Goal: Task Accomplishment & Management: Complete application form

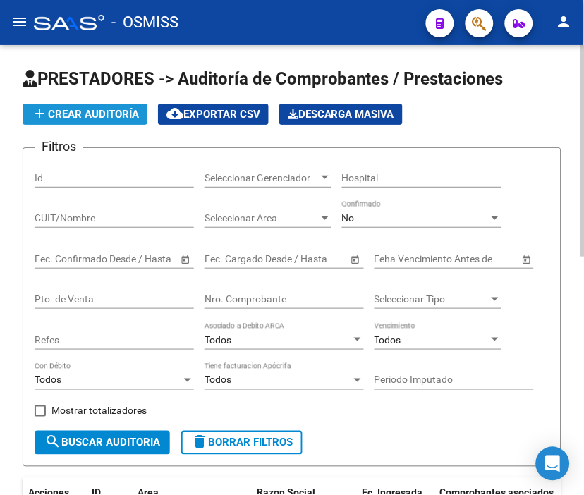
click at [109, 110] on span "add Crear Auditoría" at bounding box center [85, 114] width 108 height 13
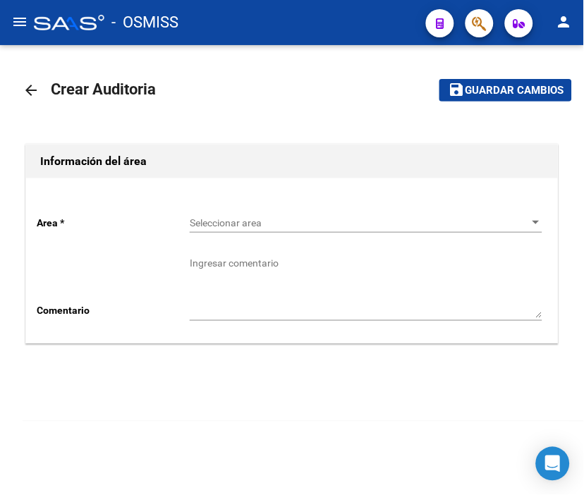
click at [219, 223] on span "Seleccionar area" at bounding box center [360, 223] width 340 height 12
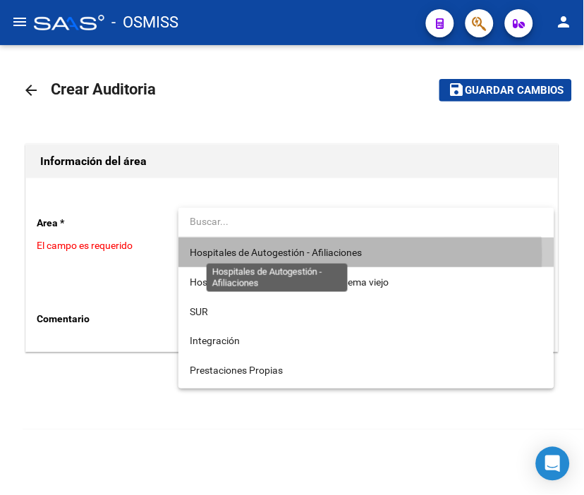
click at [224, 255] on span "Hospitales de Autogestión - Afiliaciones" at bounding box center [276, 252] width 172 height 11
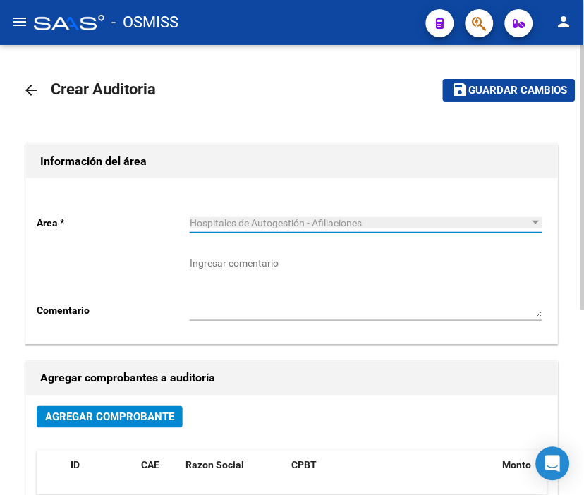
click at [147, 426] on button "Agregar Comprobante" at bounding box center [110, 418] width 146 height 22
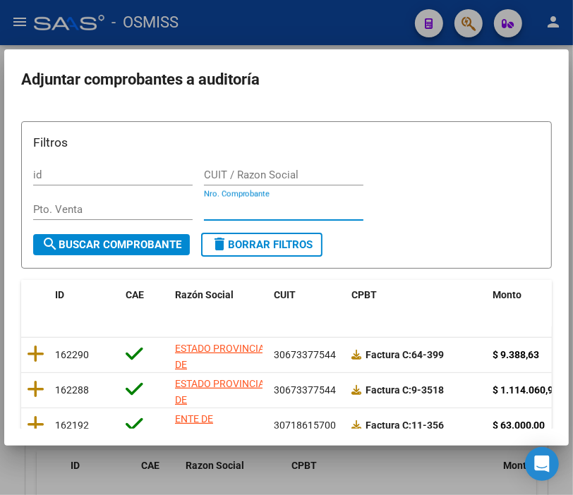
click at [215, 207] on input "Nro. Comprobante" at bounding box center [283, 209] width 159 height 13
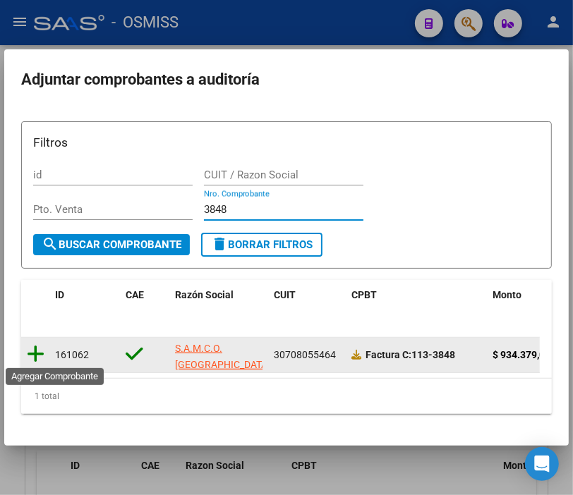
type input "3848"
click at [34, 349] on icon at bounding box center [36, 354] width 18 height 20
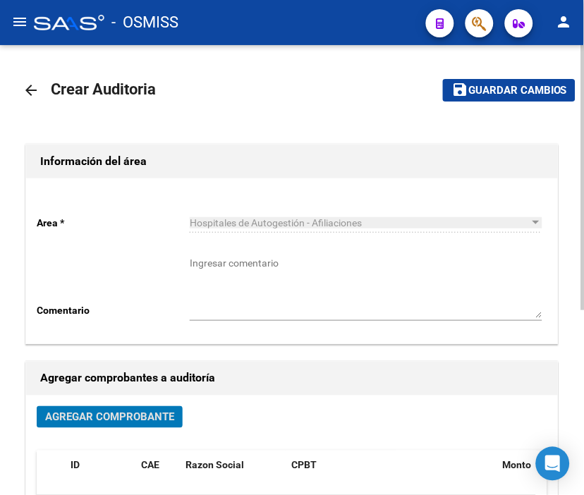
click at [512, 100] on button "save Guardar cambios" at bounding box center [509, 90] width 133 height 22
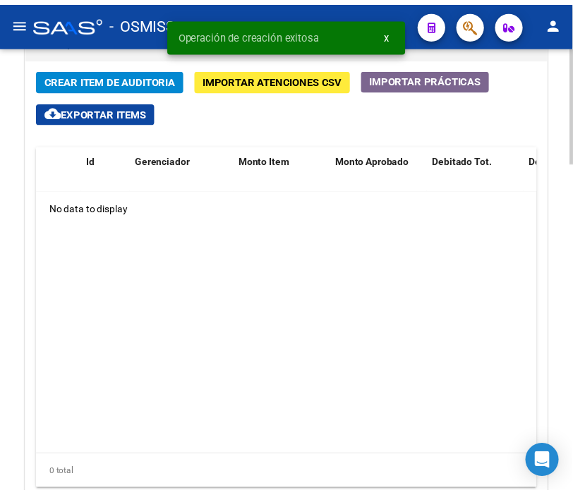
scroll to position [1097, 0]
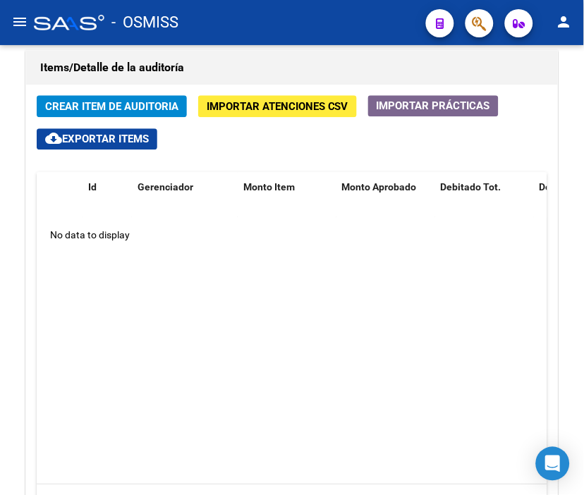
click at [262, 13] on div "- OSMISS" at bounding box center [224, 22] width 381 height 31
click at [216, 16] on div "- OSMISS" at bounding box center [224, 22] width 381 height 31
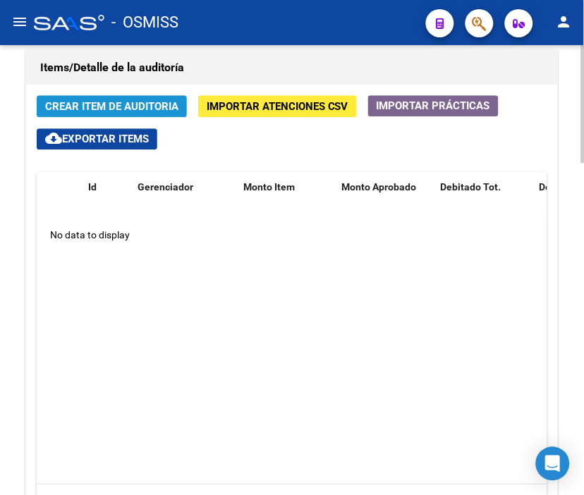
click at [110, 99] on button "Crear Item de Auditoria" at bounding box center [112, 106] width 150 height 22
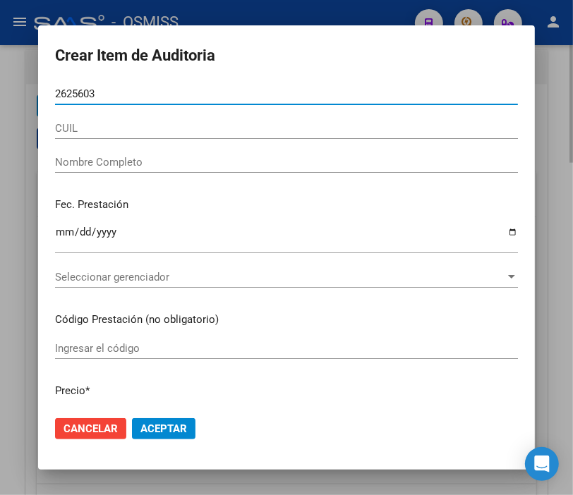
type input "26256034"
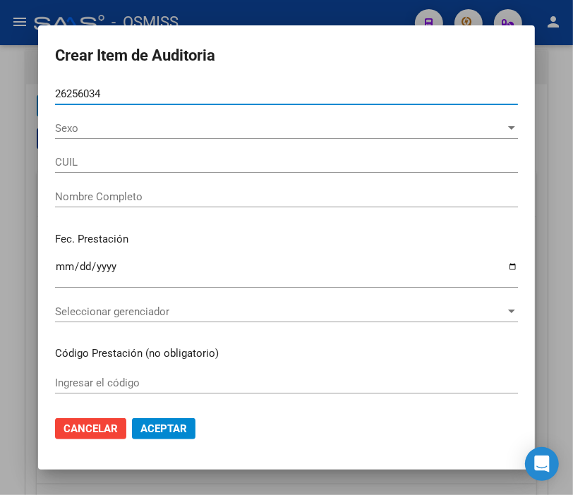
type input "27262560347"
type input "[PERSON_NAME]"
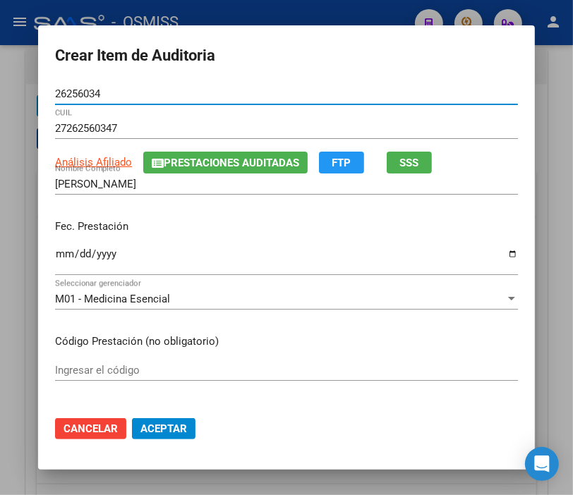
type input "26256034"
click at [55, 258] on input "Ingresar la fecha" at bounding box center [286, 259] width 463 height 23
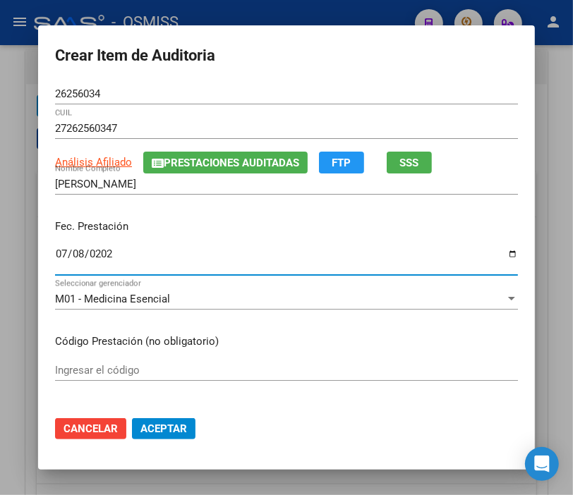
type input "[DATE]"
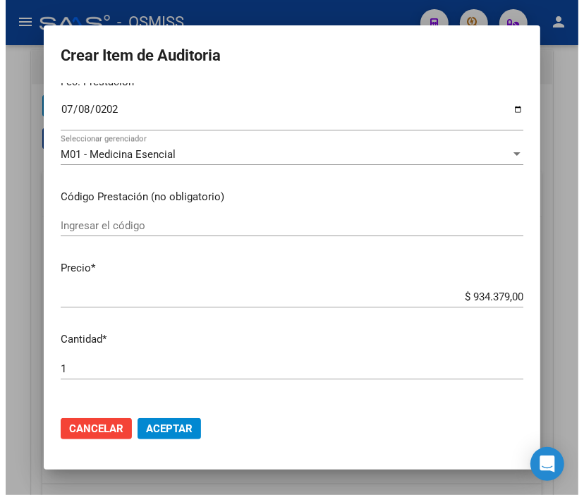
scroll to position [157, 0]
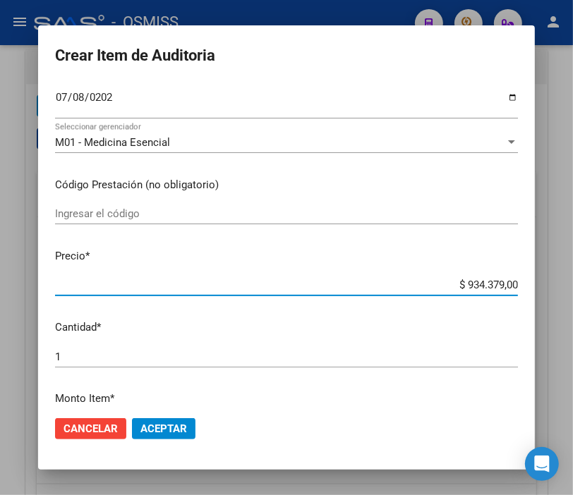
drag, startPoint x: 432, startPoint y: 284, endPoint x: 577, endPoint y: 294, distance: 145.0
click at [573, 294] on html "menu - OSMISS person Firma Express Padrón Padrón Ágil Análisis Afiliado Integra…" at bounding box center [286, 247] width 573 height 495
type input "$ 0,01"
type input "$ 0,10"
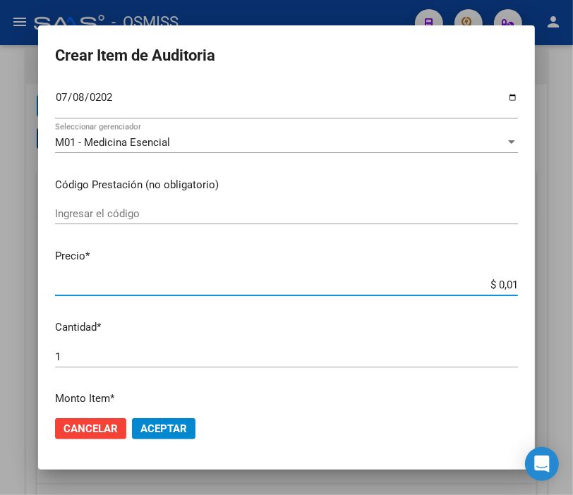
type input "$ 0,10"
type input "$ 1,08"
type input "$ 10,80"
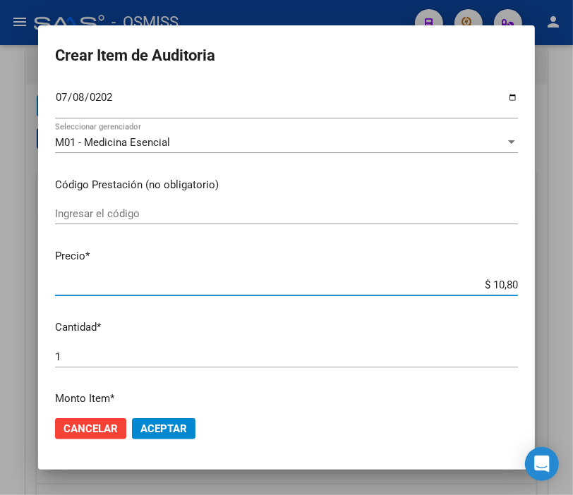
type input "$ 108,04"
type input "$ 1.080,43"
type input "$ 10.804,30"
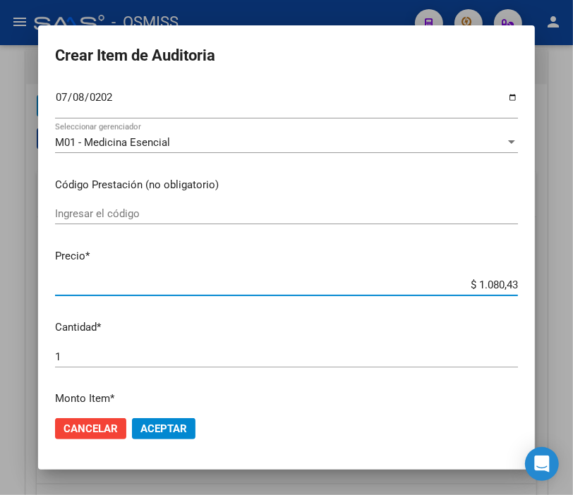
type input "$ 10.804,30"
type input "$ 108.043,00"
click at [146, 426] on span "Aceptar" at bounding box center [163, 429] width 47 height 13
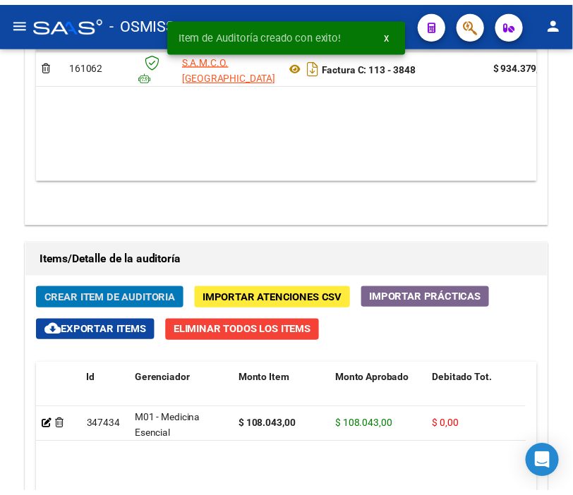
scroll to position [1289, 0]
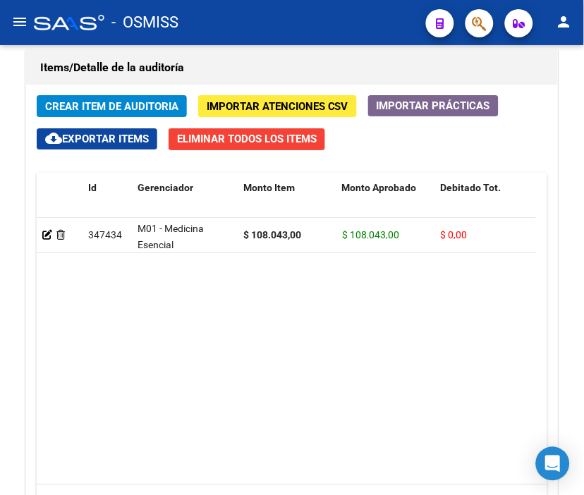
click at [291, 9] on div "- OSMISS" at bounding box center [224, 22] width 381 height 31
click at [100, 104] on span "Crear Item de Auditoria" at bounding box center [111, 106] width 133 height 13
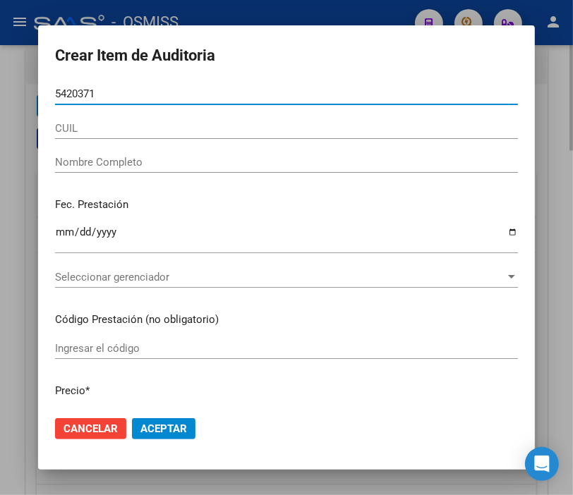
type input "54203715"
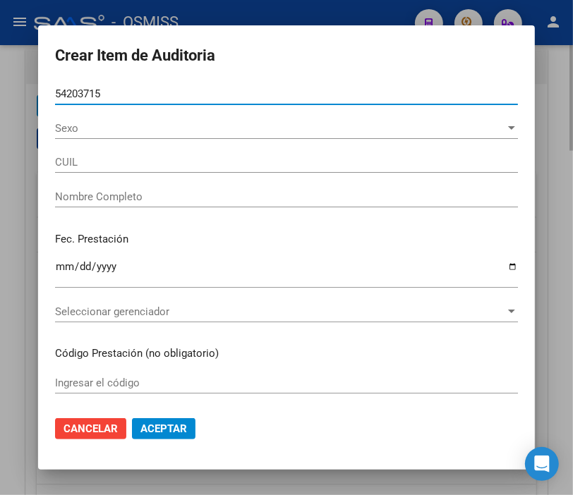
type input "20542037157"
type input "[PERSON_NAME] [PERSON_NAME]"
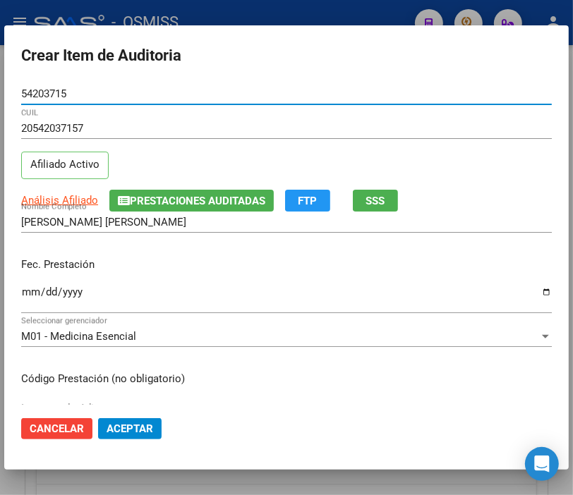
type input "54203715"
click at [25, 294] on input "Ingresar la fecha" at bounding box center [286, 298] width 531 height 23
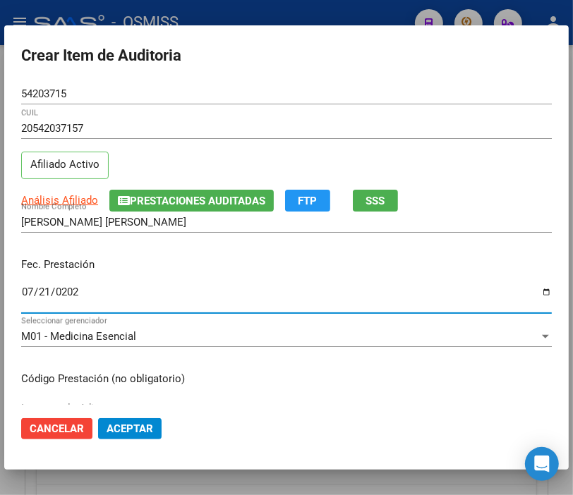
type input "[DATE]"
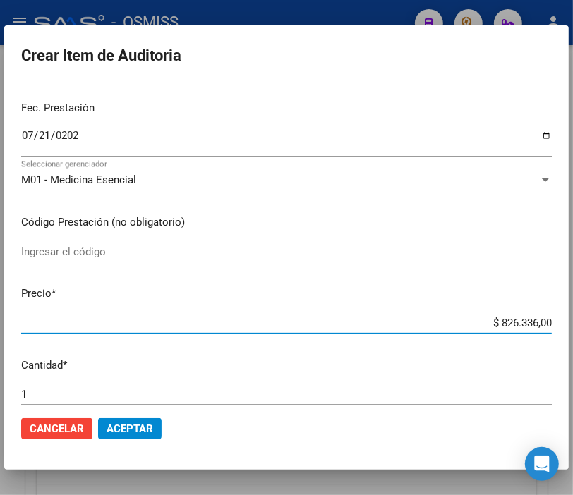
drag, startPoint x: 464, startPoint y: 327, endPoint x: 577, endPoint y: 335, distance: 112.5
click at [573, 335] on html "menu - OSMISS person Firma Express Padrón Padrón Ágil Análisis Afiliado Integra…" at bounding box center [286, 247] width 573 height 495
type input "$ 0,01"
type input "$ 0,12"
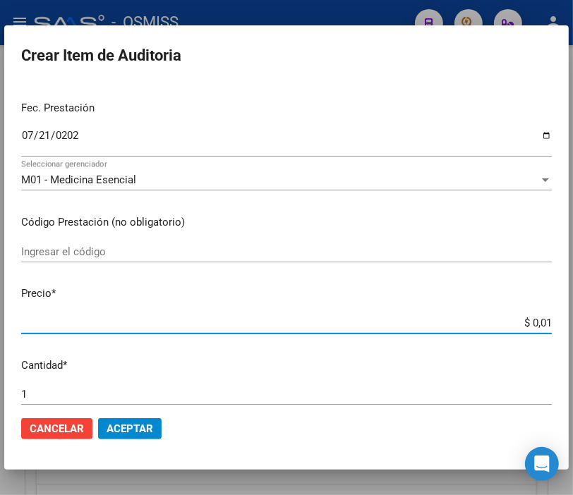
type input "$ 0,12"
type input "$ 1,22"
type input "$ 12,28"
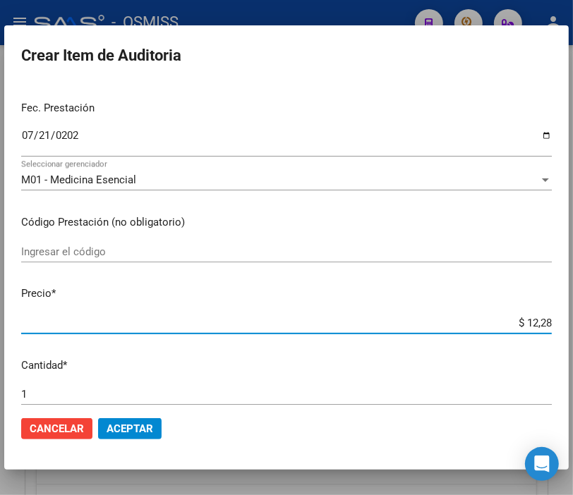
type input "$ 122,85"
type input "$ 1.228,50"
type input "$ 12.285,00"
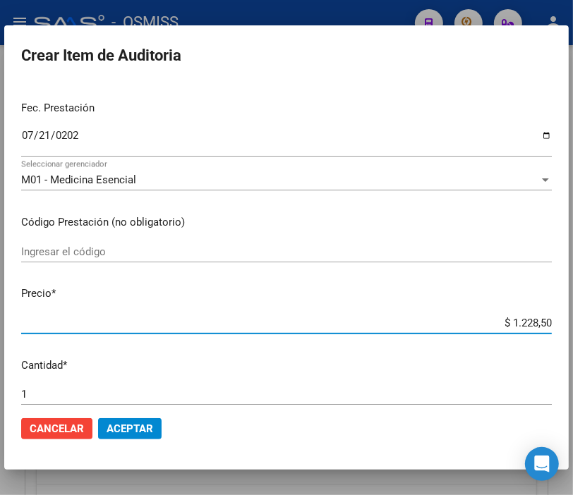
type input "$ 12.285,00"
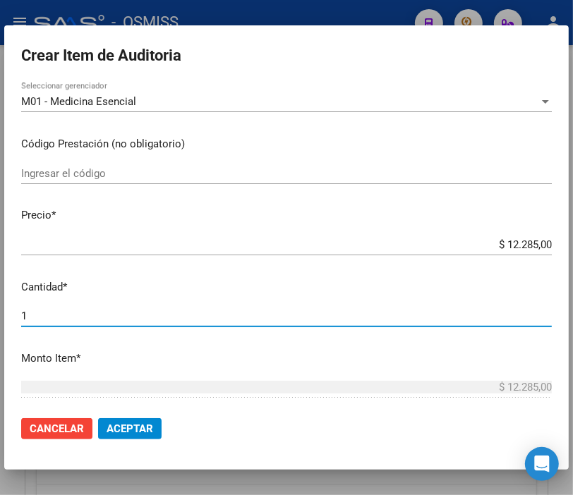
drag, startPoint x: 66, startPoint y: 320, endPoint x: -56, endPoint y: 302, distance: 122.7
click at [0, 302] on html "menu - OSMISS person Firma Express Padrón Padrón Ágil Análisis Afiliado Integra…" at bounding box center [286, 247] width 573 height 495
type input "2"
type input "$ 24.570,00"
type input "2"
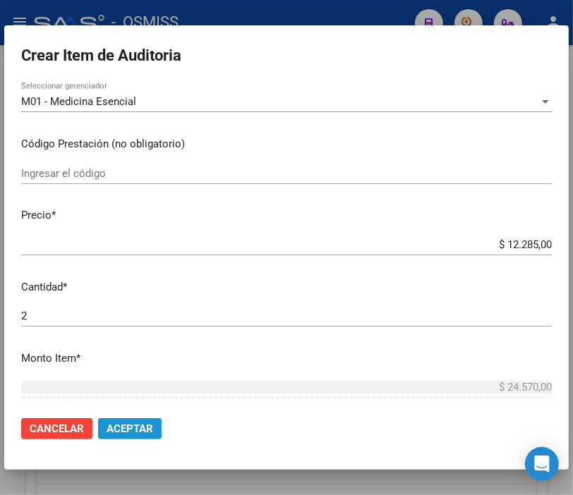
click at [136, 435] on button "Aceptar" at bounding box center [130, 429] width 64 height 21
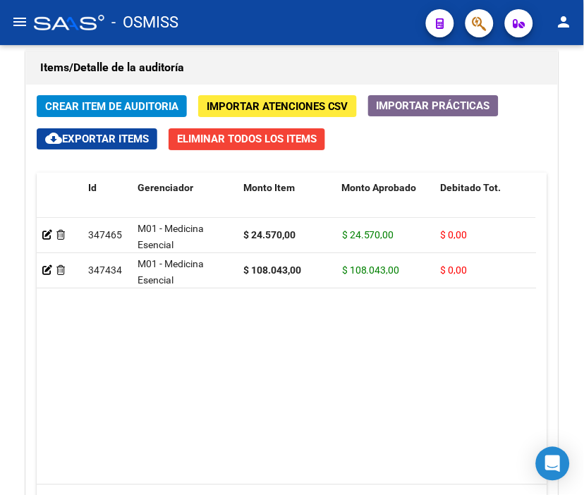
click at [342, 4] on mat-toolbar "menu - OSMISS person" at bounding box center [292, 22] width 584 height 45
click at [121, 97] on button "Crear Item de Auditoria" at bounding box center [112, 106] width 150 height 22
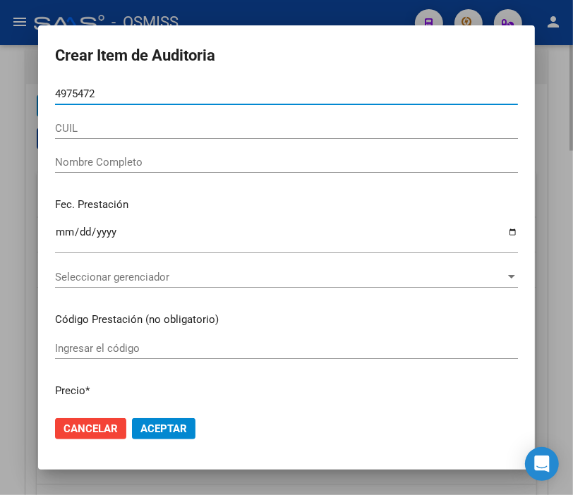
type input "49754726"
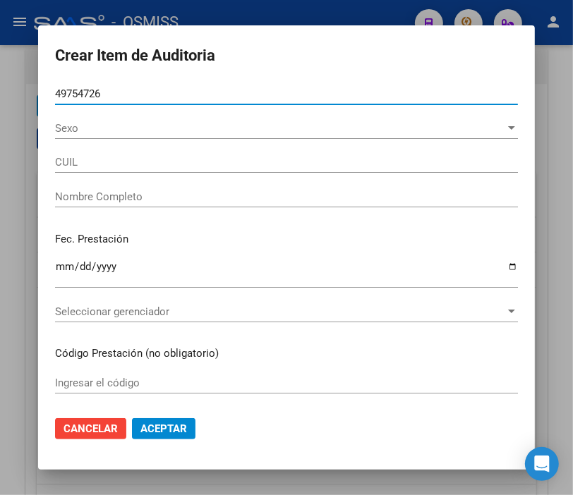
type input "20497547262"
type input "[PERSON_NAME]"
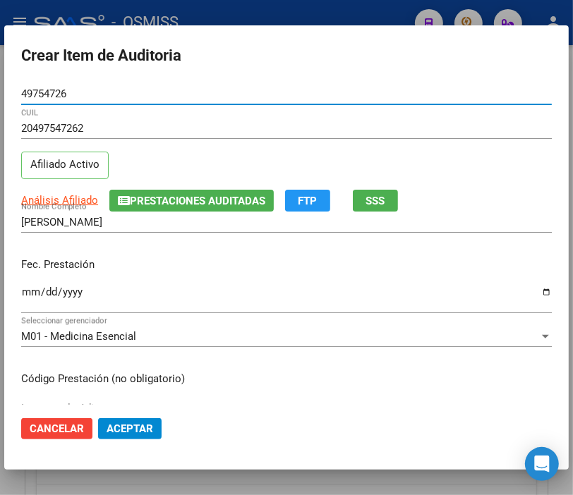
type input "49754726"
click at [26, 291] on input "Ingresar la fecha" at bounding box center [286, 298] width 531 height 23
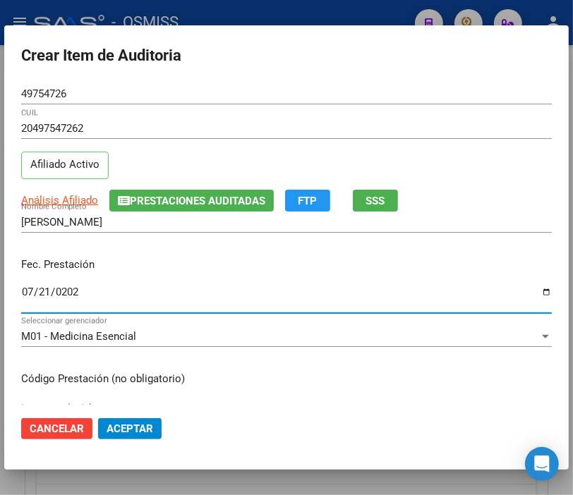
type input "[DATE]"
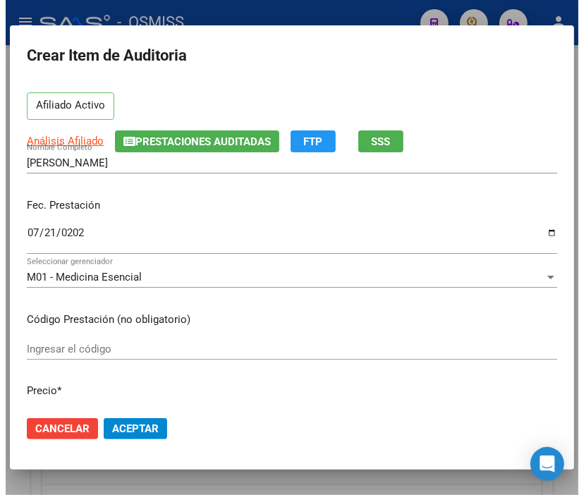
scroll to position [157, 0]
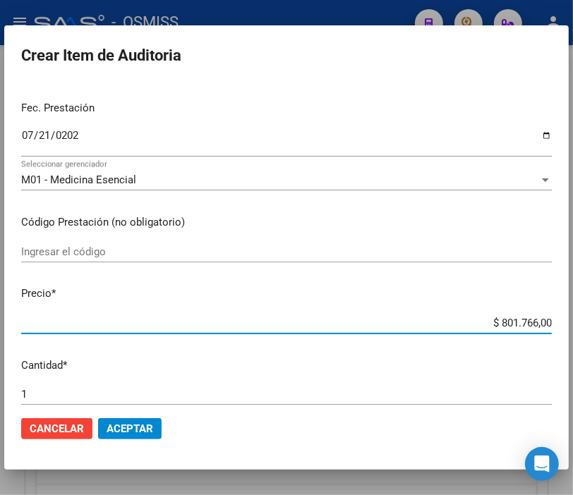
drag, startPoint x: 464, startPoint y: 323, endPoint x: 577, endPoint y: 335, distance: 112.8
click at [573, 335] on html "menu - OSMISS person Firma Express Padrón Padrón Ágil Análisis Afiliado Integra…" at bounding box center [286, 247] width 573 height 495
type input "$ 0,02"
type input "$ 0,24"
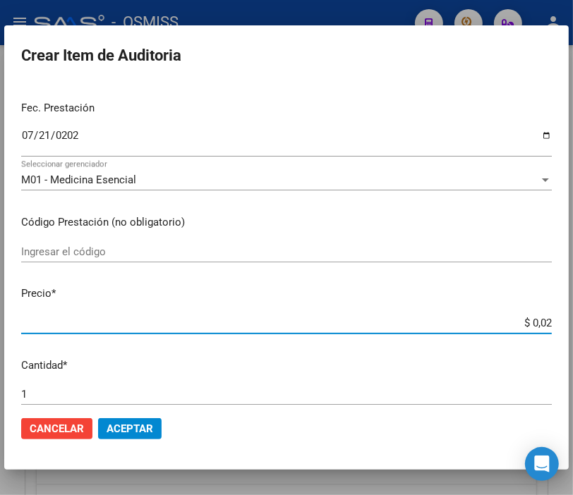
type input "$ 0,24"
type input "$ 2,45"
type input "$ 24,58"
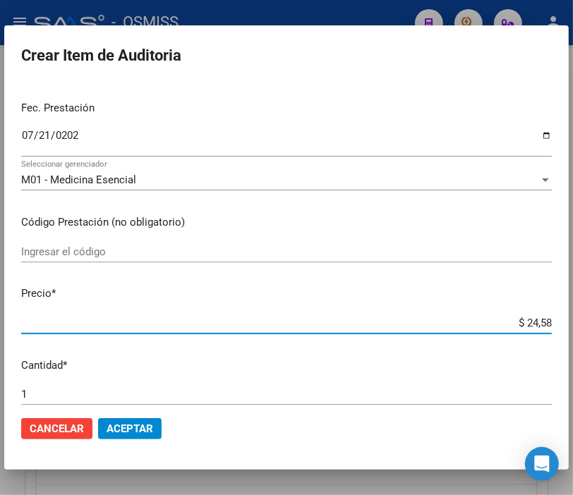
type input "$ 245,86"
type input "$ 2.458,60"
type input "$ 24.586,00"
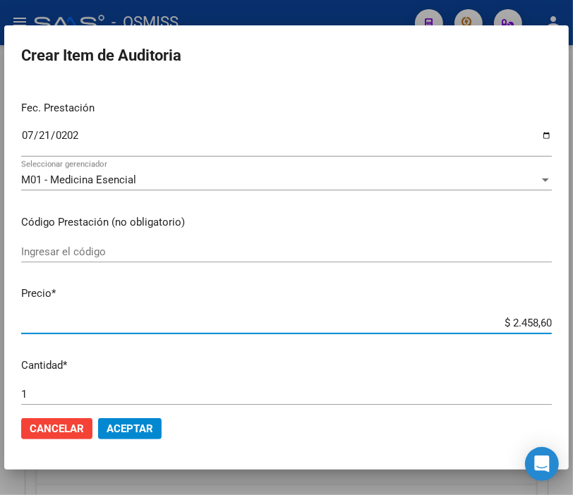
type input "$ 24.586,00"
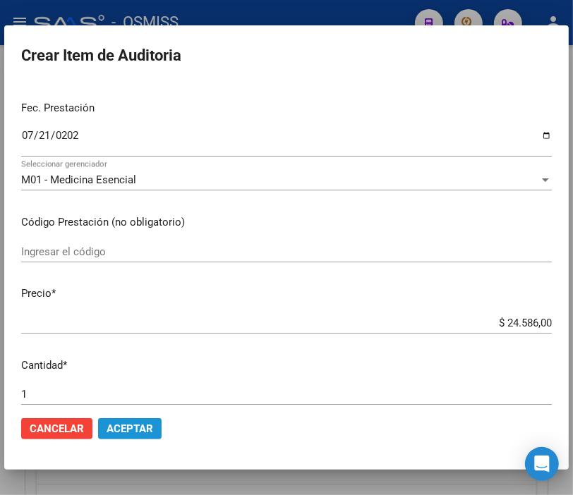
click at [140, 433] on span "Aceptar" at bounding box center [130, 429] width 47 height 13
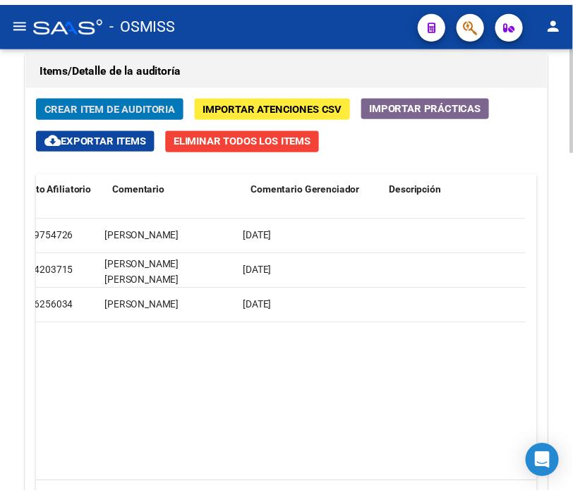
scroll to position [0, 0]
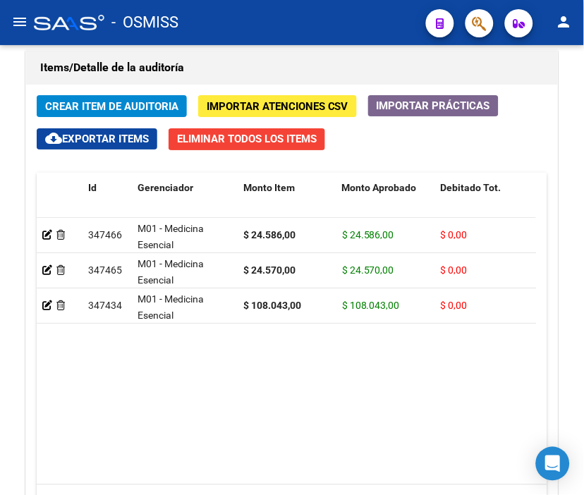
click at [316, 11] on div "- OSMISS" at bounding box center [224, 22] width 381 height 31
click at [102, 104] on span "Crear Item de Auditoria" at bounding box center [111, 106] width 133 height 13
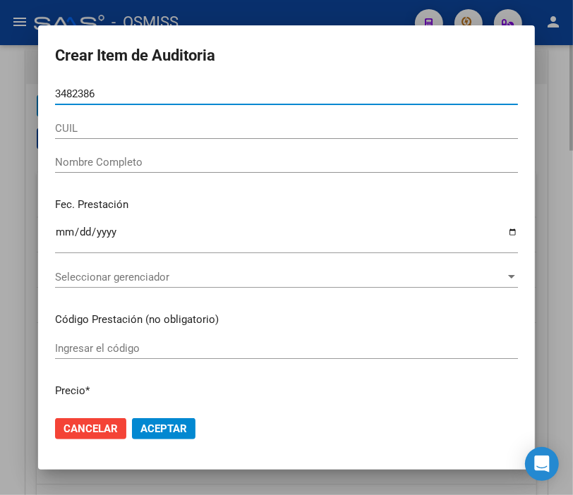
type input "34823860"
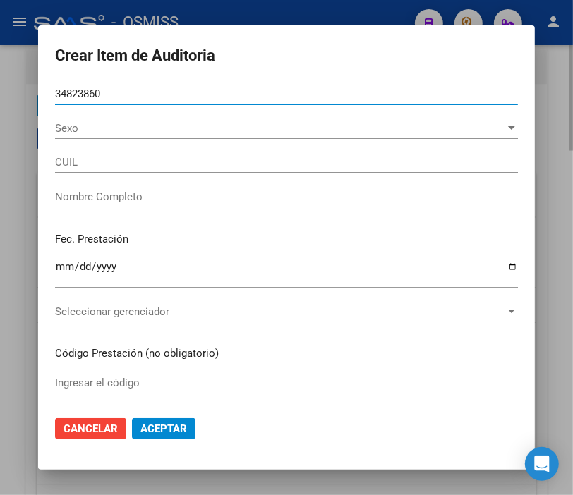
type input "20348238605"
type input "[PERSON_NAME] [PERSON_NAME]"
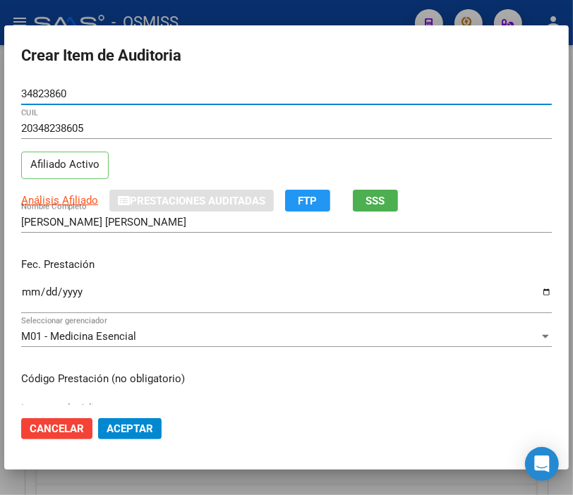
type input "34823860"
click at [26, 287] on input "Ingresar la fecha" at bounding box center [286, 298] width 531 height 23
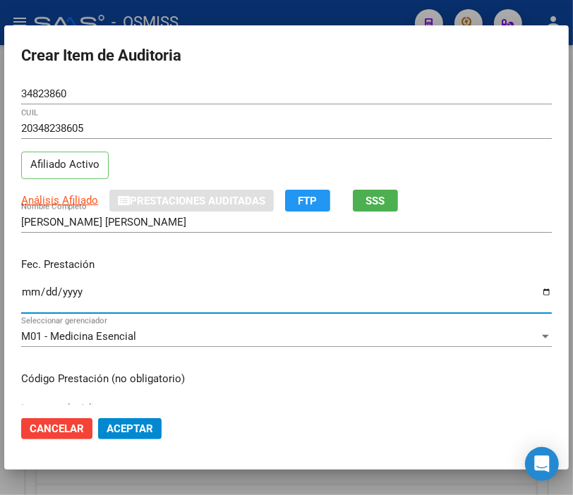
type input "0258-07-21"
type input "[DATE]"
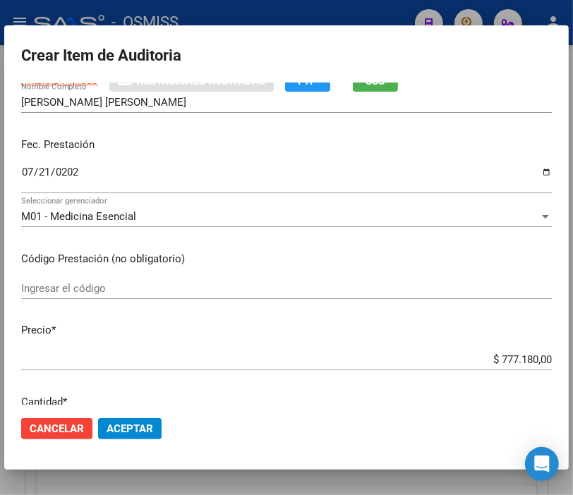
scroll to position [157, 0]
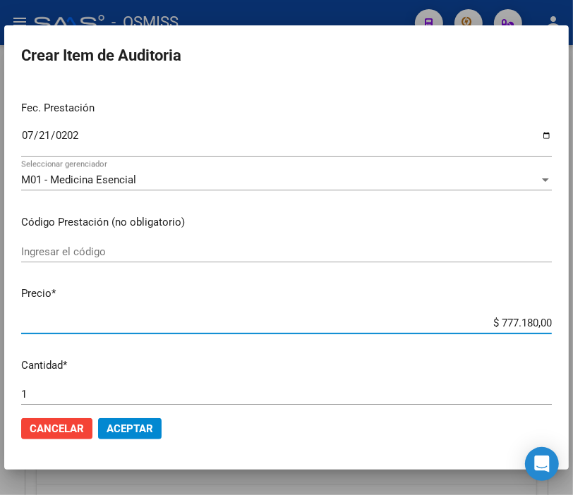
drag, startPoint x: 469, startPoint y: 325, endPoint x: 519, endPoint y: 327, distance: 50.8
click at [573, 326] on html "menu - OSMISS person Firma Express Padrón Padrón Ágil Análisis Afiliado Integra…" at bounding box center [286, 247] width 573 height 495
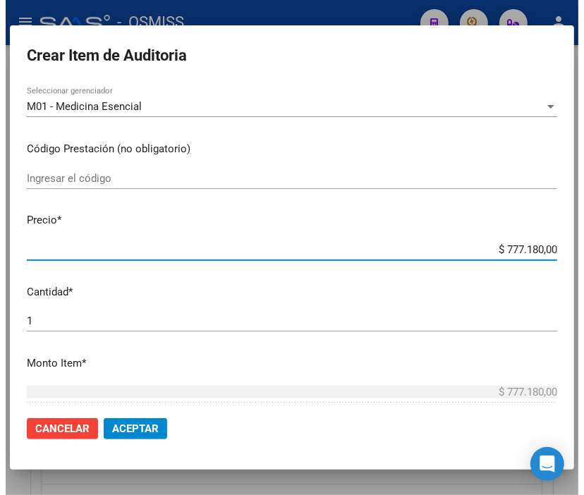
scroll to position [235, 0]
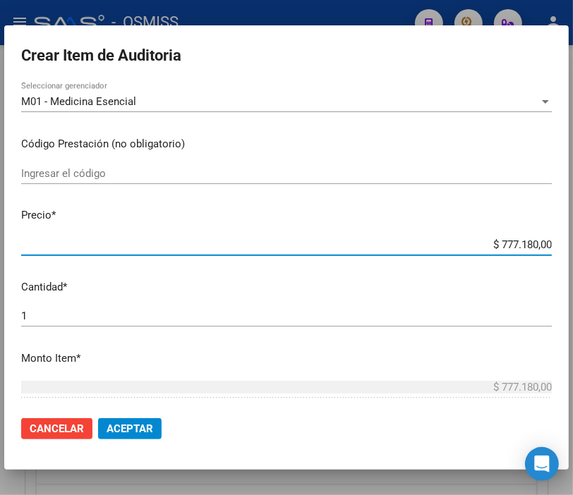
type input "$ 0,02"
type input "$ 0,24"
type input "$ 2,45"
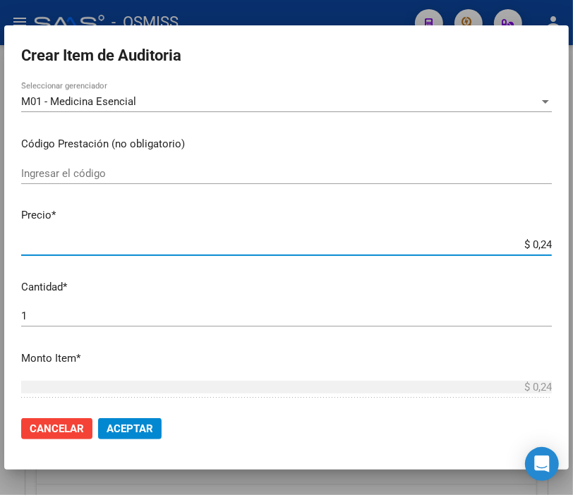
type input "$ 2,45"
type input "$ 24,58"
type input "$ 245,86"
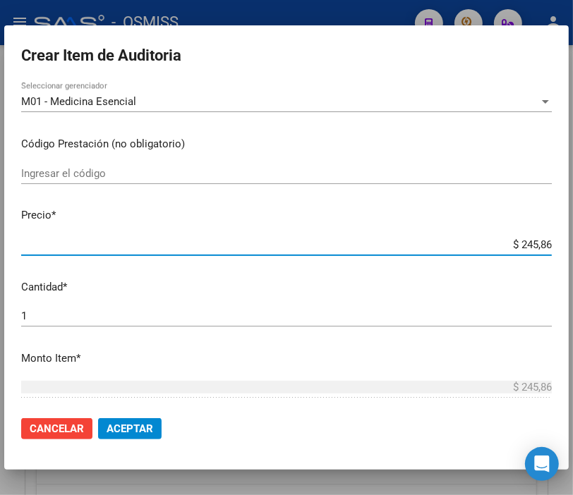
type input "$ 2.458,60"
type input "$ 24.586,00"
click at [148, 420] on button "Aceptar" at bounding box center [130, 429] width 64 height 21
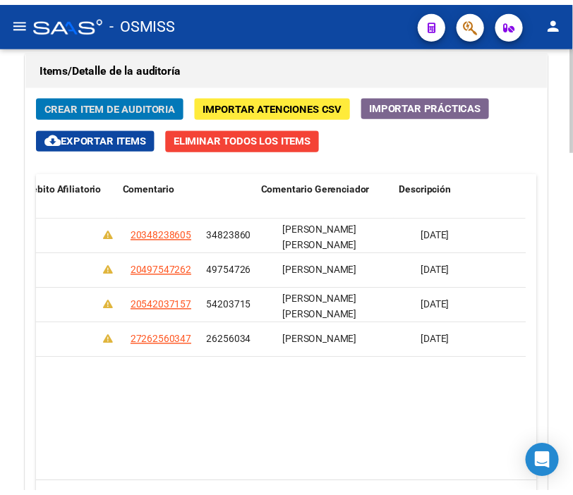
scroll to position [0, 0]
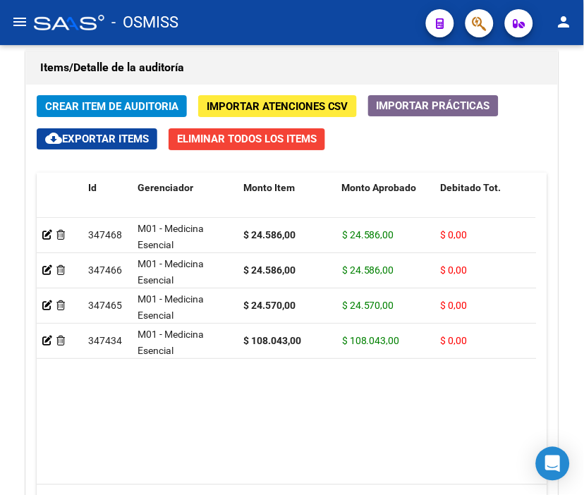
click at [320, 8] on div "- OSMISS" at bounding box center [224, 22] width 381 height 31
click at [90, 102] on span "Crear Item de Auditoria" at bounding box center [111, 106] width 133 height 13
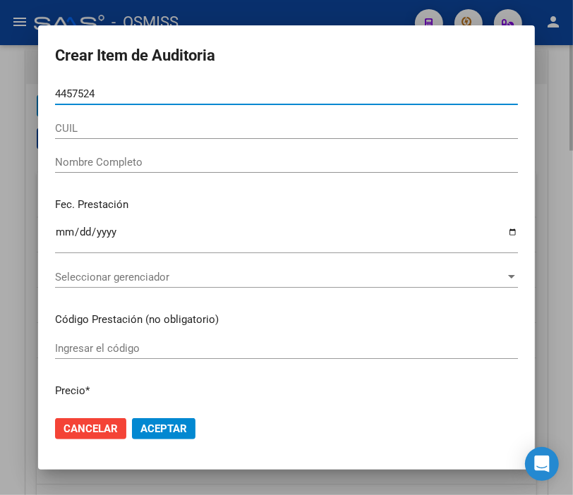
type input "44575247"
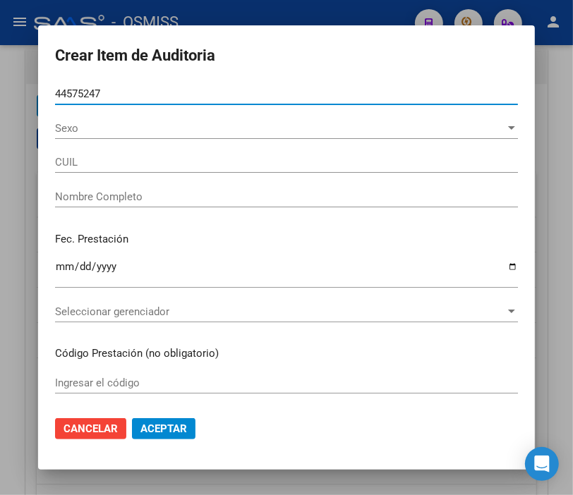
type input "23445752479"
type input "[PERSON_NAME]"
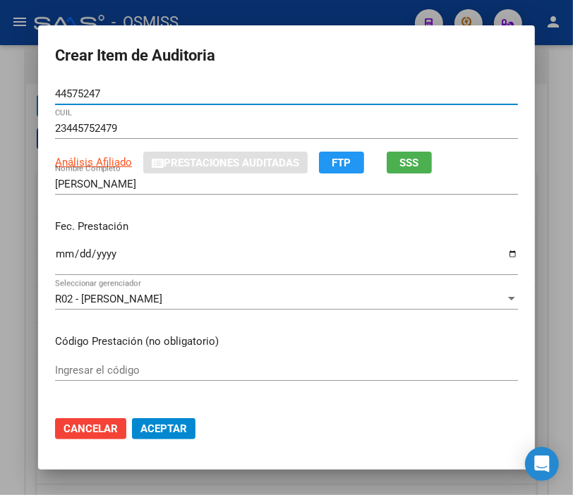
type input "44575247"
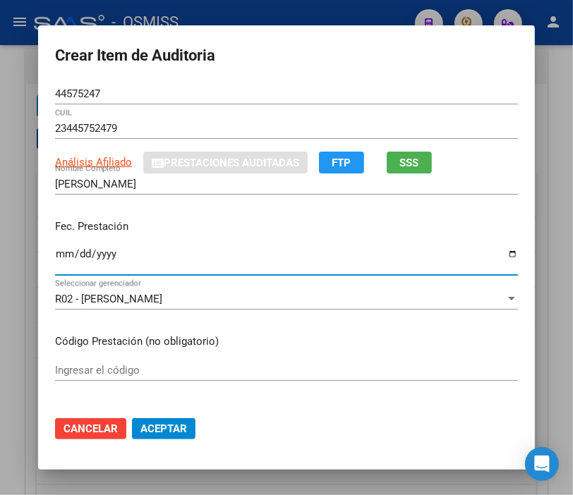
click at [55, 258] on input "Ingresar la fecha" at bounding box center [286, 259] width 463 height 23
type input "[DATE]"
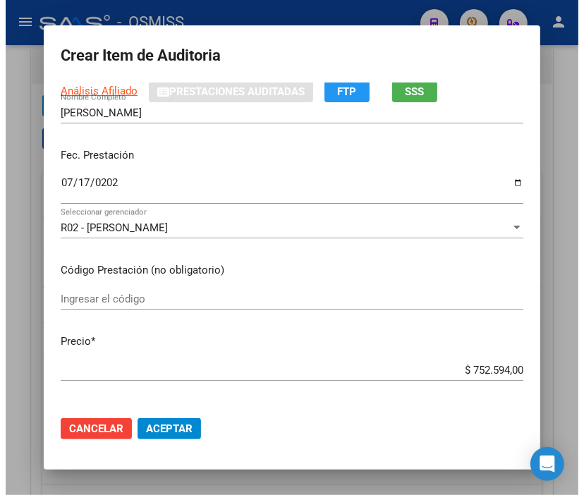
scroll to position [157, 0]
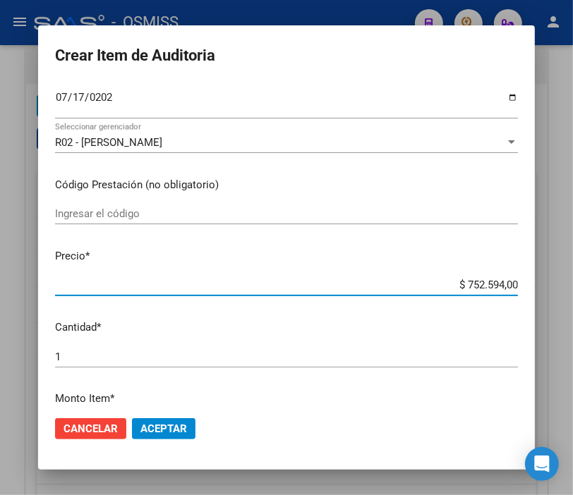
drag, startPoint x: 426, startPoint y: 287, endPoint x: 560, endPoint y: 291, distance: 133.5
click at [560, 291] on div "Crear Item de Auditoria 44575247 Nro Documento 23445752479 CUIL Análisis Afilia…" at bounding box center [286, 247] width 573 height 495
type input "$ 0,02"
type input "$ 0,24"
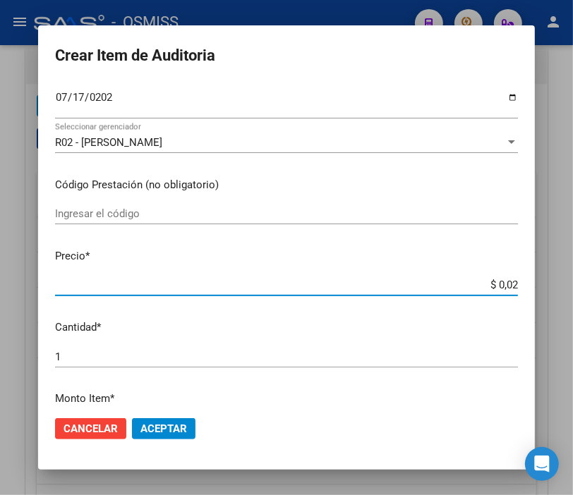
type input "$ 0,24"
type input "$ 2,45"
type input "$ 24,58"
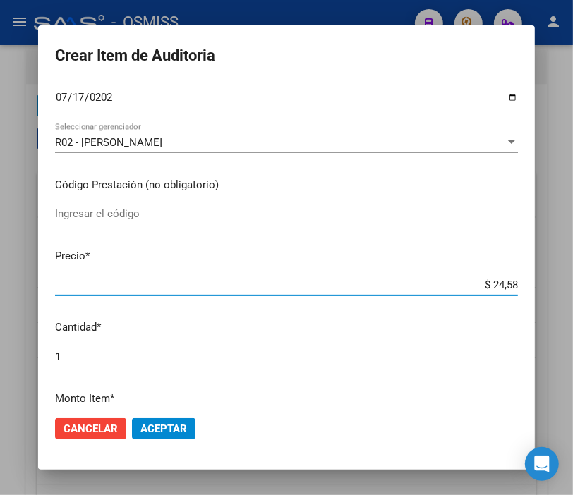
type input "$ 245,86"
type input "$ 2.458,60"
type input "$ 24.586,00"
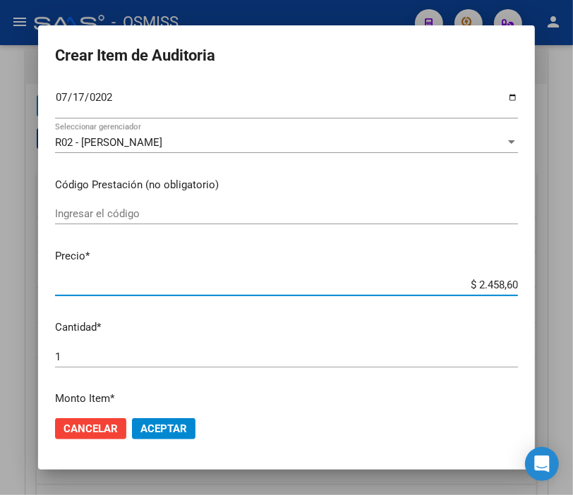
type input "$ 24.586,00"
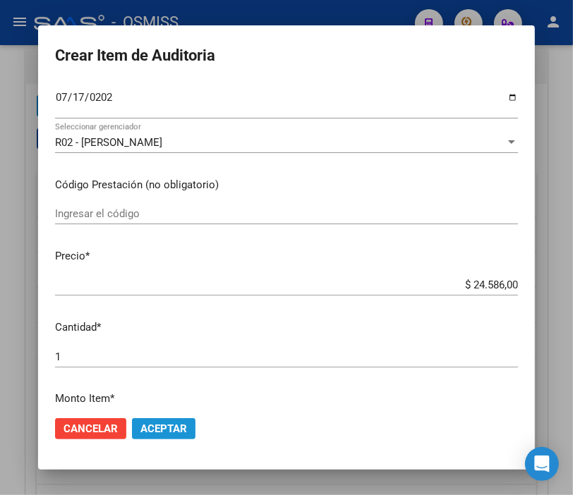
click at [147, 419] on button "Aceptar" at bounding box center [164, 429] width 64 height 21
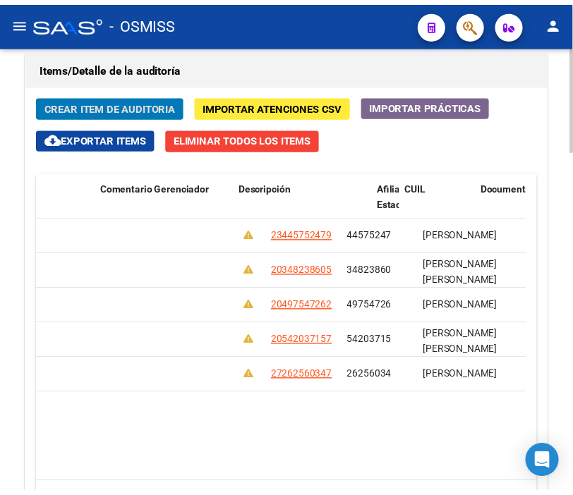
scroll to position [0, 0]
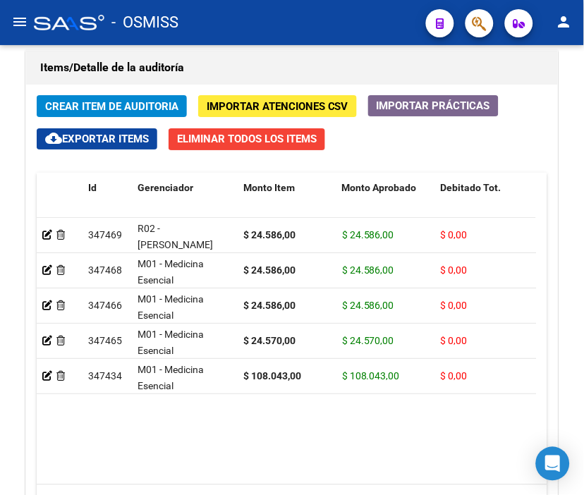
click at [263, 23] on div "- OSMISS" at bounding box center [224, 22] width 381 height 31
click at [116, 103] on span "Crear Item de Auditoria" at bounding box center [111, 106] width 133 height 13
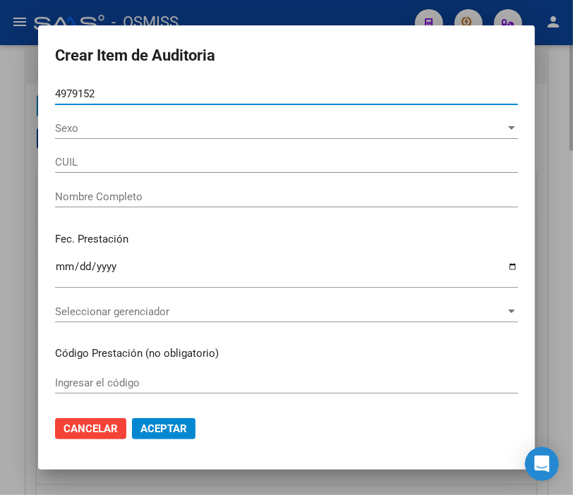
type input "49791523"
type input "27497915231"
type input "[PERSON_NAME] [PERSON_NAME]"
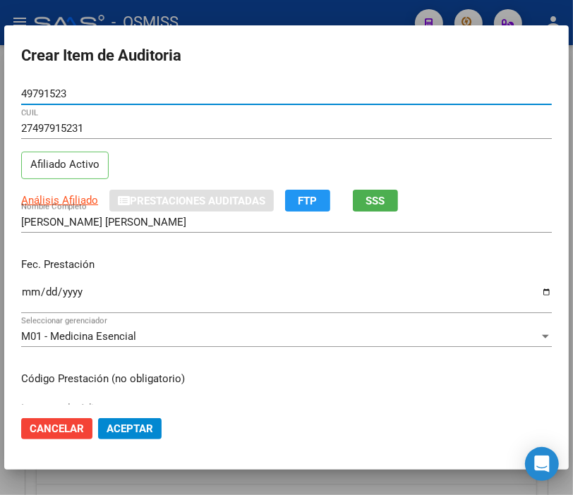
type input "49791523"
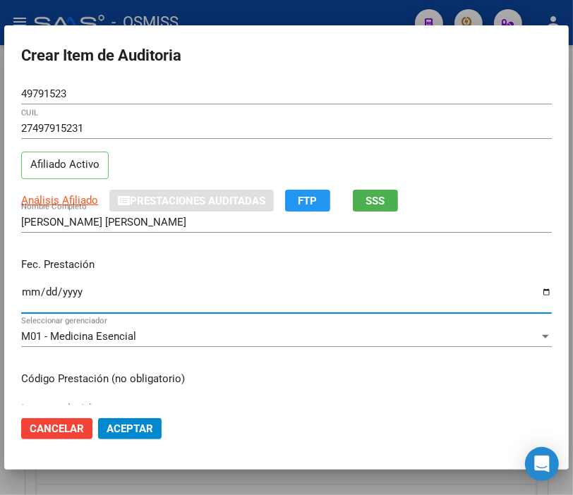
click at [36, 296] on input "Ingresar la fecha" at bounding box center [286, 298] width 531 height 23
type input "[DATE]"
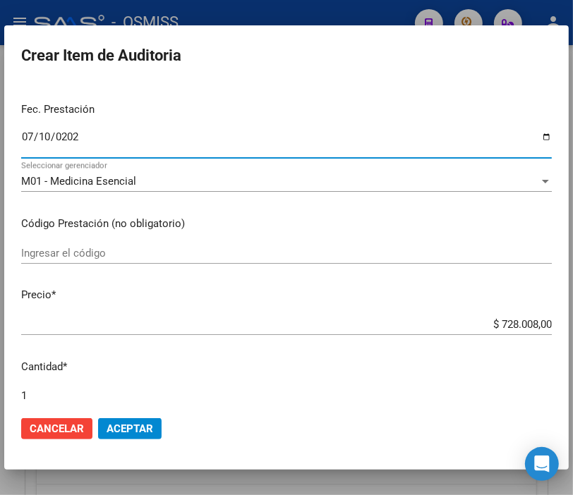
scroll to position [157, 0]
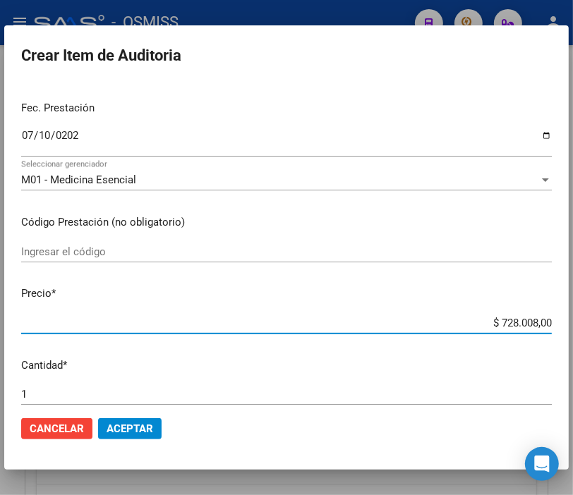
drag, startPoint x: 446, startPoint y: 320, endPoint x: 577, endPoint y: 330, distance: 131.0
click at [573, 330] on html "menu - OSMISS person Firma Express Padrón Padrón Ágil Análisis Afiliado Integra…" at bounding box center [286, 247] width 573 height 495
type input "$ 0,03"
type input "$ 0,38"
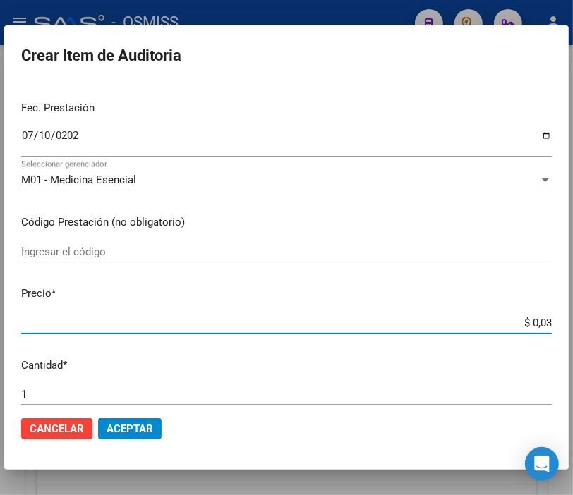
type input "$ 0,38"
type input "$ 3,80"
type input "$ 38,07"
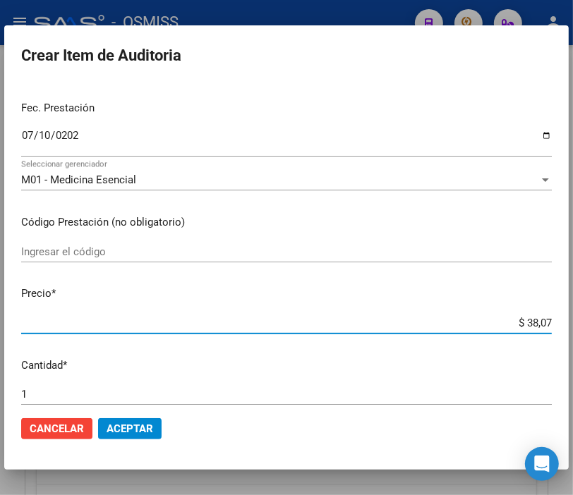
type input "$ 380,70"
type input "$ 3.807,00"
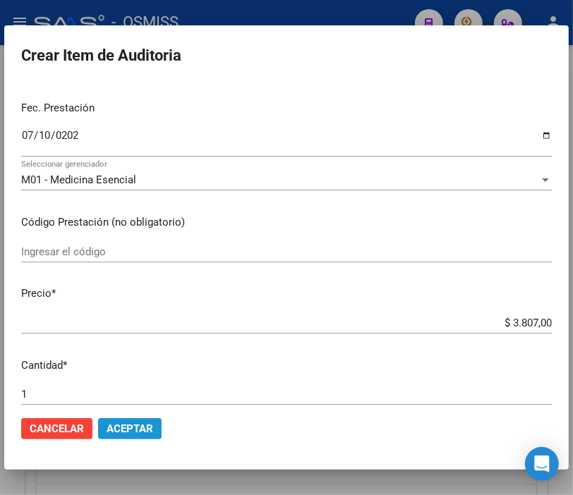
click at [132, 435] on button "Aceptar" at bounding box center [130, 429] width 64 height 21
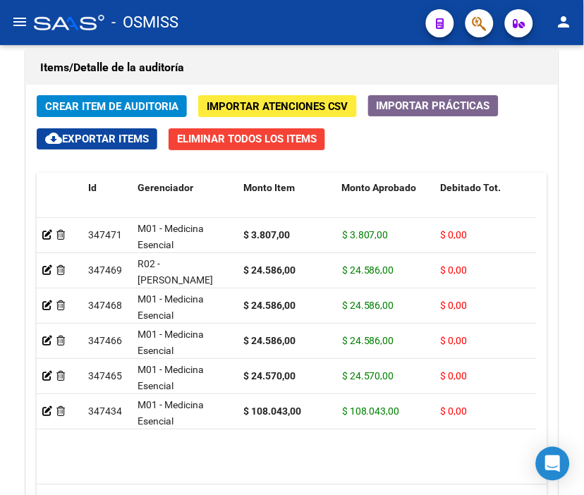
click at [311, 13] on div "- OSMISS" at bounding box center [224, 22] width 381 height 31
click at [83, 100] on span "Crear Item de Auditoria" at bounding box center [111, 106] width 133 height 13
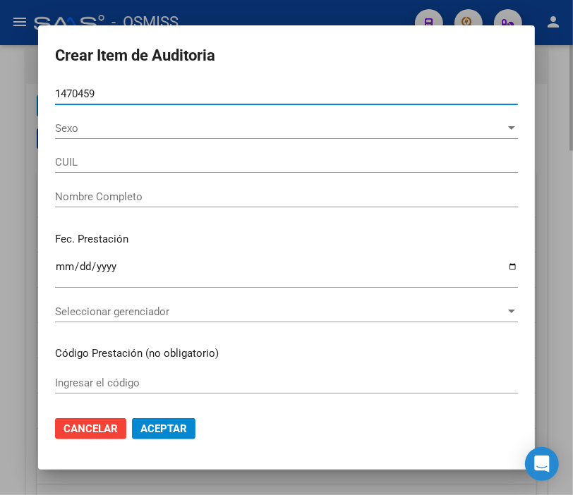
type input "14704590"
type input "20147045906"
type input "[PERSON_NAME] [PERSON_NAME]"
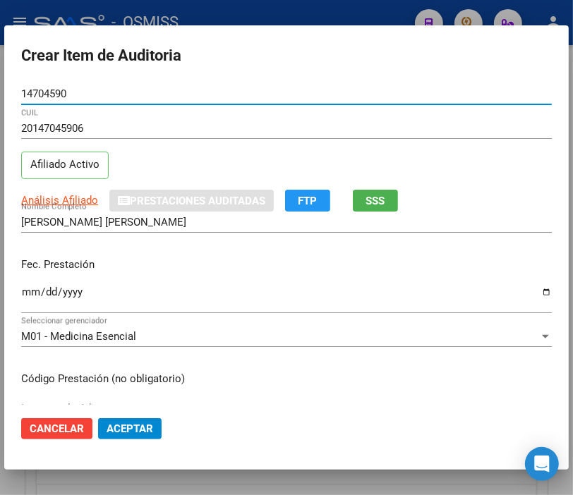
type input "14704590"
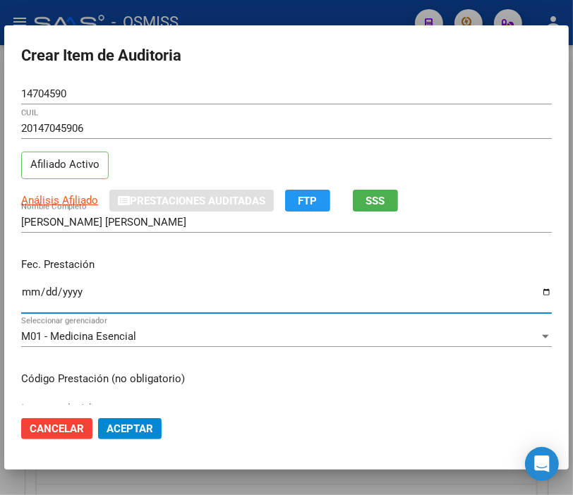
click at [26, 288] on input "Ingresar la fecha" at bounding box center [286, 298] width 531 height 23
type input "[DATE]"
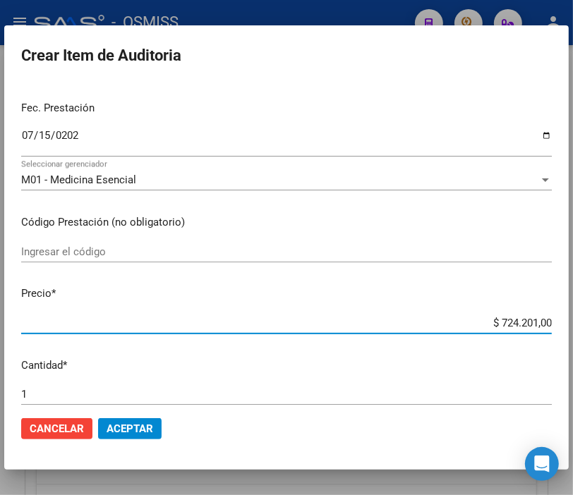
drag, startPoint x: 475, startPoint y: 325, endPoint x: 577, endPoint y: 343, distance: 103.1
click at [573, 343] on html "menu - OSMISS person Firma Express Padrón Padrón Ágil Análisis Afiliado Integra…" at bounding box center [286, 247] width 573 height 495
type input "$ 0,02"
type input "$ 0,24"
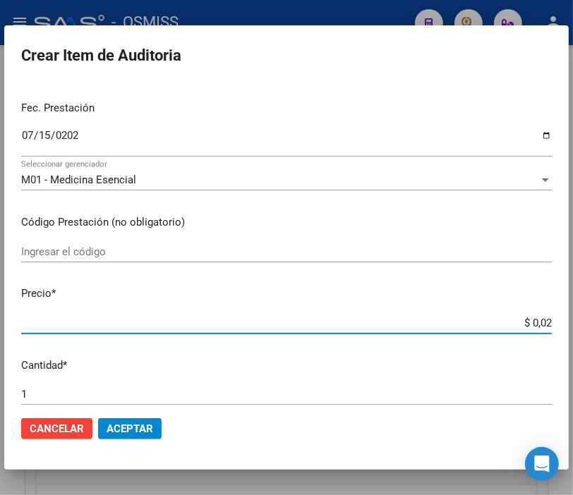
type input "$ 0,24"
type input "$ 2,45"
type input "$ 24,58"
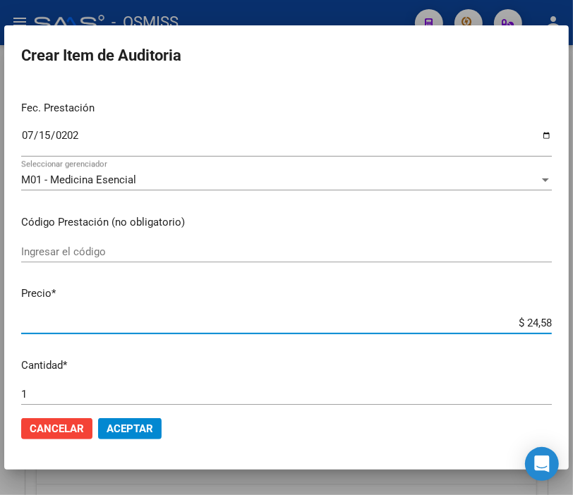
type input "$ 245,86"
type input "$ 2.458,60"
type input "$ 24.586,00"
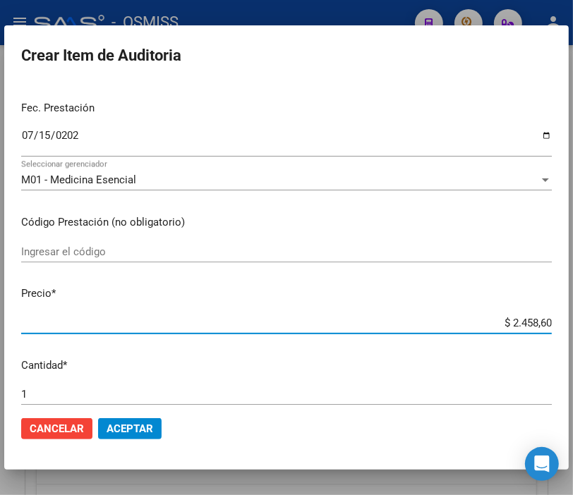
type input "$ 24.586,00"
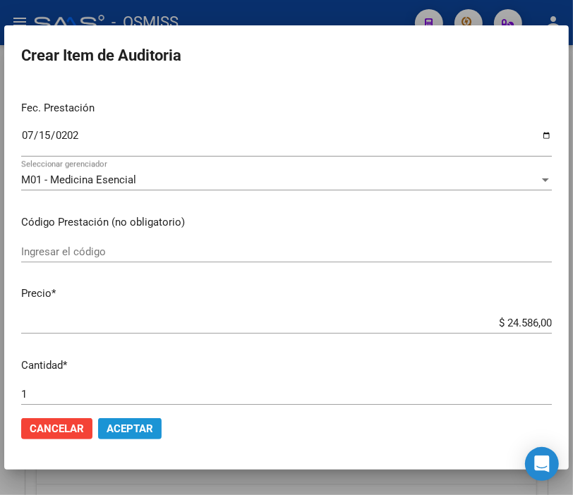
click at [141, 428] on span "Aceptar" at bounding box center [130, 429] width 47 height 13
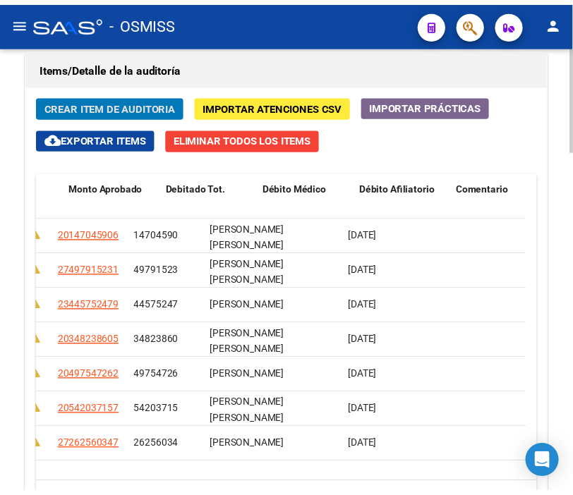
scroll to position [0, 0]
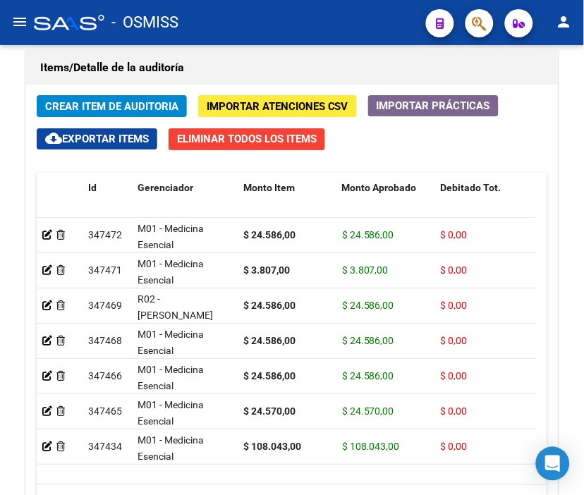
click at [279, 17] on div "- OSMISS" at bounding box center [224, 22] width 381 height 31
click at [102, 100] on span "Crear Item de Auditoria" at bounding box center [111, 106] width 133 height 13
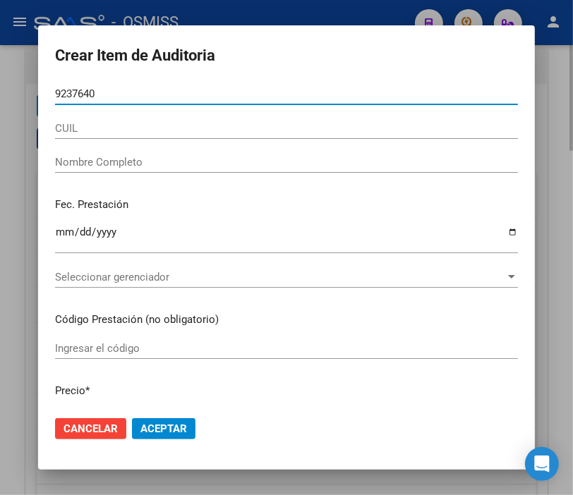
type input "92376406"
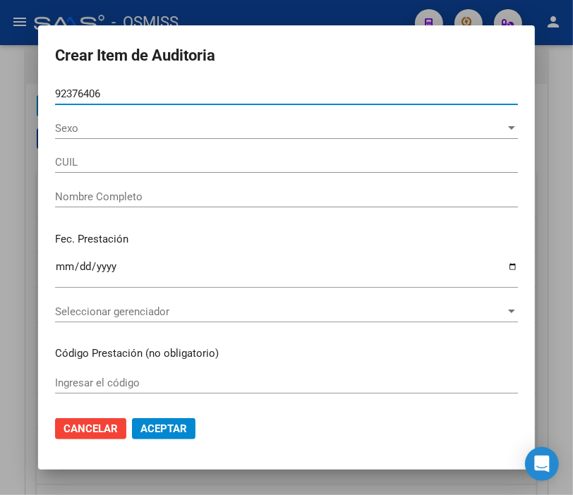
type input "27923764068"
type input "[PERSON_NAME]"
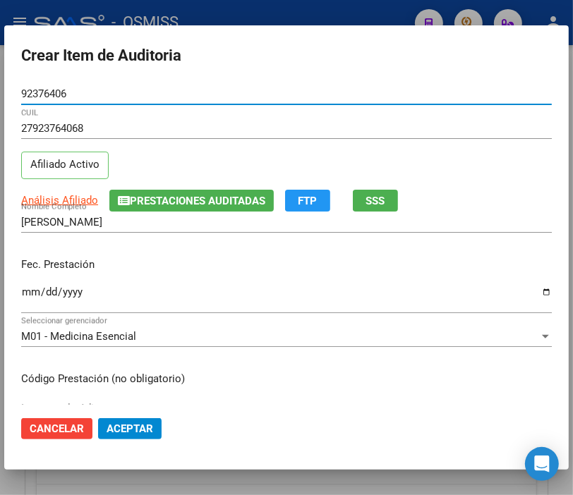
type input "92376406"
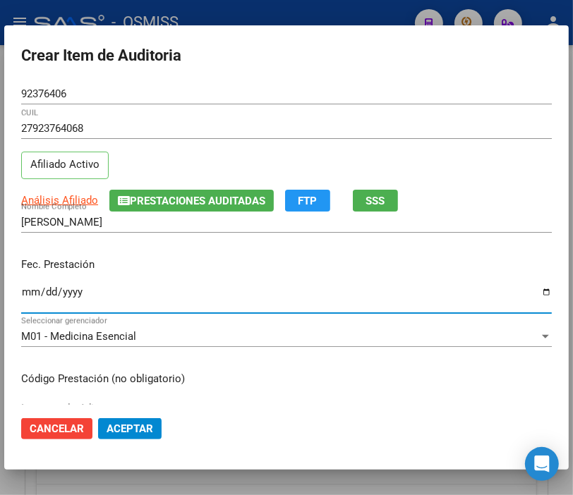
click at [29, 291] on input "Ingresar la fecha" at bounding box center [286, 298] width 531 height 23
type input "[DATE]"
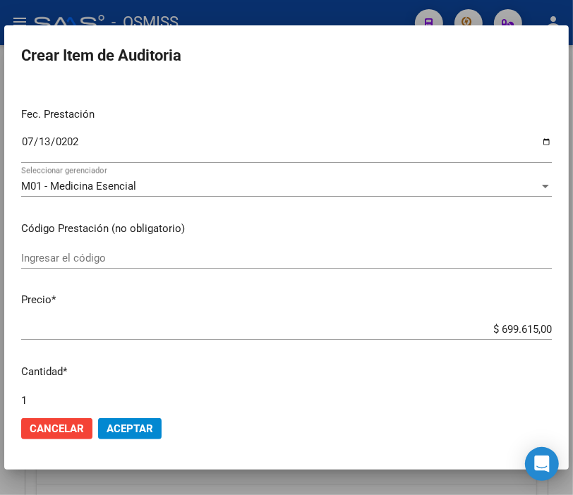
scroll to position [157, 0]
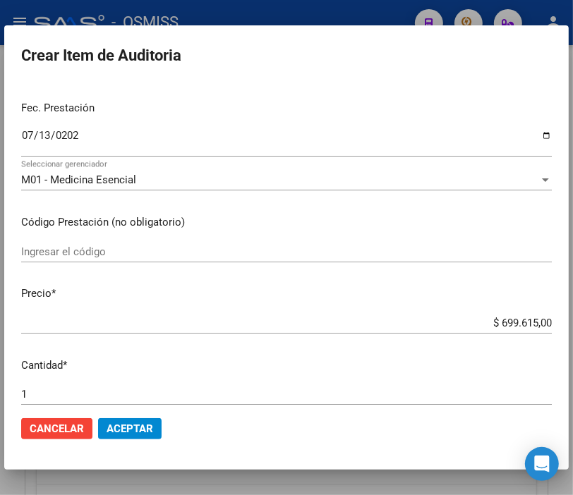
drag, startPoint x: 433, startPoint y: 332, endPoint x: 577, endPoint y: 332, distance: 144.0
click at [573, 332] on html "menu - OSMISS person Firma Express Padrón Padrón Ágil Análisis Afiliado Integra…" at bounding box center [286, 247] width 573 height 495
click at [435, 313] on div "$ 699.615,00 Ingresar el precio" at bounding box center [286, 323] width 531 height 21
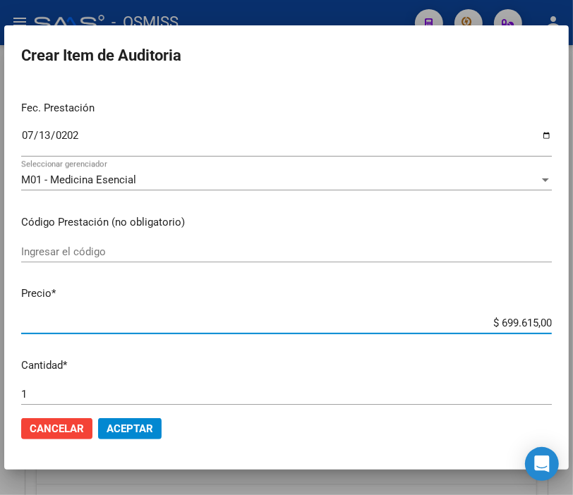
drag, startPoint x: 448, startPoint y: 325, endPoint x: 562, endPoint y: 335, distance: 114.7
click at [573, 332] on html "menu - OSMISS person Firma Express Padrón Padrón Ágil Análisis Afiliado Integra…" at bounding box center [286, 247] width 573 height 495
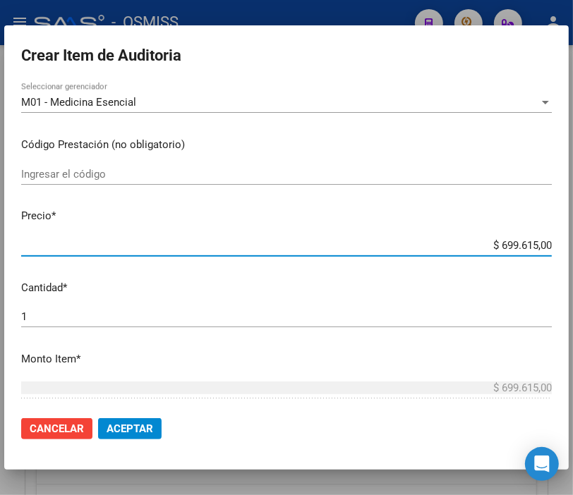
scroll to position [235, 0]
type input "$ 0,02"
type input "$ 0,24"
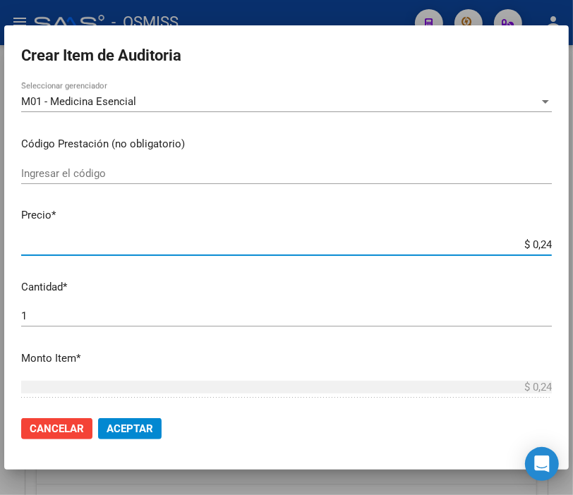
type input "$ 2,45"
type input "$ 24,58"
type input "$ 245,86"
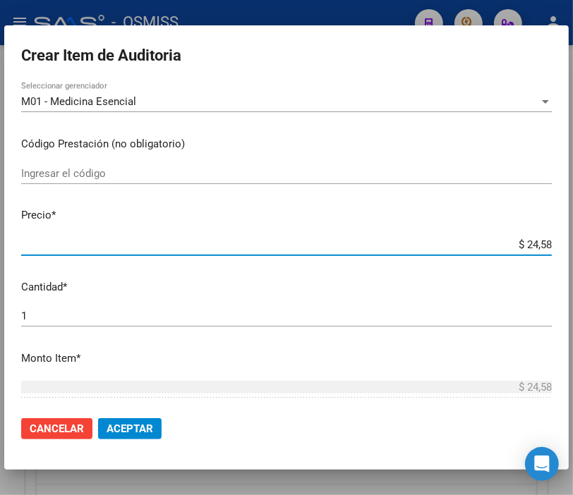
type input "$ 245,86"
type input "$ 2.458,60"
type input "$ 24.586,00"
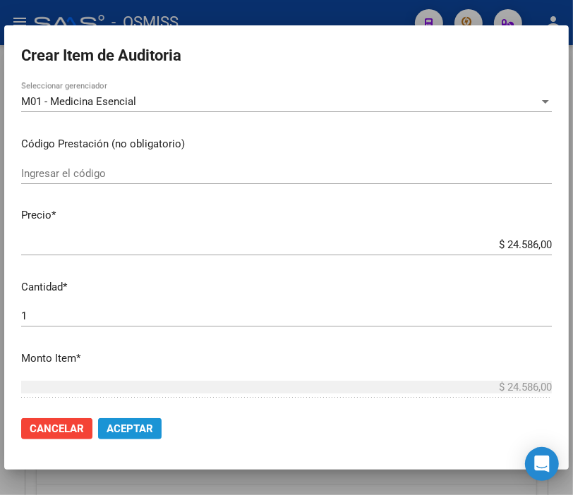
click at [117, 425] on span "Aceptar" at bounding box center [130, 429] width 47 height 13
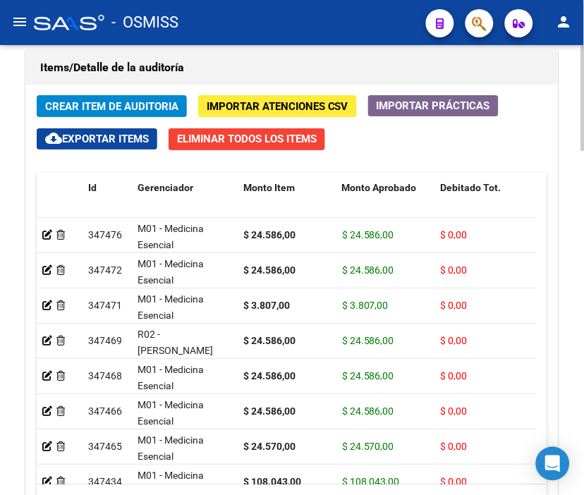
drag, startPoint x: 335, startPoint y: 33, endPoint x: 152, endPoint y: 64, distance: 184.6
click at [335, 33] on div "- OSMISS" at bounding box center [224, 22] width 381 height 31
click at [101, 106] on span "Crear Item de Auditoria" at bounding box center [111, 106] width 133 height 13
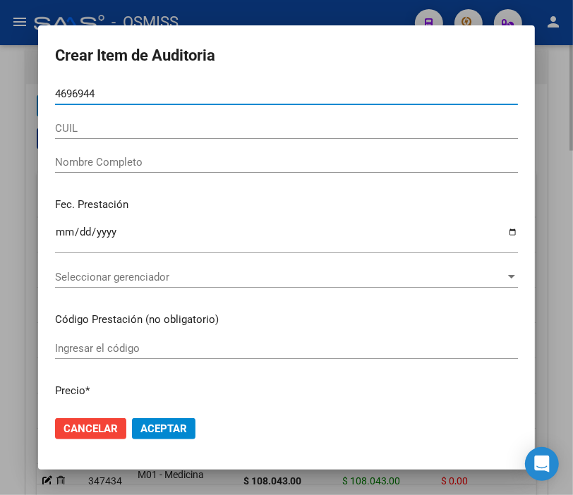
type input "46969443"
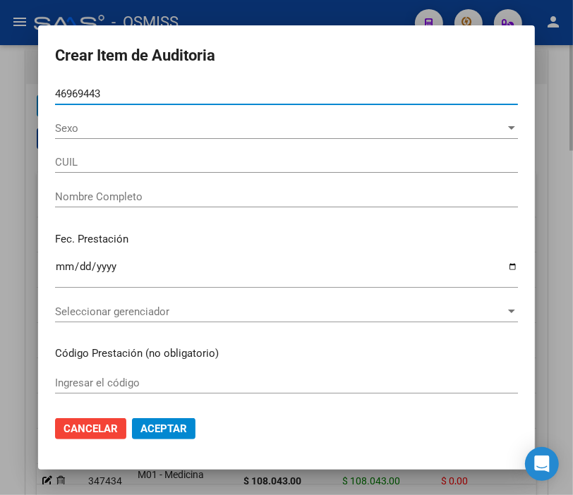
type input "20469694438"
type input "[PERSON_NAME]"
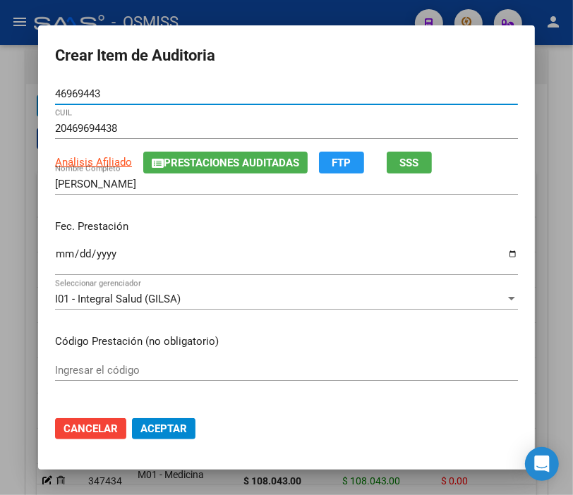
type input "46969443"
click at [55, 257] on input "Ingresar la fecha" at bounding box center [286, 259] width 463 height 23
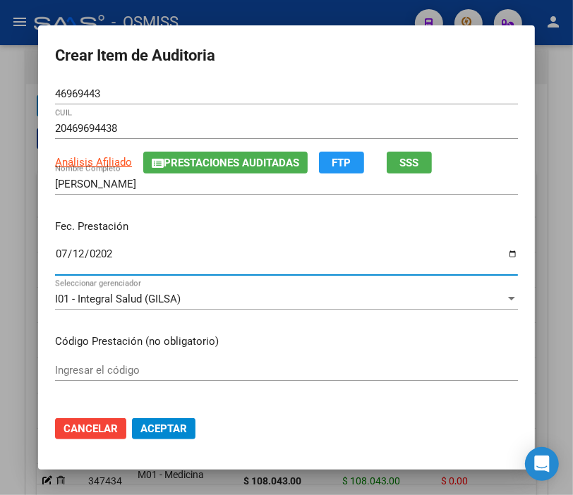
type input "[DATE]"
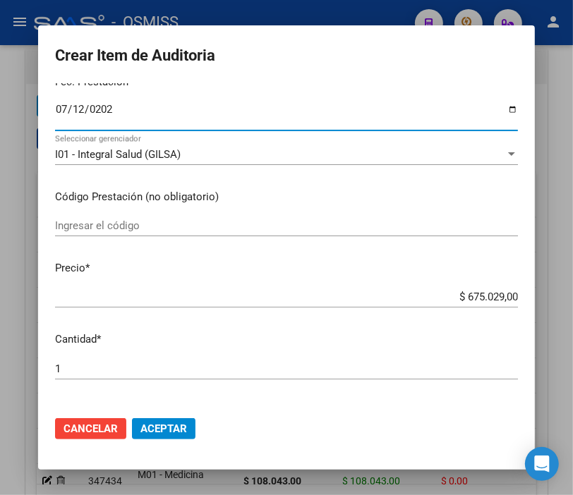
scroll to position [157, 0]
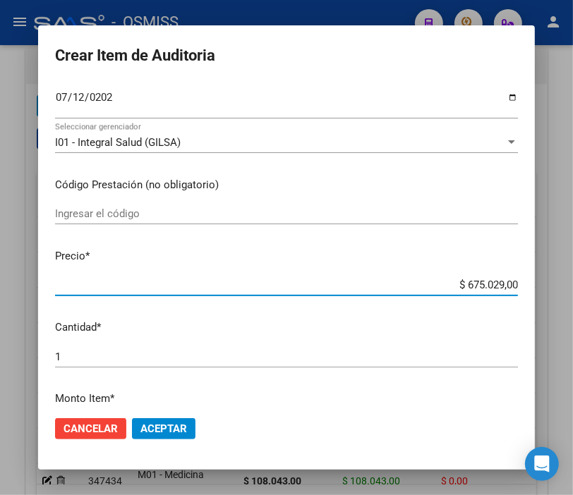
drag, startPoint x: 427, startPoint y: 287, endPoint x: 577, endPoint y: 288, distance: 149.6
click at [573, 288] on html "menu - OSMISS person Firma Express Padrón Padrón Ágil Análisis Afiliado Integra…" at bounding box center [286, 247] width 573 height 495
type input "$ 0,02"
type input "$ 0,24"
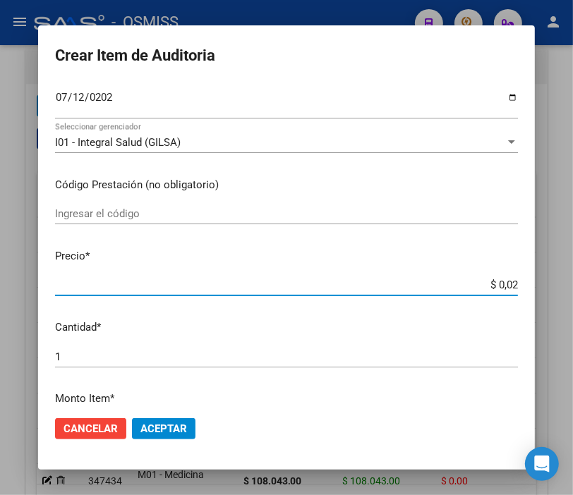
type input "$ 0,24"
type input "$ 2,45"
type input "$ 24,58"
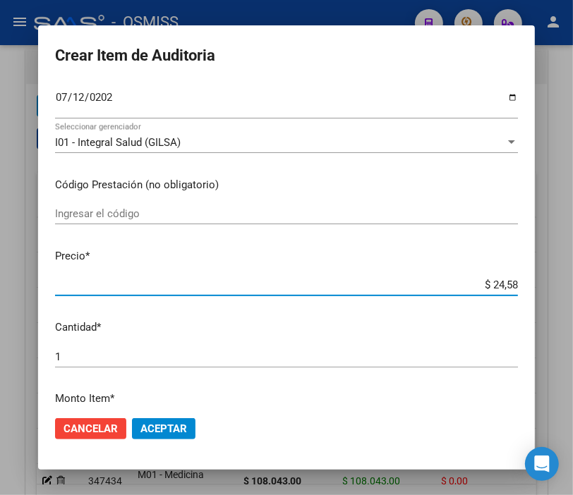
type input "$ 245,86"
type input "$ 2.458,60"
type input "$ 24.586,00"
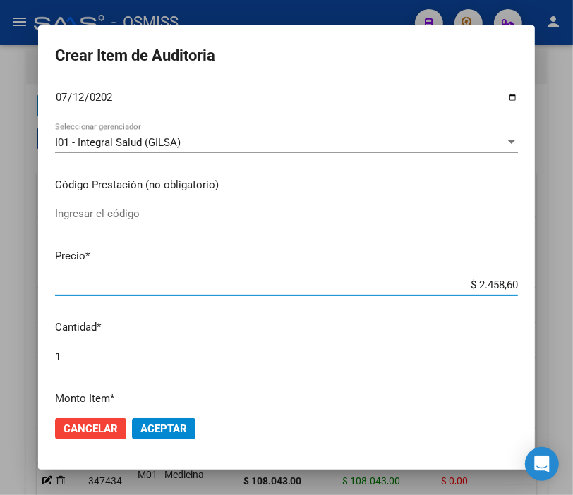
type input "$ 24.586,00"
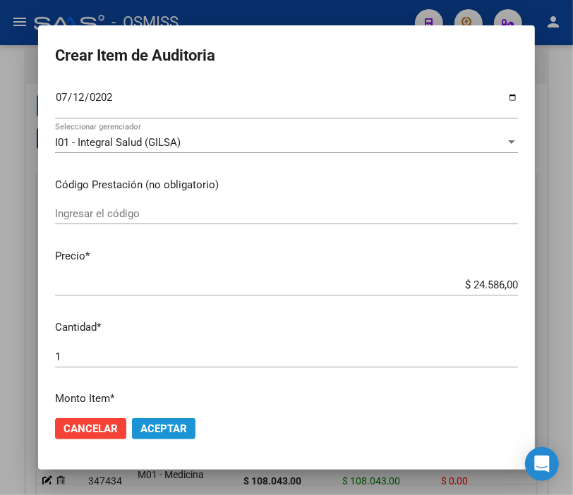
click at [165, 425] on span "Aceptar" at bounding box center [163, 429] width 47 height 13
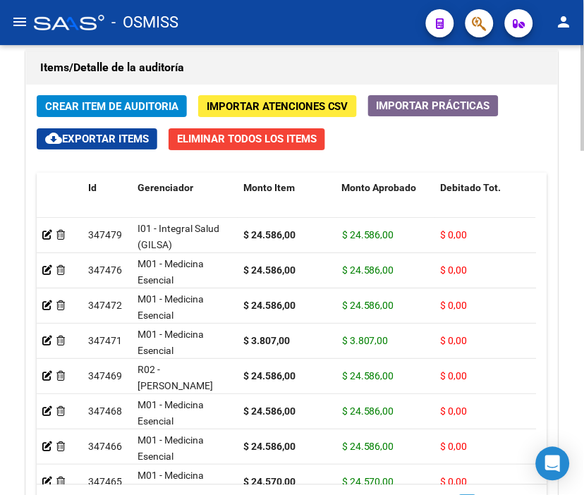
drag, startPoint x: 303, startPoint y: 19, endPoint x: 128, endPoint y: 76, distance: 184.1
click at [303, 19] on div "- OSMISS" at bounding box center [224, 22] width 381 height 31
click at [103, 104] on span "Crear Item de Auditoria" at bounding box center [111, 106] width 133 height 13
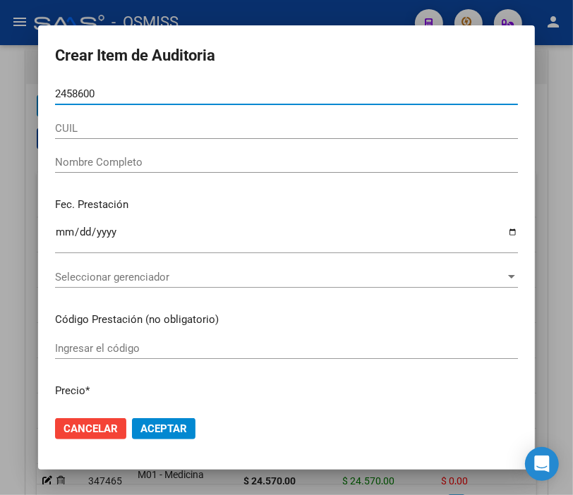
drag, startPoint x: 104, startPoint y: 92, endPoint x: -13, endPoint y: 92, distance: 117.2
click at [0, 92] on html "menu - OSMISS person Firma Express Padrón Padrón Ágil Análisis Afiliado Integra…" at bounding box center [286, 247] width 573 height 495
type input "57325825"
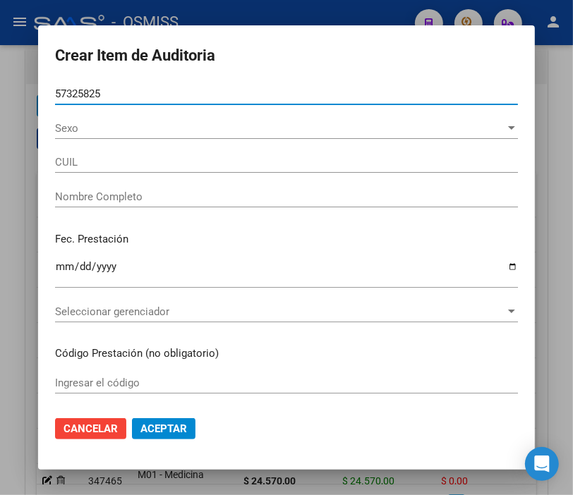
type input "20573258259"
type input "[PERSON_NAME]"
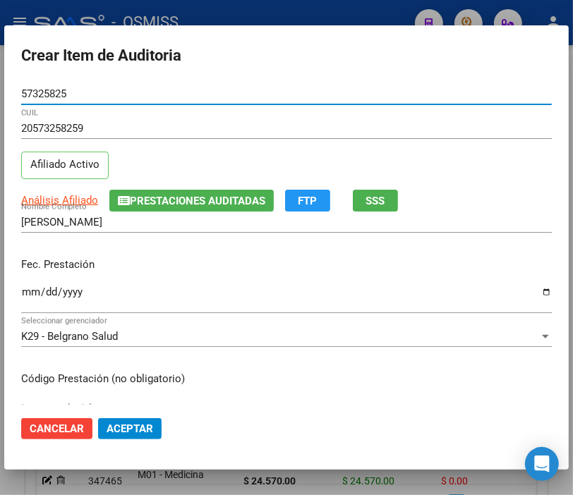
type input "57325825"
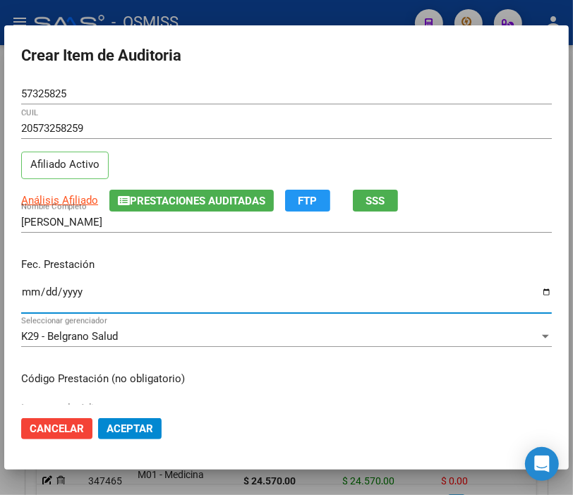
click at [31, 289] on input "Ingresar la fecha" at bounding box center [286, 298] width 531 height 23
type input "[DATE]"
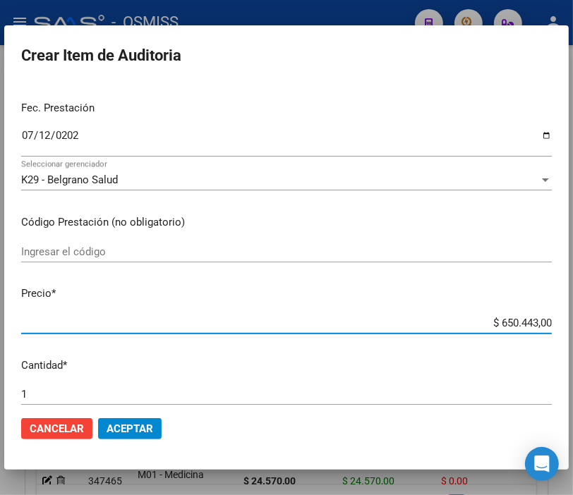
drag, startPoint x: 511, startPoint y: 323, endPoint x: 577, endPoint y: 322, distance: 65.7
click at [573, 322] on html "menu - OSMISS person Firma Express Padrón Padrón Ágil Análisis Afiliado Integra…" at bounding box center [286, 247] width 573 height 495
type input "$ 0,02"
type input "$ 0,24"
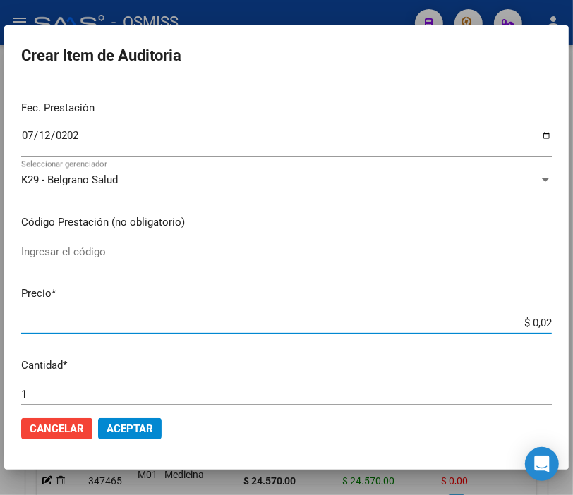
type input "$ 0,24"
type input "$ 2,45"
type input "$ 24,58"
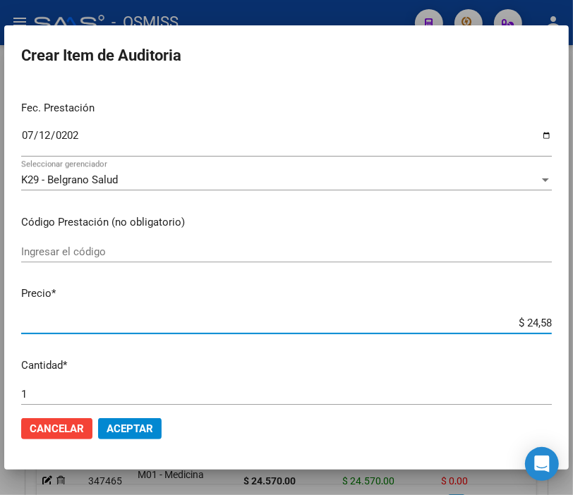
type input "$ 245,86"
type input "$ 2.458,60"
type input "$ 24.586,00"
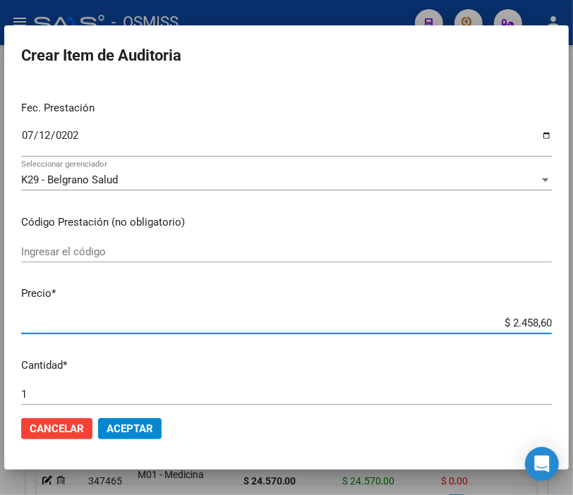
type input "$ 24.586,00"
click at [138, 423] on span "Aceptar" at bounding box center [130, 429] width 47 height 13
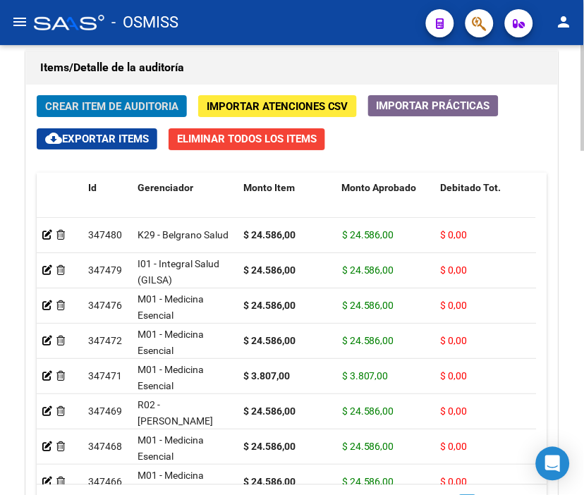
scroll to position [1368, 0]
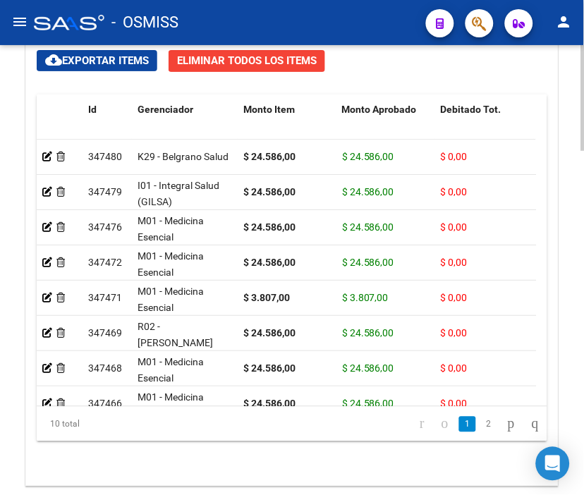
drag, startPoint x: 577, startPoint y: 358, endPoint x: 577, endPoint y: 266, distance: 91.7
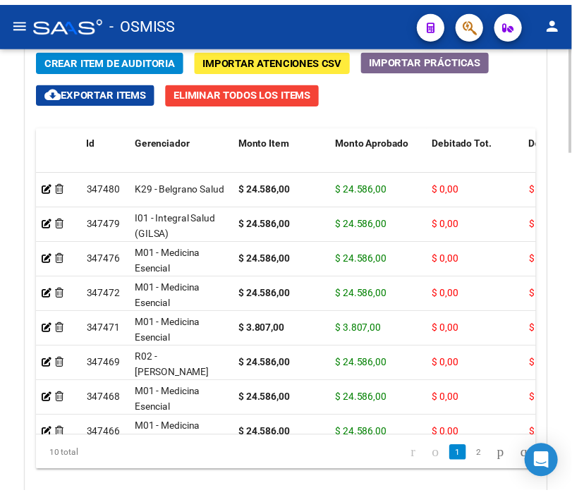
scroll to position [1346, 0]
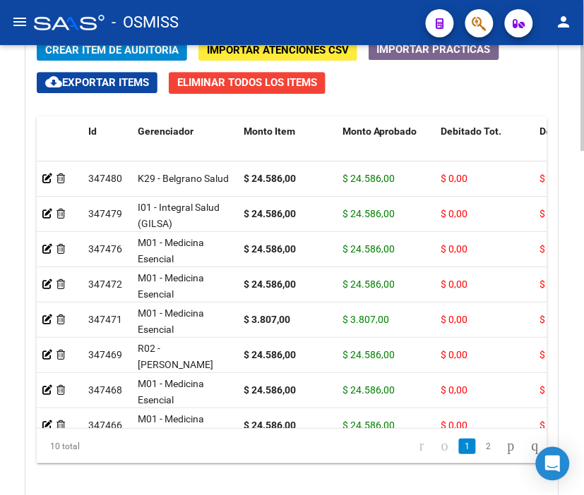
click at [582, 369] on div at bounding box center [583, 416] width 4 height 106
click at [102, 51] on span "Crear Item de Auditoria" at bounding box center [111, 50] width 133 height 13
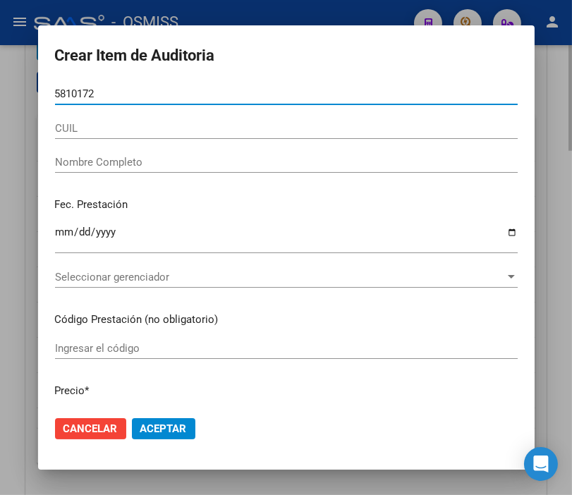
type input "58101722"
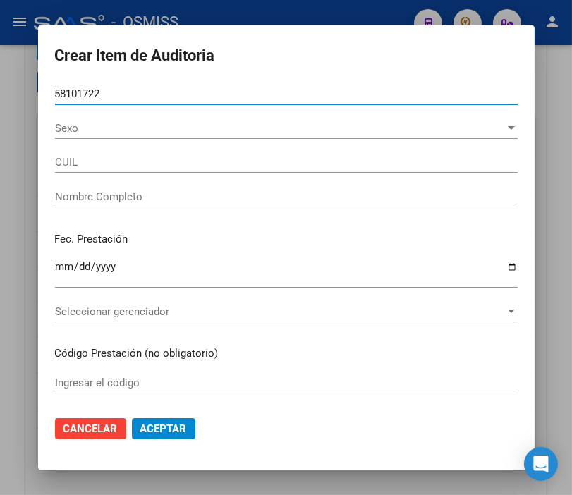
type input "20581017228"
type input "[PERSON_NAME]"
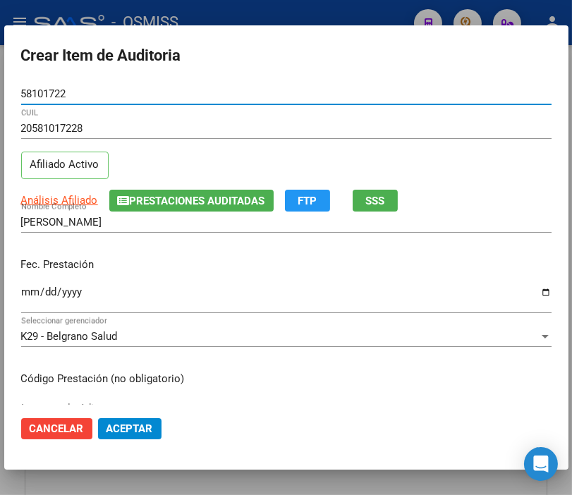
type input "58101722"
click at [28, 289] on input "Ingresar la fecha" at bounding box center [286, 298] width 531 height 23
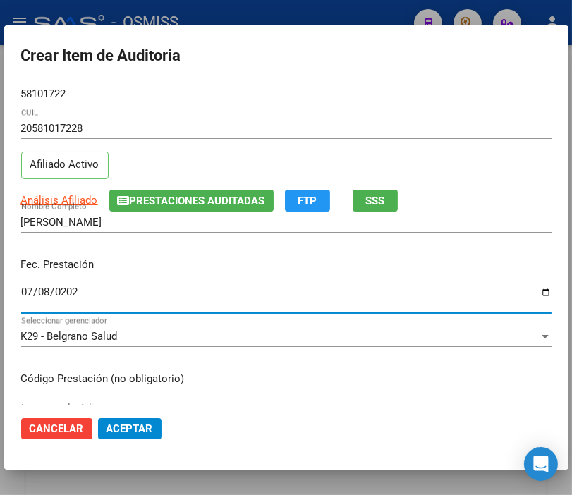
type input "[DATE]"
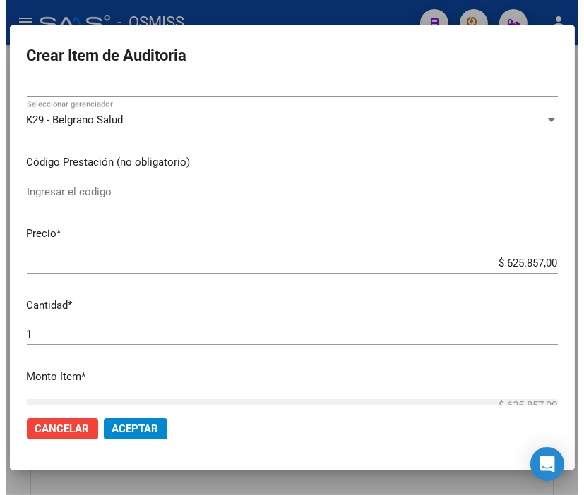
scroll to position [235, 0]
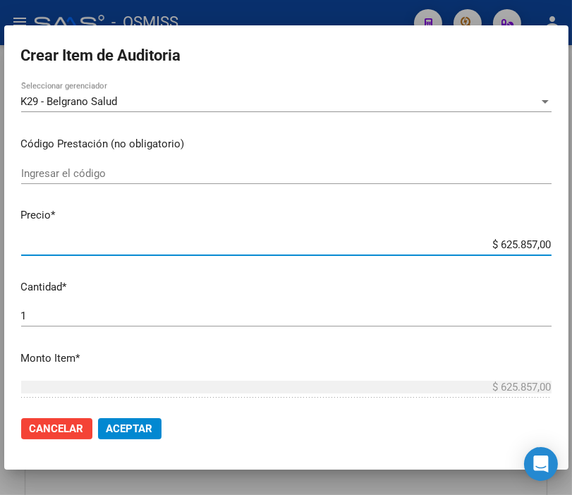
drag, startPoint x: 467, startPoint y: 245, endPoint x: 586, endPoint y: 241, distance: 119.3
click at [572, 241] on html "menu - OSMISS person Firma Express Padrón Padrón Ágil Análisis Afiliado Integra…" at bounding box center [286, 247] width 572 height 495
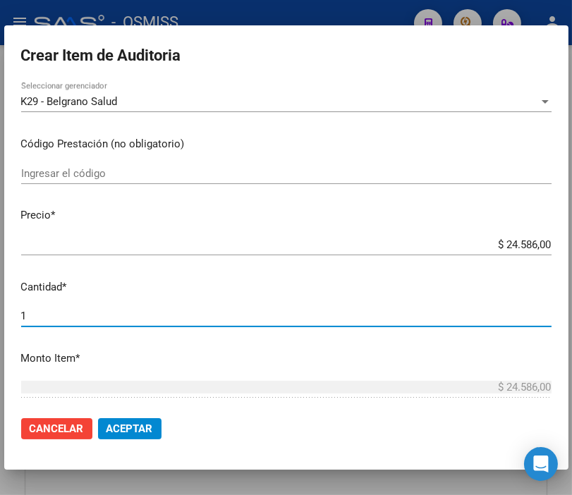
drag, startPoint x: 51, startPoint y: 315, endPoint x: -28, endPoint y: 314, distance: 78.3
click at [0, 314] on html "menu - OSMISS person Firma Express Padrón Padrón Ágil Análisis Afiliado Integra…" at bounding box center [286, 247] width 572 height 495
click at [145, 425] on span "Aceptar" at bounding box center [130, 429] width 47 height 13
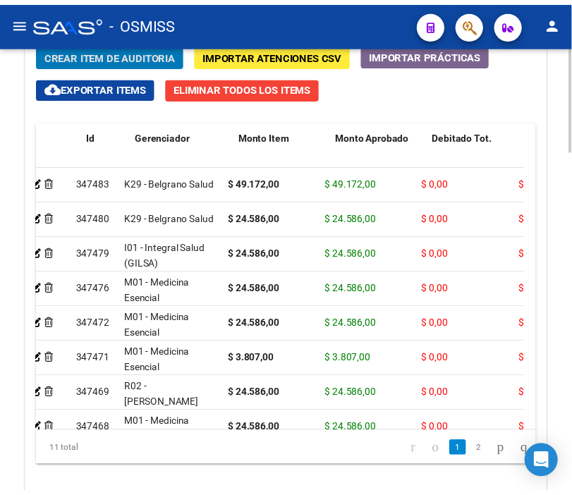
scroll to position [0, 0]
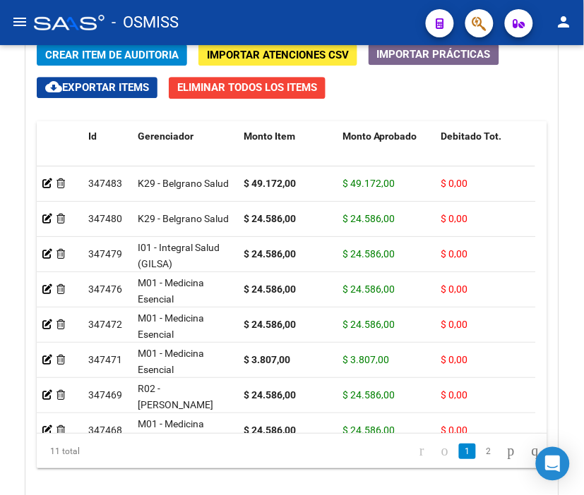
click at [87, 44] on mat-toolbar "menu - OSMISS person" at bounding box center [292, 22] width 584 height 45
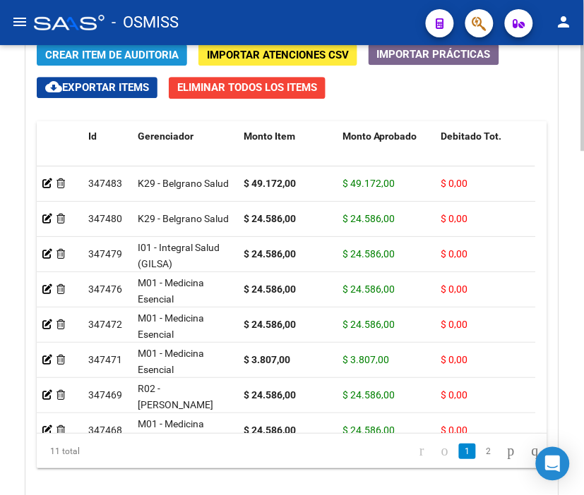
click at [85, 50] on span "Crear Item de Auditoria" at bounding box center [111, 55] width 133 height 13
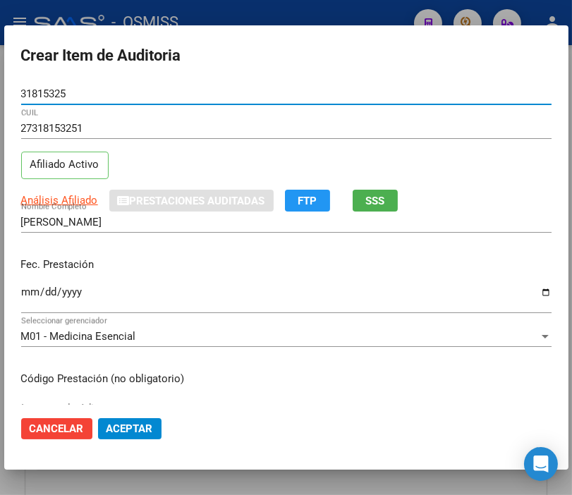
click at [23, 294] on input "Ingresar la fecha" at bounding box center [286, 298] width 531 height 23
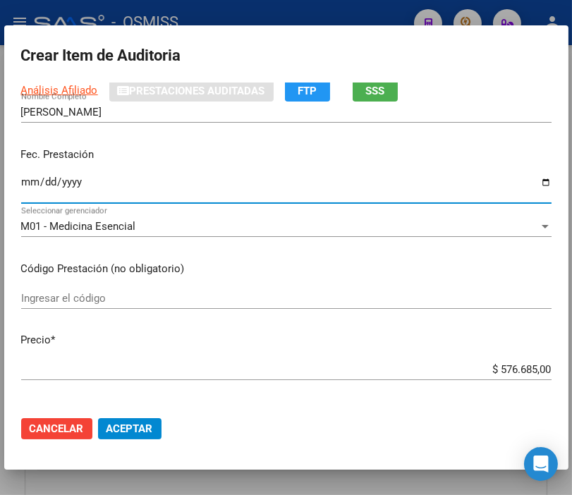
scroll to position [157, 0]
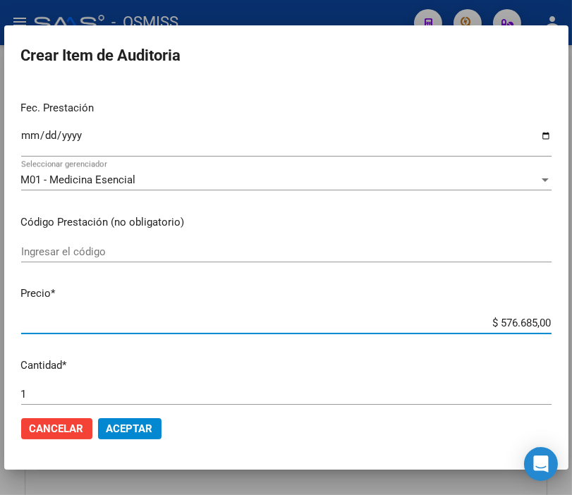
drag, startPoint x: 474, startPoint y: 322, endPoint x: 586, endPoint y: 322, distance: 111.5
click at [572, 322] on html "menu - OSMISS person Firma Express Padrón Padrón Ágil Análisis Afiliado Integra…" at bounding box center [286, 247] width 572 height 495
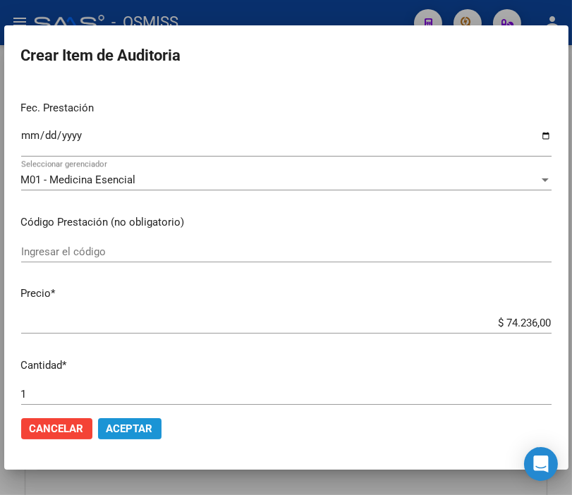
click at [152, 428] on span "Aceptar" at bounding box center [130, 429] width 47 height 13
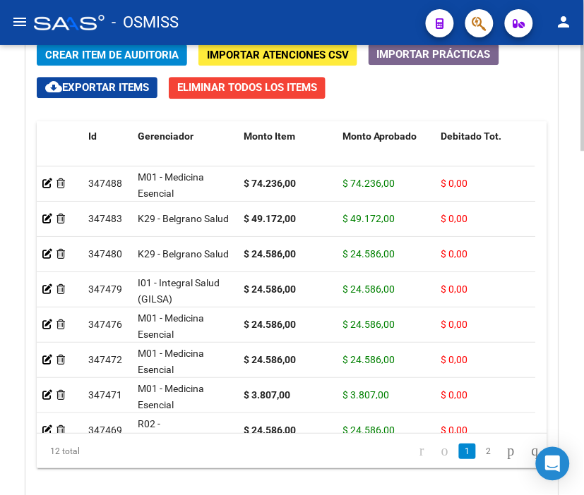
click at [140, 54] on span "Crear Item de Auditoria" at bounding box center [111, 55] width 133 height 13
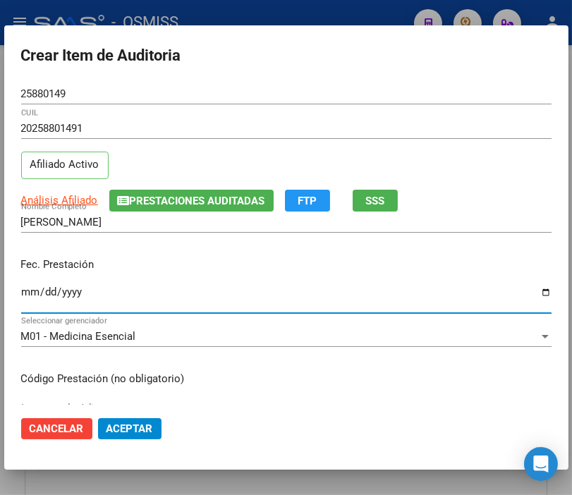
click at [26, 291] on input "Ingresar la fecha" at bounding box center [286, 298] width 531 height 23
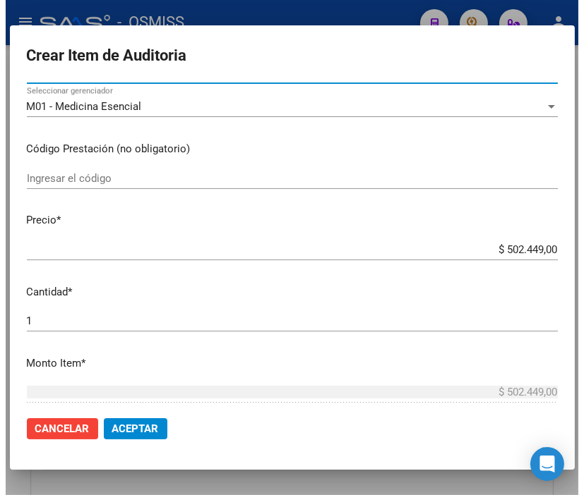
scroll to position [235, 0]
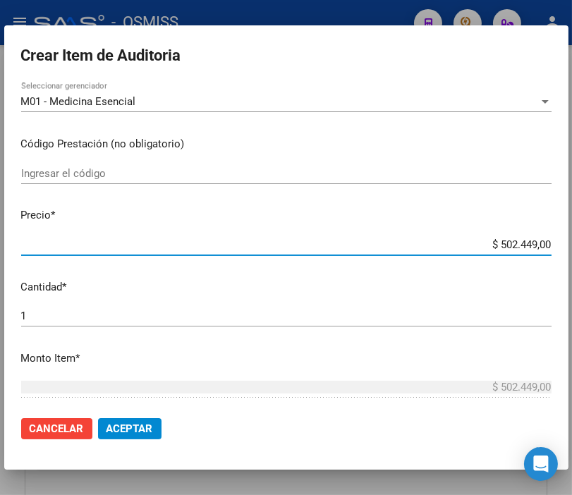
drag, startPoint x: 456, startPoint y: 247, endPoint x: 586, endPoint y: 258, distance: 130.3
click at [572, 258] on html "menu - OSMISS person Firma Express Padrón Padrón Ágil Análisis Afiliado Integra…" at bounding box center [286, 247] width 572 height 495
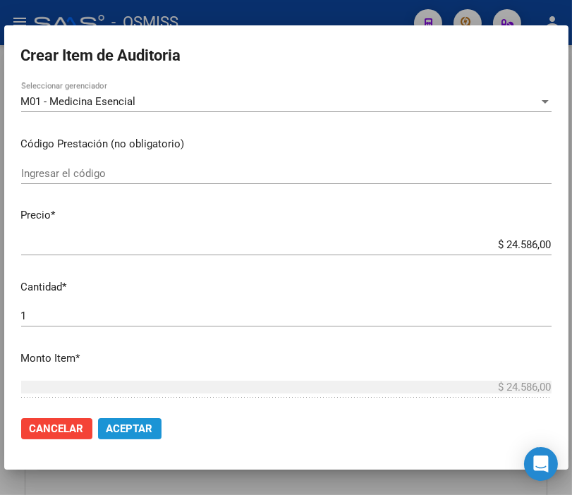
click at [145, 429] on span "Aceptar" at bounding box center [130, 429] width 47 height 13
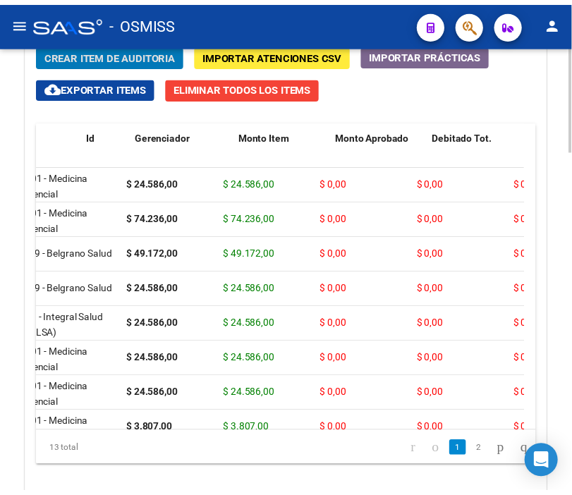
scroll to position [0, 0]
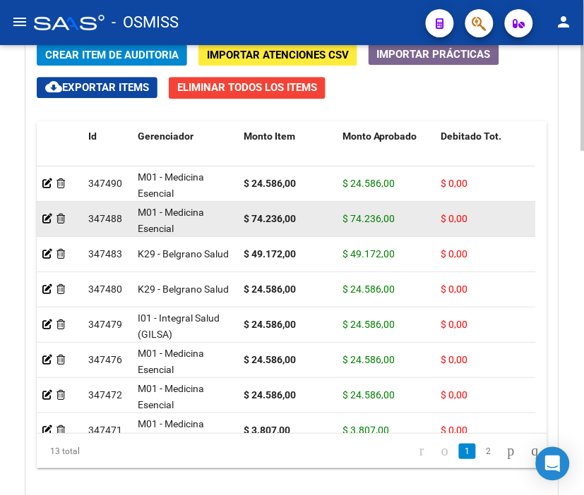
click at [40, 217] on datatable-body-cell at bounding box center [60, 219] width 46 height 35
click at [50, 222] on icon at bounding box center [47, 219] width 10 height 10
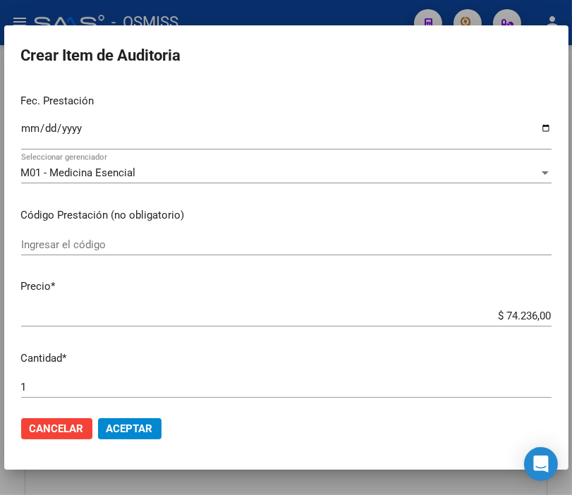
scroll to position [235, 0]
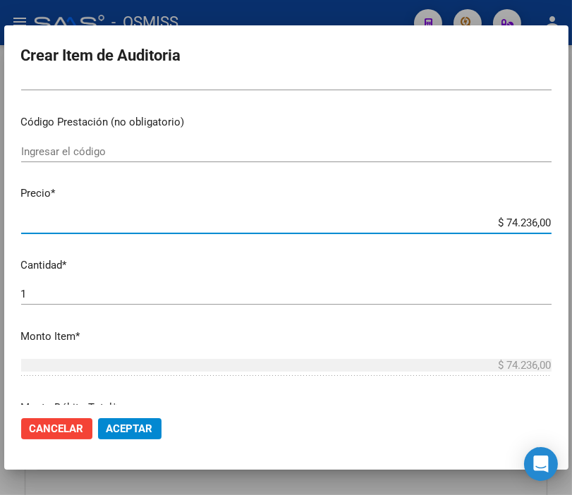
drag, startPoint x: 475, startPoint y: 224, endPoint x: 586, endPoint y: 228, distance: 110.9
click at [572, 228] on html "menu - OSMISS person Firma Express Padrón Padrón Ágil Análisis Afiliado Integra…" at bounding box center [286, 247] width 572 height 495
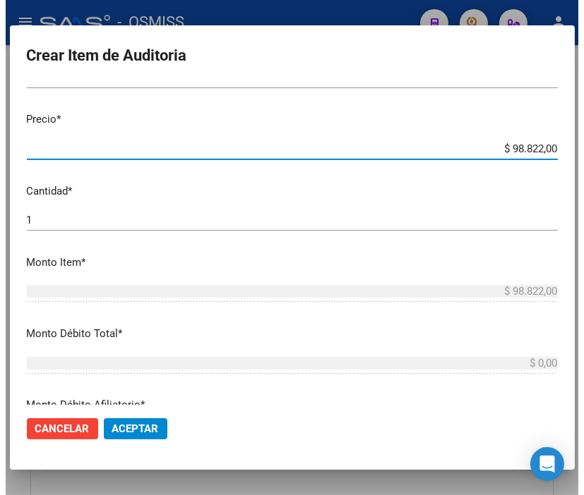
scroll to position [313, 0]
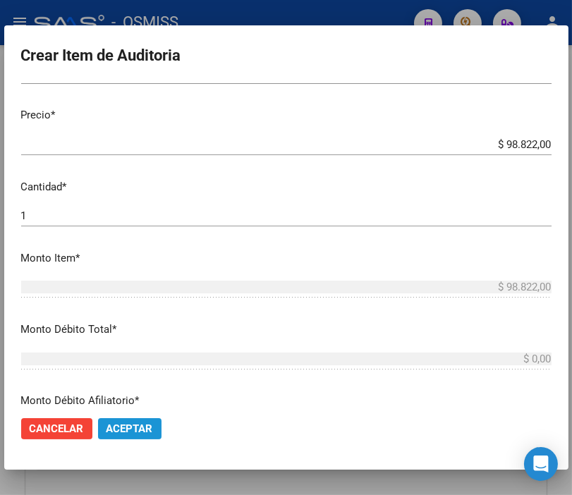
click at [142, 433] on span "Aceptar" at bounding box center [130, 429] width 47 height 13
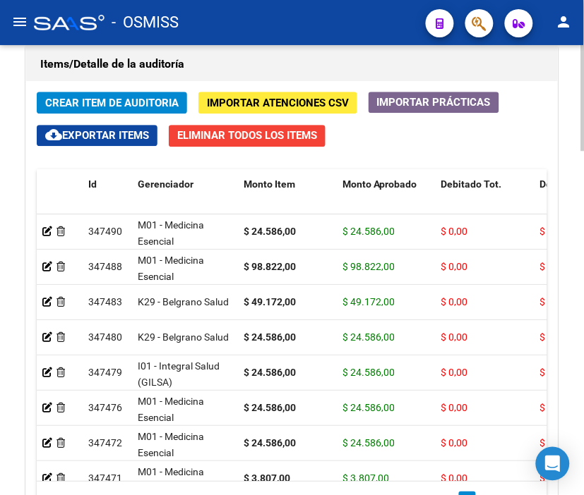
scroll to position [1332, 0]
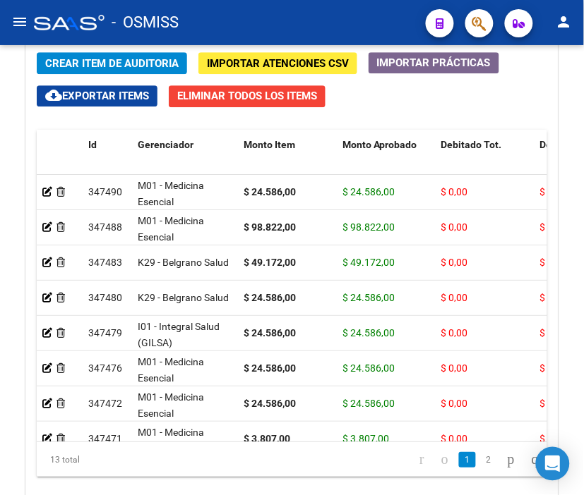
click at [264, 4] on mat-toolbar "menu - OSMISS person" at bounding box center [292, 22] width 584 height 45
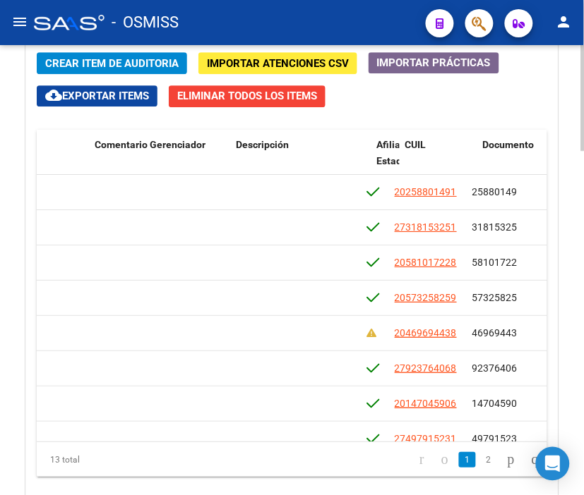
scroll to position [0, 0]
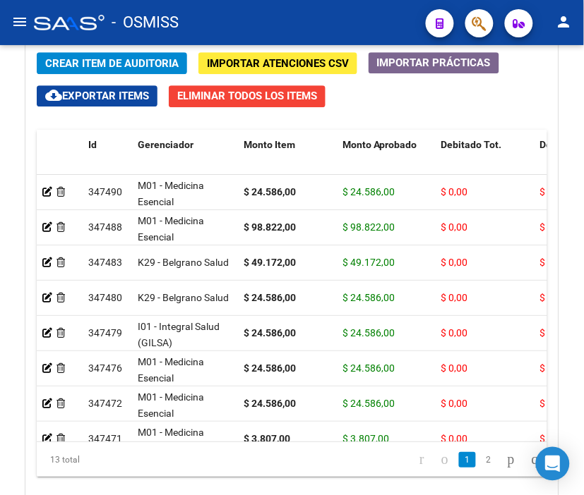
click at [215, 13] on div "- OSMISS" at bounding box center [224, 22] width 380 height 31
drag, startPoint x: 462, startPoint y: 107, endPoint x: 443, endPoint y: 112, distance: 19.7
click at [462, 107] on div "Crear Item de Auditoria Importar Atenciones CSV Importar Prácticas cloud_downlo…" at bounding box center [291, 281] width 531 height 479
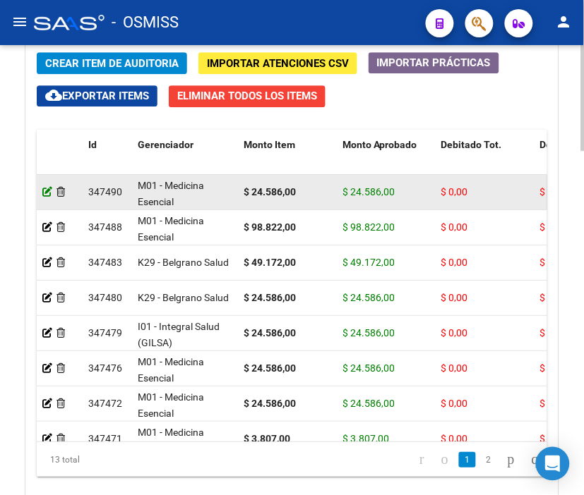
click at [43, 192] on icon at bounding box center [47, 192] width 10 height 10
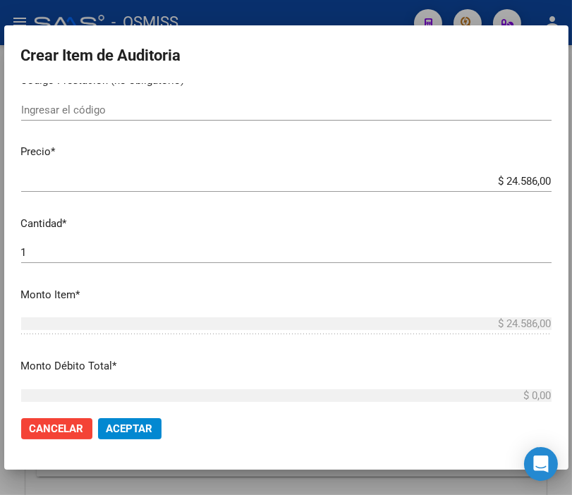
scroll to position [313, 0]
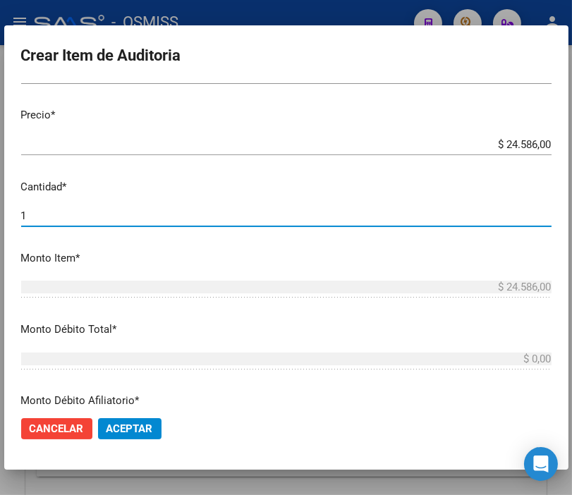
drag, startPoint x: 42, startPoint y: 215, endPoint x: -34, endPoint y: 220, distance: 76.4
click at [0, 220] on html "menu - OSMISS person Firma Express Padrón Padrón Ágil Análisis Afiliado Integra…" at bounding box center [286, 247] width 572 height 495
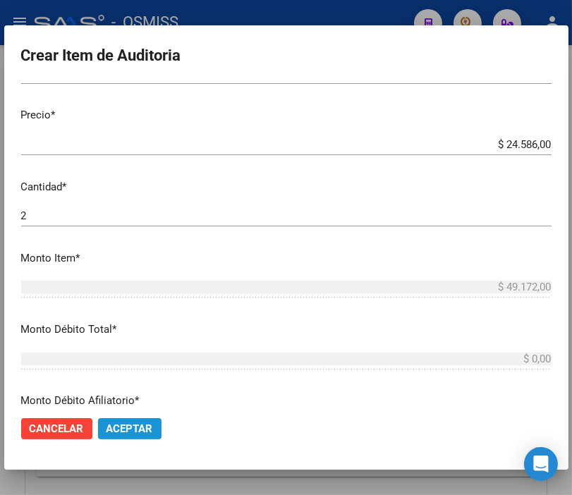
click at [128, 434] on span "Aceptar" at bounding box center [130, 429] width 47 height 13
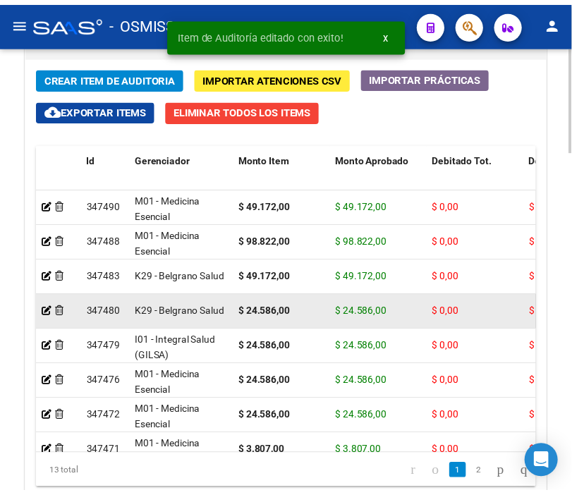
scroll to position [1332, 0]
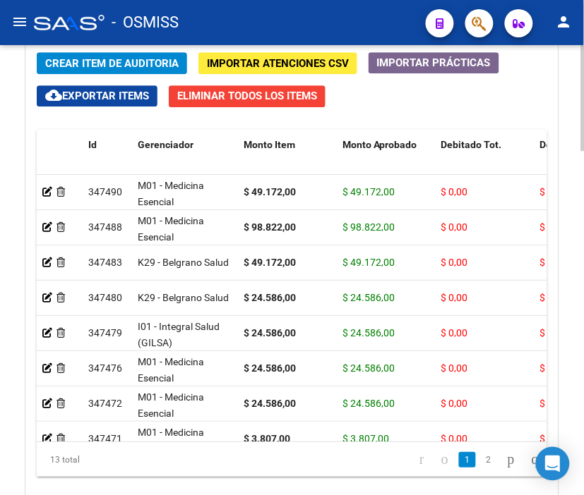
click at [90, 53] on button "Crear Item de Auditoria" at bounding box center [112, 63] width 150 height 22
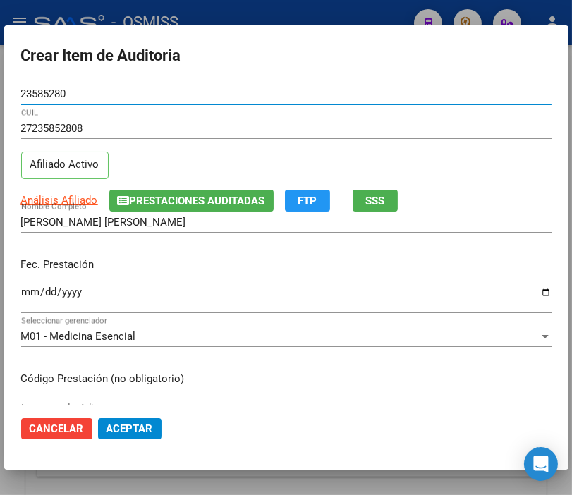
click at [27, 297] on input "Ingresar la fecha" at bounding box center [286, 298] width 531 height 23
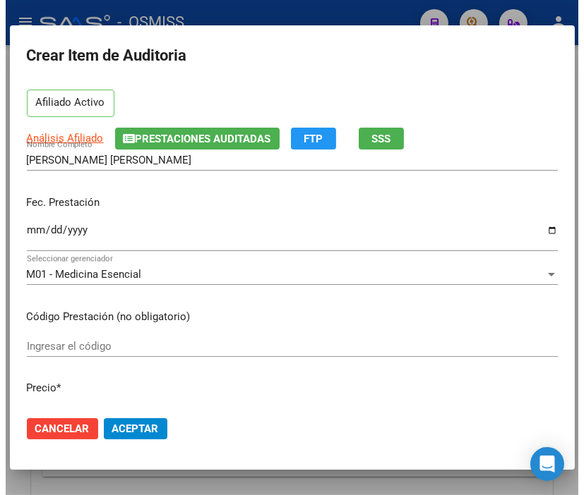
scroll to position [157, 0]
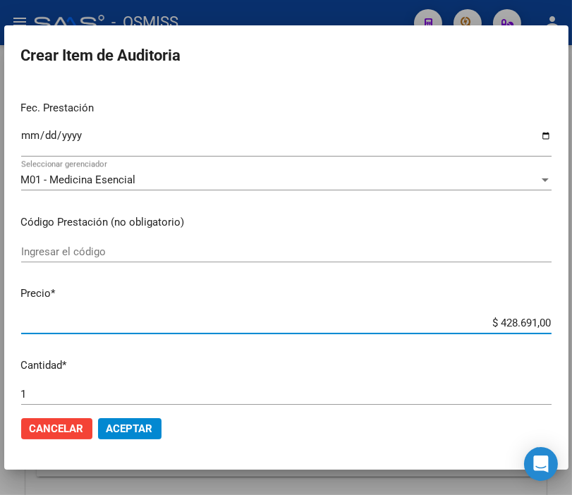
drag, startPoint x: 466, startPoint y: 325, endPoint x: 586, endPoint y: 327, distance: 120.0
click at [572, 327] on html "menu - OSMISS person Firma Express Padrón Padrón Ágil Análisis Afiliado Integra…" at bounding box center [286, 247] width 572 height 495
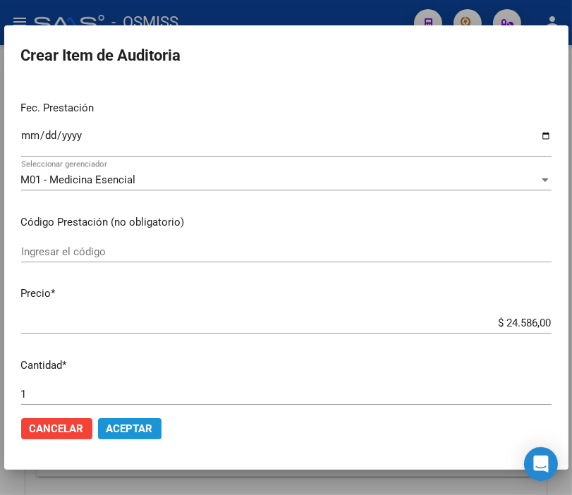
click at [145, 425] on span "Aceptar" at bounding box center [130, 429] width 47 height 13
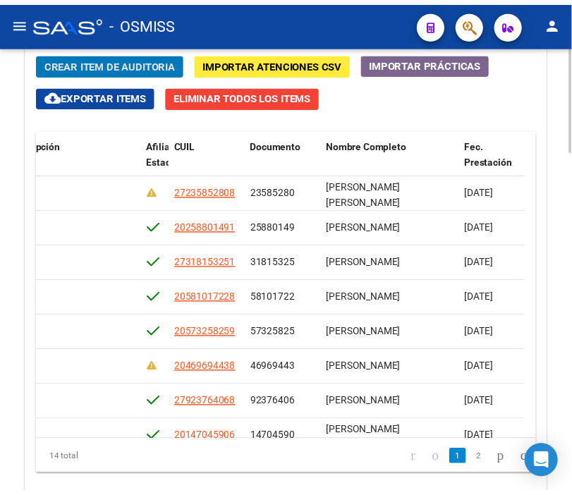
scroll to position [0, 0]
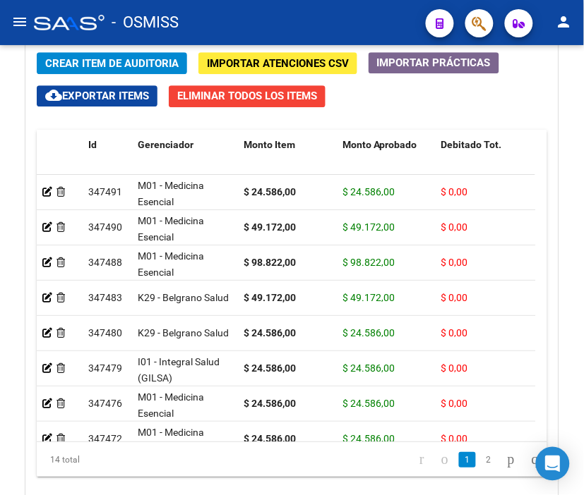
click at [271, 18] on div "- OSMISS" at bounding box center [224, 22] width 380 height 31
click at [117, 57] on span "Crear Item de Auditoria" at bounding box center [111, 63] width 133 height 13
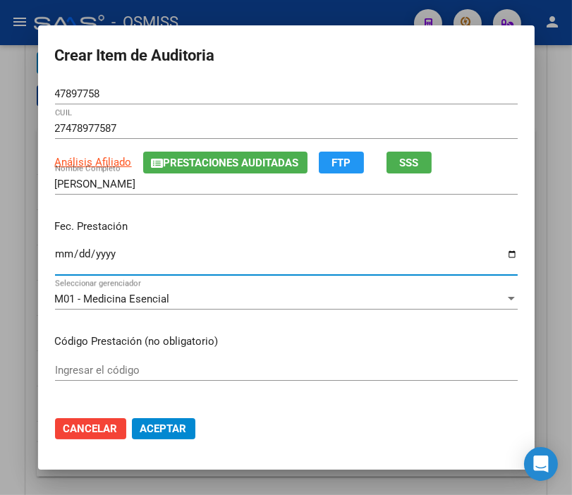
click at [55, 255] on input "Ingresar la fecha" at bounding box center [286, 259] width 463 height 23
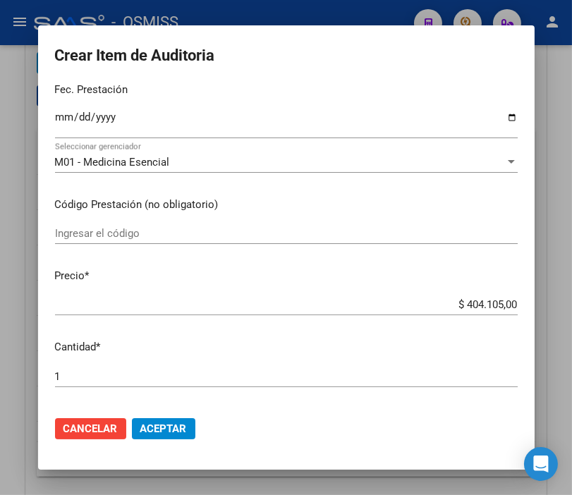
scroll to position [157, 0]
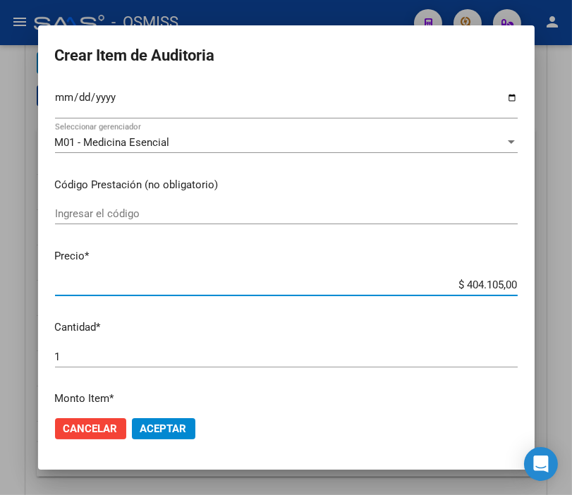
drag, startPoint x: 439, startPoint y: 283, endPoint x: 577, endPoint y: 284, distance: 137.6
click at [572, 284] on html "menu - OSMISS person Firma Express Padrón Padrón Ágil Análisis Afiliado Integra…" at bounding box center [286, 247] width 572 height 495
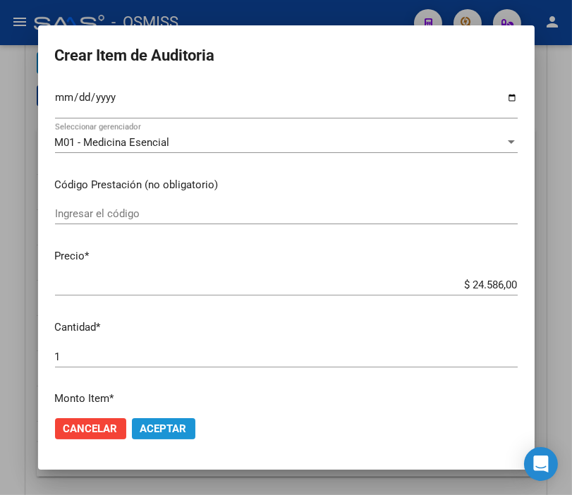
click at [157, 421] on button "Aceptar" at bounding box center [164, 429] width 64 height 21
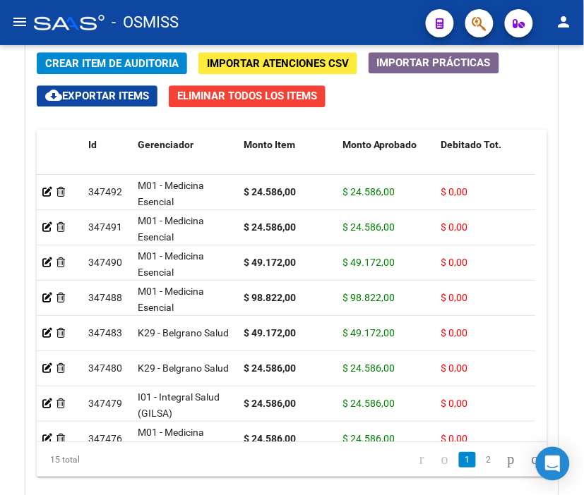
drag, startPoint x: 313, startPoint y: 22, endPoint x: 200, endPoint y: 41, distance: 115.2
click at [313, 22] on div "- OSMISS" at bounding box center [224, 22] width 380 height 31
click at [138, 58] on span "Crear Item de Auditoria" at bounding box center [111, 63] width 133 height 13
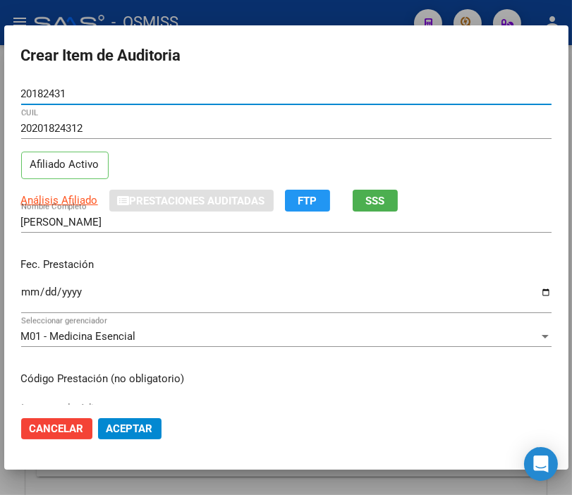
click at [29, 289] on input "Ingresar la fecha" at bounding box center [286, 298] width 531 height 23
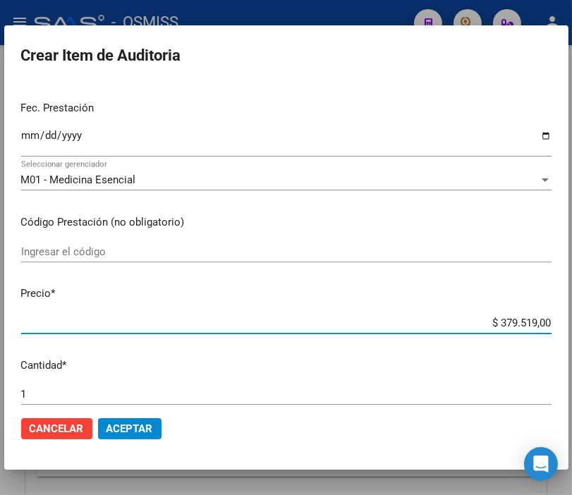
drag, startPoint x: 463, startPoint y: 323, endPoint x: 586, endPoint y: 322, distance: 122.8
click at [572, 322] on html "menu - OSMISS person Firma Express Padrón Padrón Ágil Análisis Afiliado Integra…" at bounding box center [286, 247] width 572 height 495
click at [132, 425] on span "Aceptar" at bounding box center [130, 429] width 47 height 13
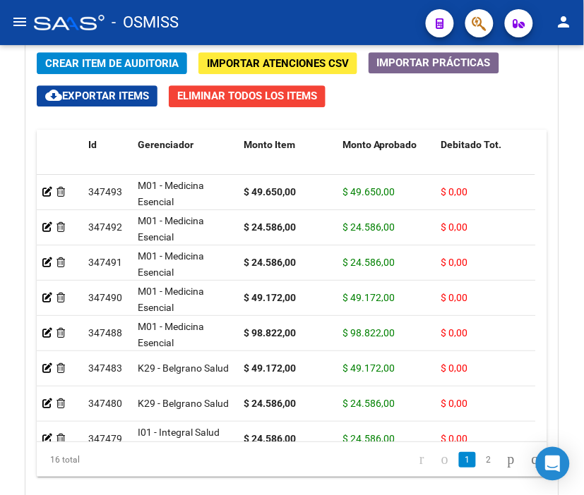
click at [347, 13] on div "- OSMISS" at bounding box center [224, 22] width 380 height 31
click at [138, 55] on button "Crear Item de Auditoria" at bounding box center [112, 63] width 150 height 22
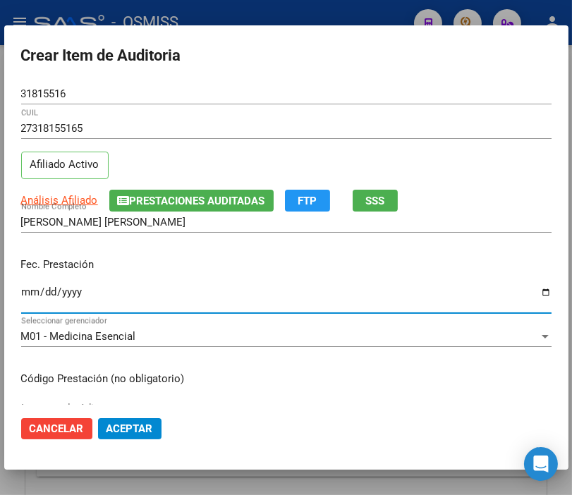
click at [25, 290] on input "Ingresar la fecha" at bounding box center [286, 298] width 531 height 23
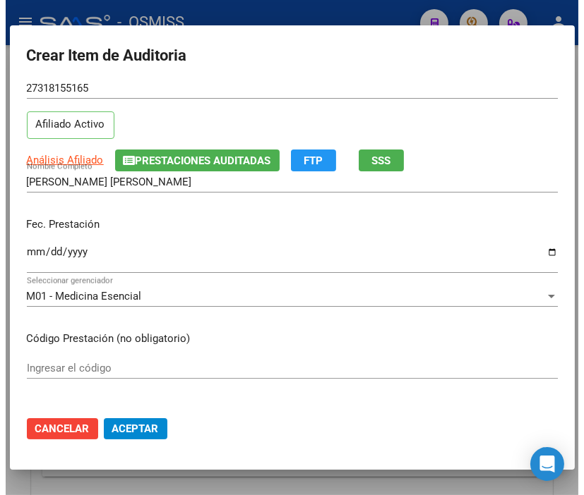
scroll to position [235, 0]
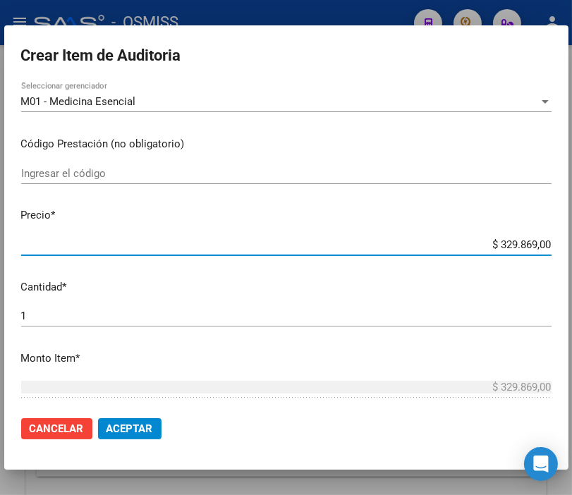
drag, startPoint x: 476, startPoint y: 243, endPoint x: 586, endPoint y: 244, distance: 109.4
click at [572, 244] on html "menu - OSMISS person Firma Express Padrón Padrón Ágil Análisis Afiliado Integra…" at bounding box center [286, 247] width 572 height 495
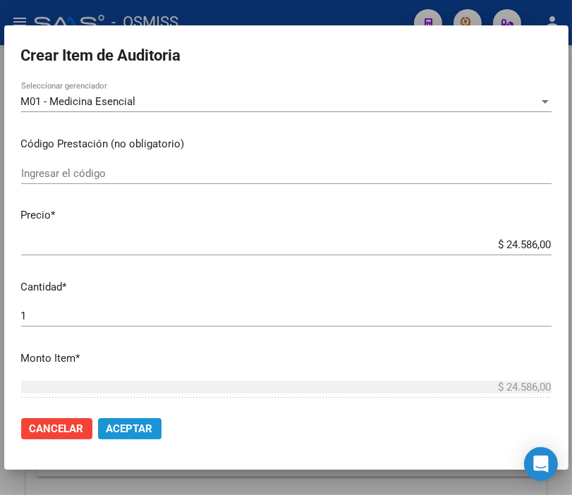
click at [138, 419] on button "Aceptar" at bounding box center [130, 429] width 64 height 21
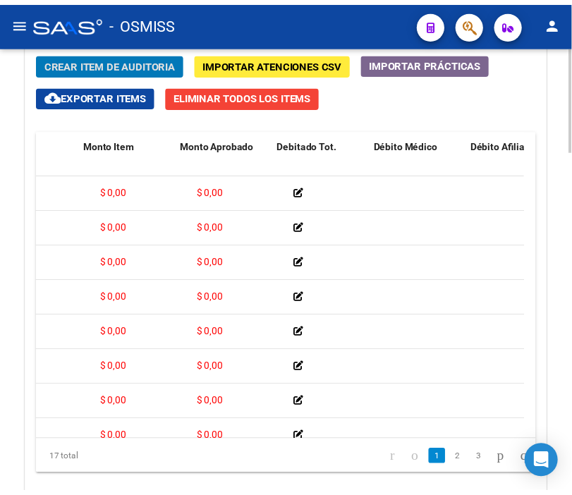
scroll to position [0, 0]
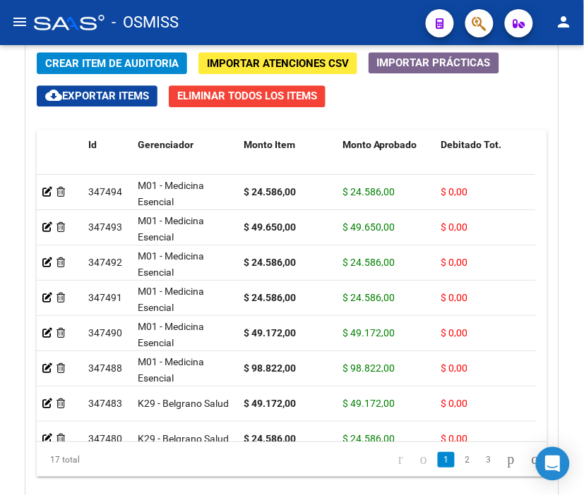
drag, startPoint x: 239, startPoint y: 13, endPoint x: 209, endPoint y: 13, distance: 29.6
click at [239, 13] on div "- OSMISS" at bounding box center [224, 22] width 380 height 31
click at [112, 61] on span "Crear Item de Auditoria" at bounding box center [111, 63] width 133 height 13
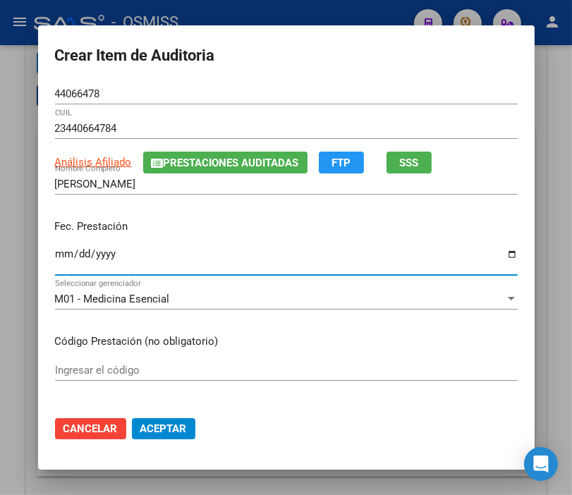
click at [55, 263] on input "Ingresar la fecha" at bounding box center [286, 259] width 463 height 23
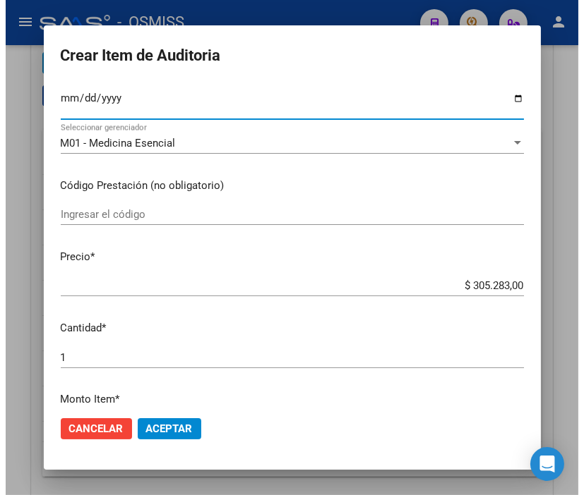
scroll to position [157, 0]
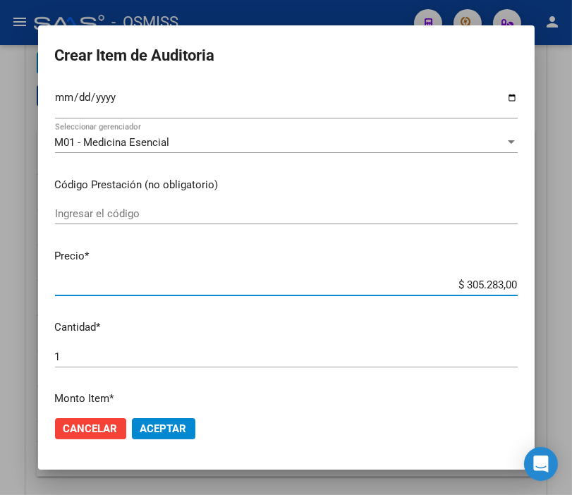
drag, startPoint x: 420, startPoint y: 288, endPoint x: 576, endPoint y: 288, distance: 156.0
click at [572, 288] on html "menu - OSMISS person Firma Express Padrón Padrón Ágil Análisis Afiliado Integra…" at bounding box center [286, 247] width 572 height 495
click at [150, 425] on span "Aceptar" at bounding box center [163, 429] width 47 height 13
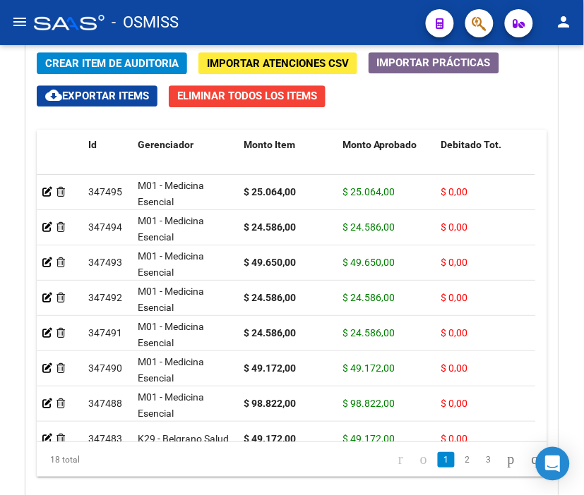
click at [322, 19] on div "- OSMISS" at bounding box center [224, 22] width 380 height 31
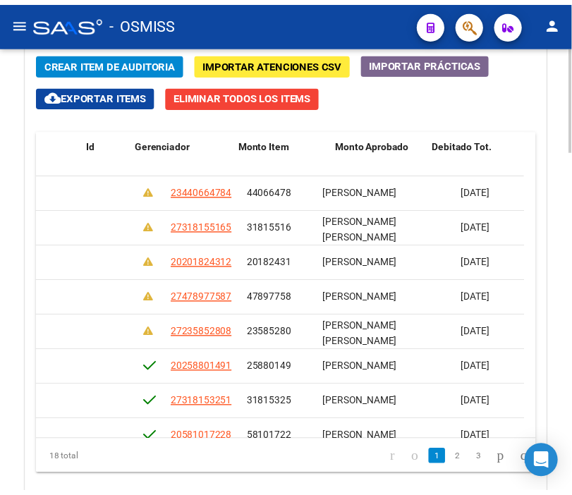
scroll to position [0, 0]
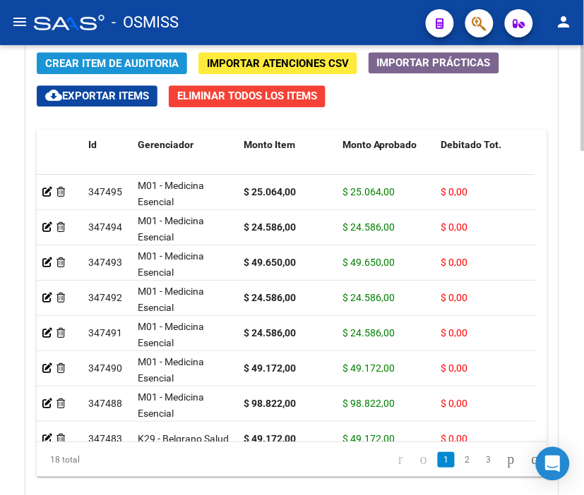
click at [44, 62] on button "Crear Item de Auditoria" at bounding box center [112, 63] width 150 height 22
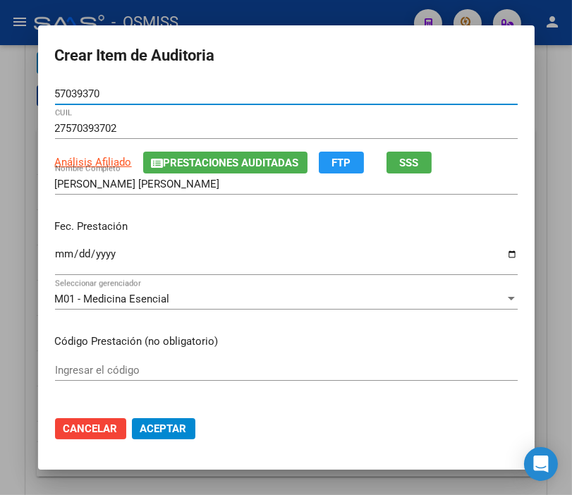
click at [55, 254] on input "Ingresar la fecha" at bounding box center [286, 259] width 463 height 23
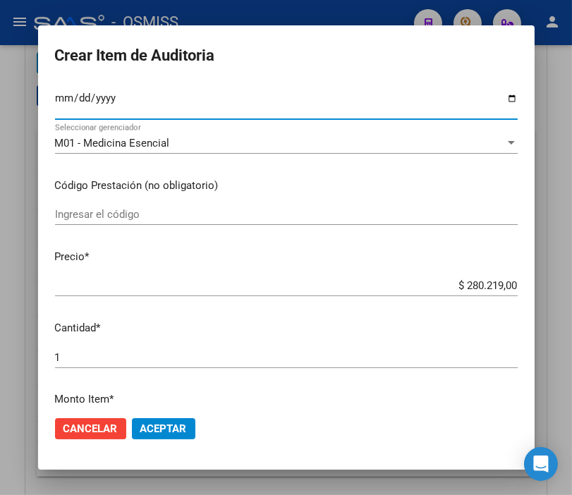
scroll to position [157, 0]
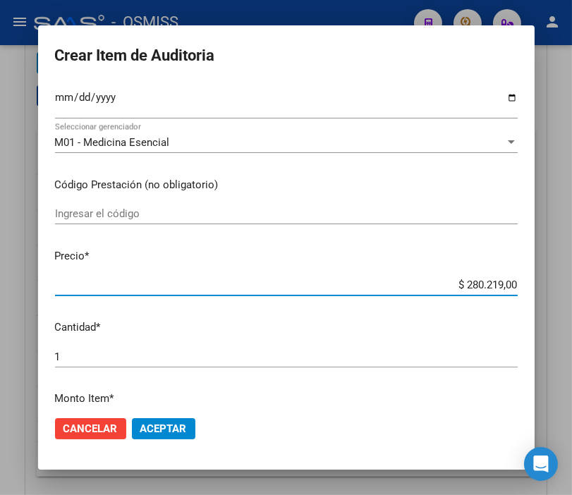
drag, startPoint x: 431, startPoint y: 284, endPoint x: 586, endPoint y: 284, distance: 155.3
click at [572, 284] on html "menu - OSMISS person Firma Express Padrón Padrón Ágil Análisis Afiliado Integra…" at bounding box center [286, 247] width 572 height 495
click at [160, 426] on span "Aceptar" at bounding box center [163, 429] width 47 height 13
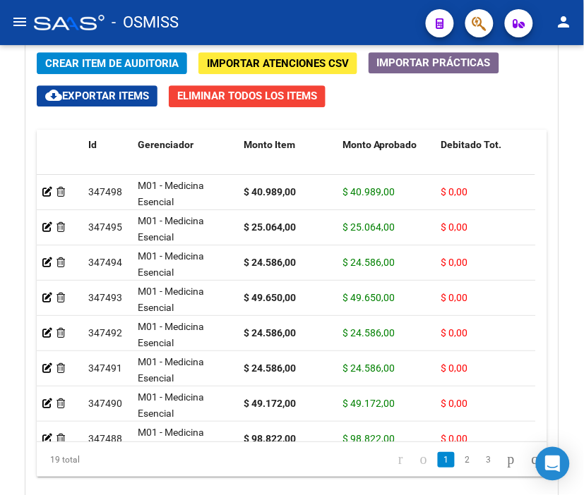
drag, startPoint x: 341, startPoint y: 22, endPoint x: 320, endPoint y: 25, distance: 21.4
click at [341, 22] on div "- OSMISS" at bounding box center [224, 22] width 380 height 31
click at [122, 62] on span "Crear Item de Auditoria" at bounding box center [111, 63] width 133 height 13
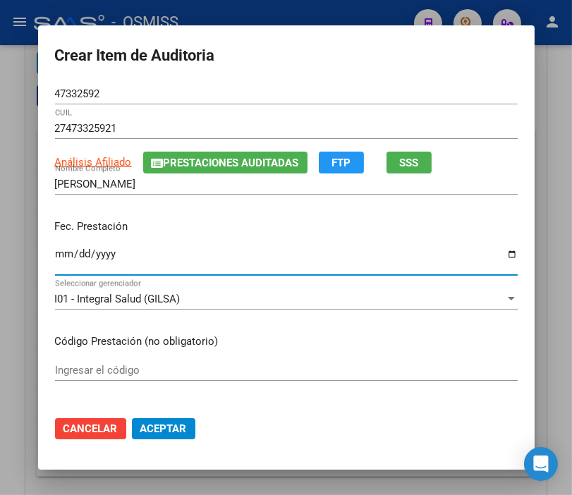
click at [55, 248] on input "Ingresar la fecha" at bounding box center [286, 259] width 463 height 23
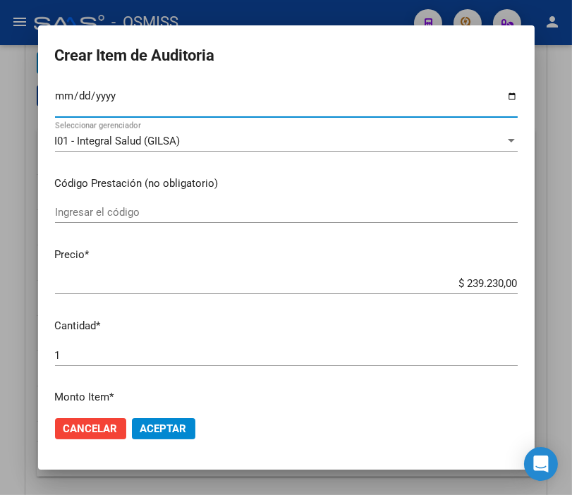
scroll to position [235, 0]
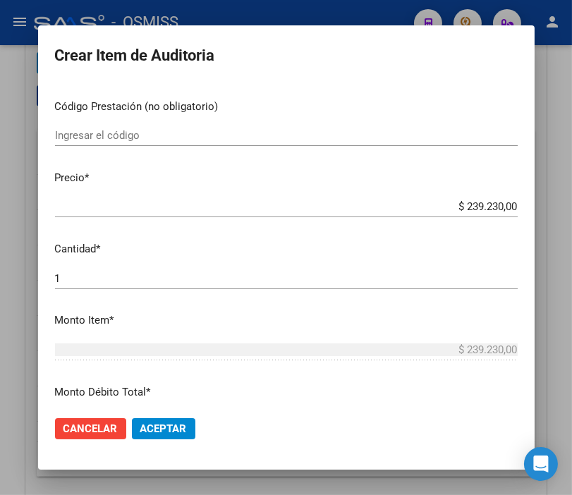
click at [427, 215] on div "$ 239.230,00 Ingresar el precio" at bounding box center [286, 206] width 463 height 21
drag, startPoint x: 427, startPoint y: 207, endPoint x: 586, endPoint y: 207, distance: 158.8
click at [572, 207] on html "menu - OSMISS person Firma Express Padrón Padrón Ágil Análisis Afiliado Integra…" at bounding box center [286, 247] width 572 height 495
click at [174, 424] on span "Aceptar" at bounding box center [163, 429] width 47 height 13
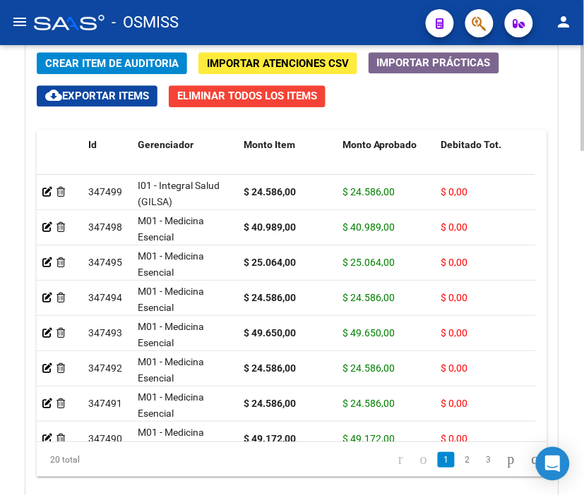
click at [141, 64] on span "Crear Item de Auditoria" at bounding box center [111, 63] width 133 height 13
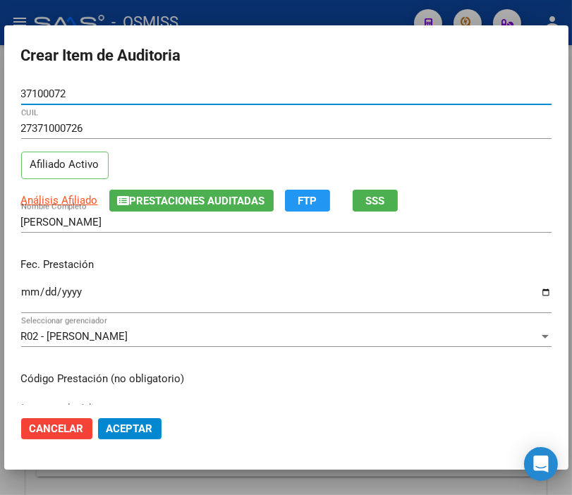
click at [32, 290] on input "Ingresar la fecha" at bounding box center [286, 298] width 531 height 23
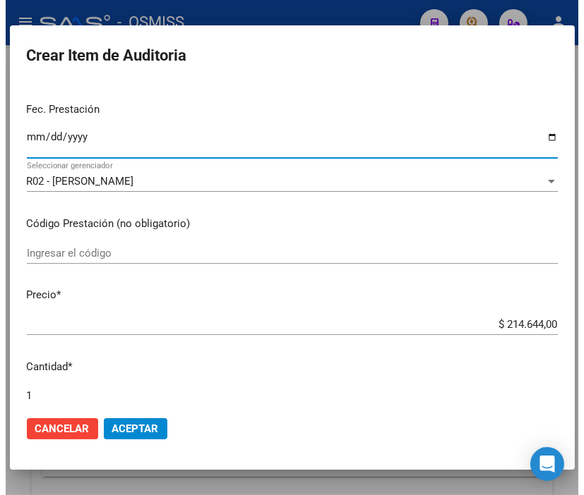
scroll to position [157, 0]
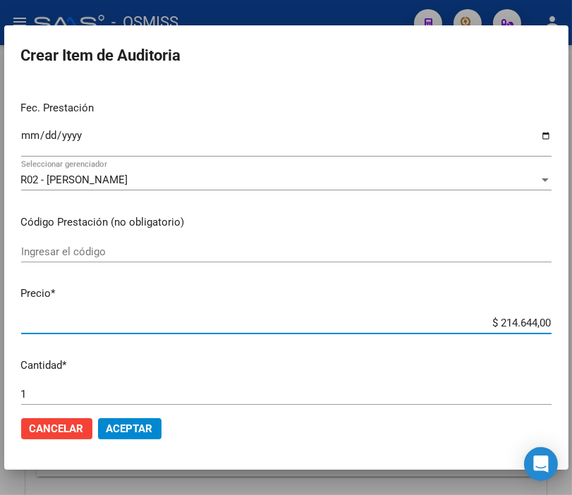
drag, startPoint x: 462, startPoint y: 327, endPoint x: 586, endPoint y: 327, distance: 124.2
click at [572, 327] on html "menu - OSMISS person Firma Express Padrón Padrón Ágil Análisis Afiliado Integra…" at bounding box center [286, 247] width 572 height 495
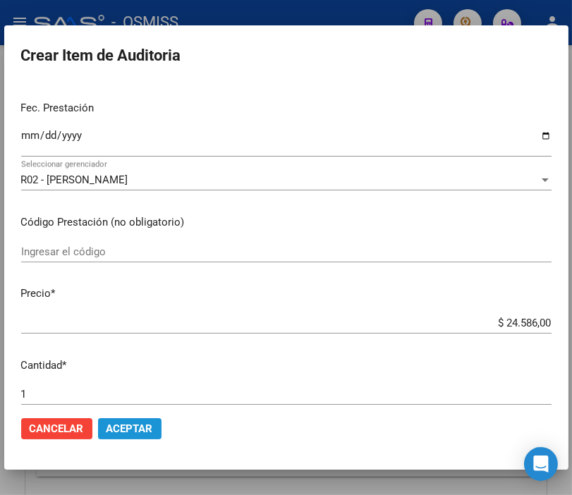
click at [131, 428] on span "Aceptar" at bounding box center [130, 429] width 47 height 13
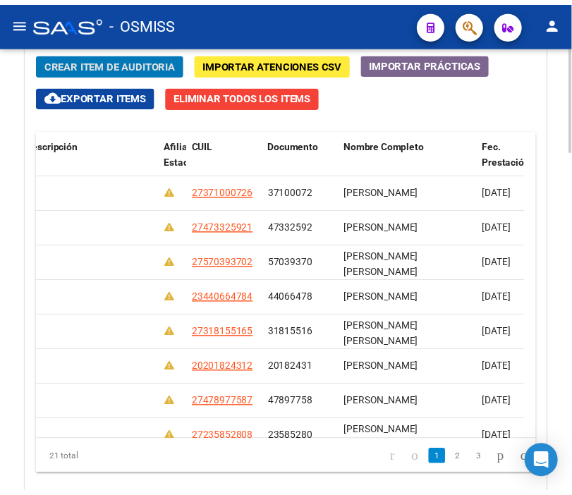
scroll to position [0, 0]
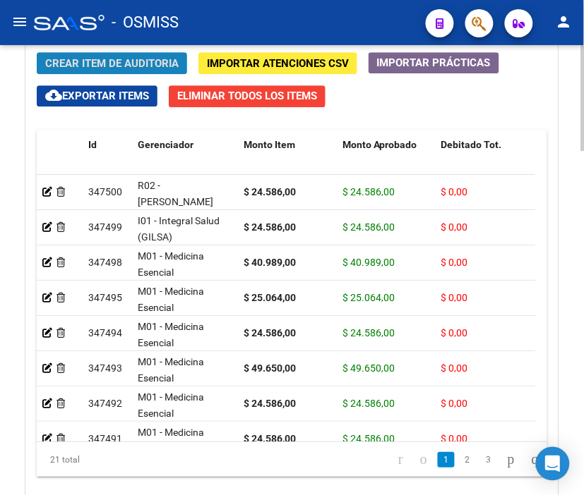
click at [82, 59] on span "Crear Item de Auditoria" at bounding box center [111, 63] width 133 height 13
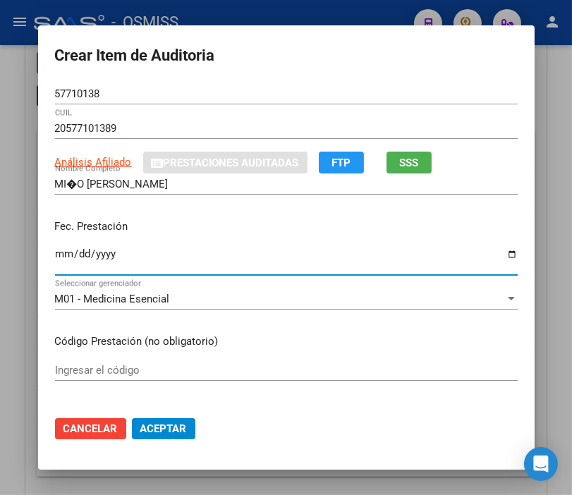
click at [55, 255] on input "Ingresar la fecha" at bounding box center [286, 259] width 463 height 23
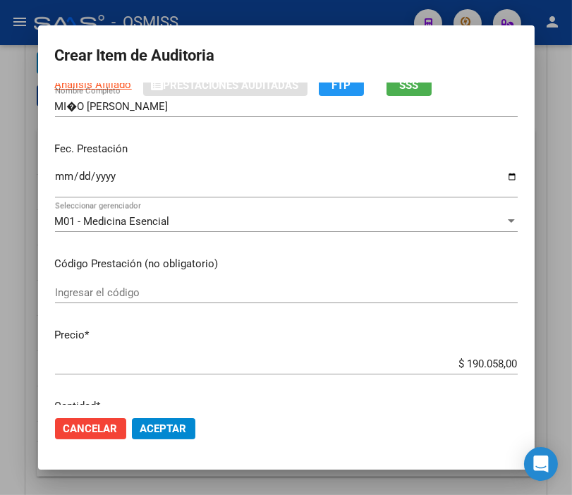
scroll to position [157, 0]
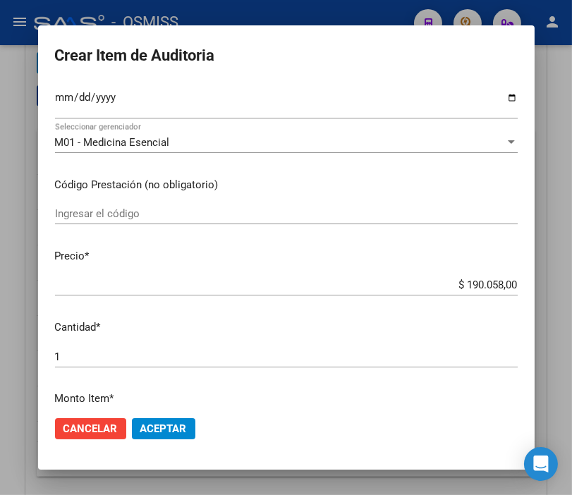
drag, startPoint x: 422, startPoint y: 277, endPoint x: 535, endPoint y: 277, distance: 112.9
click at [535, 277] on mat-dialog-content "57710138 Nro Documento 20577101389 CUIL Análisis Afiliado Prestaciones Auditada…" at bounding box center [286, 244] width 497 height 322
click at [421, 288] on input "$ 190.058,00" at bounding box center [286, 285] width 463 height 13
drag, startPoint x: 423, startPoint y: 285, endPoint x: 586, endPoint y: 294, distance: 162.6
click at [572, 294] on html "menu - OSMISS person Firma Express Padrón Padrón Ágil Análisis Afiliado Integra…" at bounding box center [286, 247] width 572 height 495
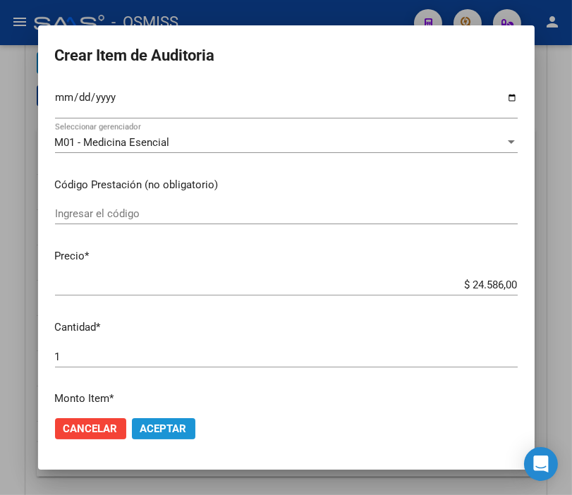
click at [179, 419] on button "Aceptar" at bounding box center [164, 429] width 64 height 21
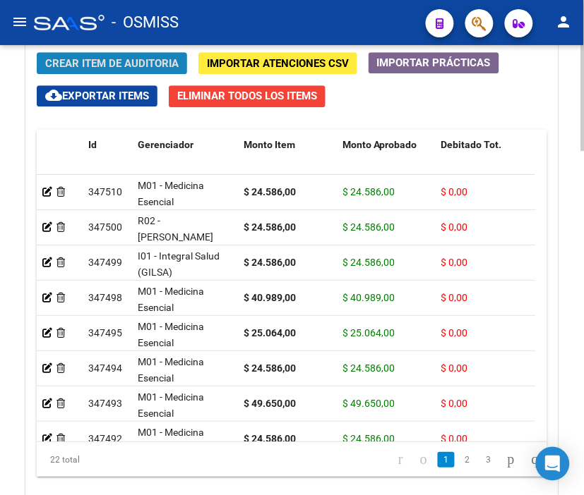
click at [127, 66] on span "Crear Item de Auditoria" at bounding box center [111, 63] width 133 height 13
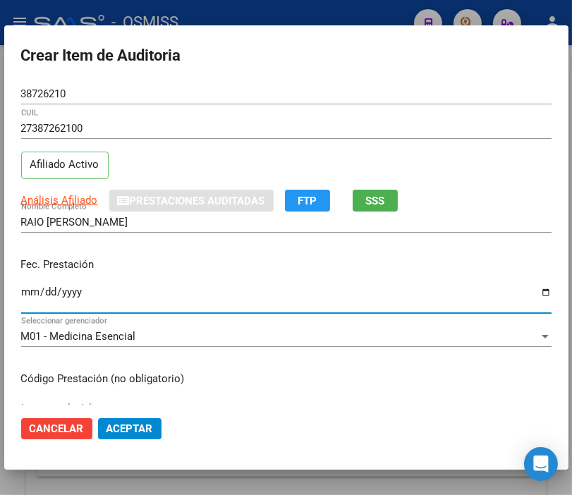
click at [31, 294] on input "Ingresar la fecha" at bounding box center [286, 298] width 531 height 23
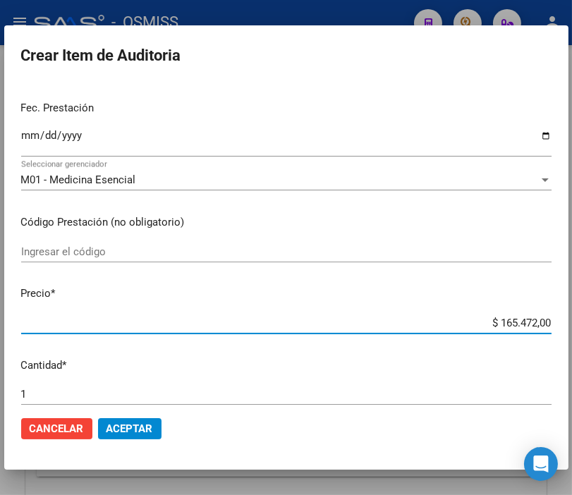
drag, startPoint x: 474, startPoint y: 318, endPoint x: 586, endPoint y: 330, distance: 112.9
click at [572, 330] on html "menu - OSMISS person Firma Express Padrón Padrón Ágil Análisis Afiliado Integra…" at bounding box center [286, 247] width 572 height 495
click at [460, 313] on div "$ 165.472,00 Ingresar el precio" at bounding box center [286, 323] width 531 height 21
click at [467, 317] on input "$ 165.472,00" at bounding box center [286, 323] width 531 height 13
drag, startPoint x: 474, startPoint y: 320, endPoint x: 586, endPoint y: 332, distance: 112.2
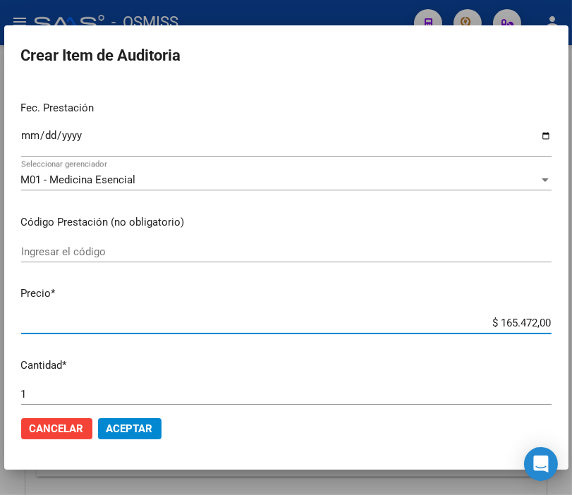
click at [572, 332] on html "menu - OSMISS person Firma Express Padrón Padrón Ágil Análisis Afiliado Integra…" at bounding box center [286, 247] width 572 height 495
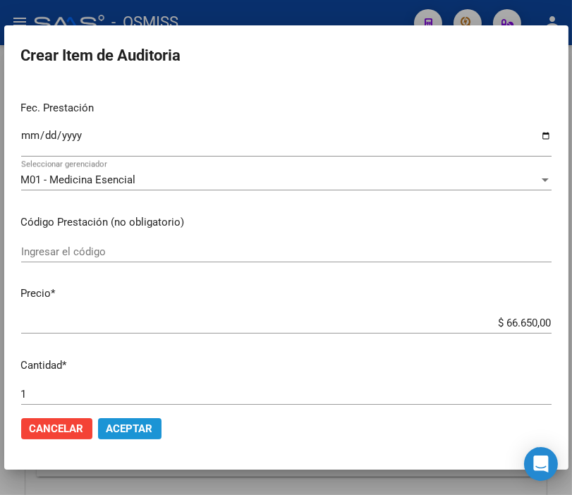
click at [156, 428] on button "Aceptar" at bounding box center [130, 429] width 64 height 21
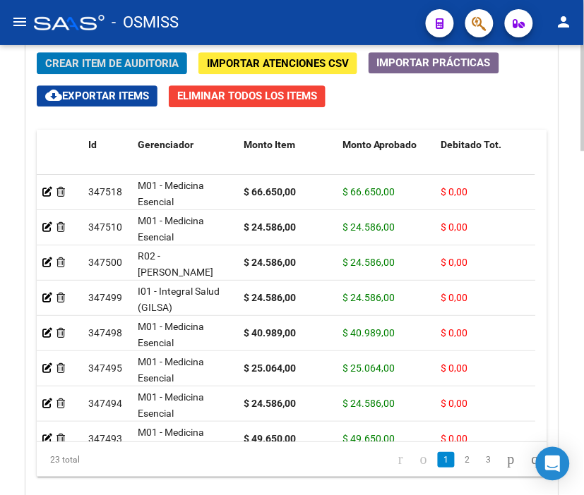
click at [141, 69] on span "Crear Item de Auditoria" at bounding box center [111, 63] width 133 height 13
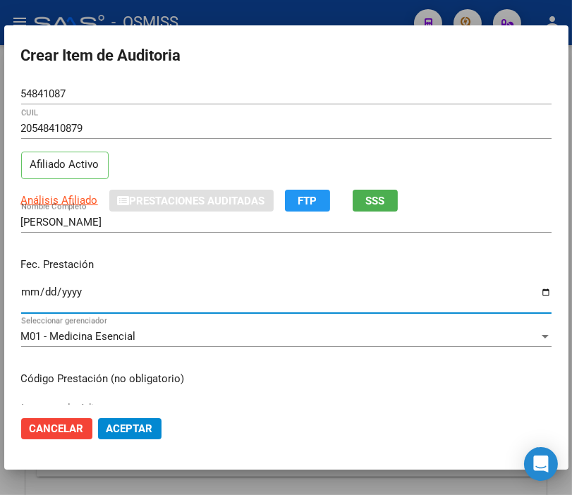
click at [26, 288] on input "Ingresar la fecha" at bounding box center [286, 298] width 531 height 23
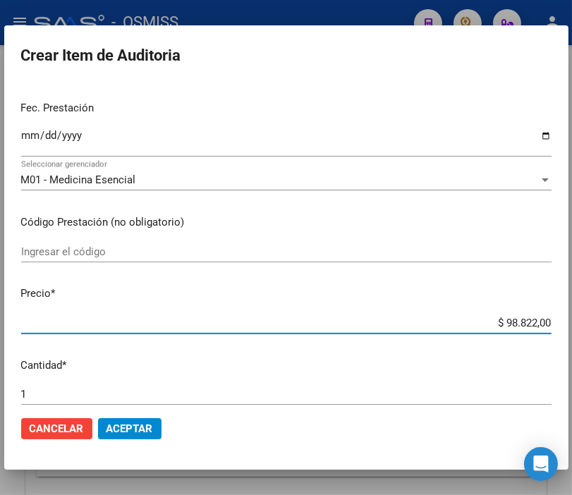
drag, startPoint x: 483, startPoint y: 328, endPoint x: 586, endPoint y: 326, distance: 102.4
click at [572, 326] on html "menu - OSMISS person Firma Express Padrón Padrón Ágil Análisis Afiliado Integra…" at bounding box center [286, 247] width 572 height 495
click at [127, 426] on span "Aceptar" at bounding box center [130, 429] width 47 height 13
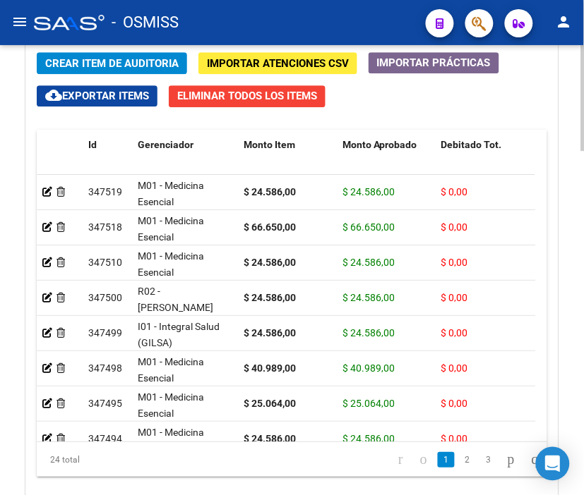
click at [165, 59] on span "Crear Item de Auditoria" at bounding box center [111, 63] width 133 height 13
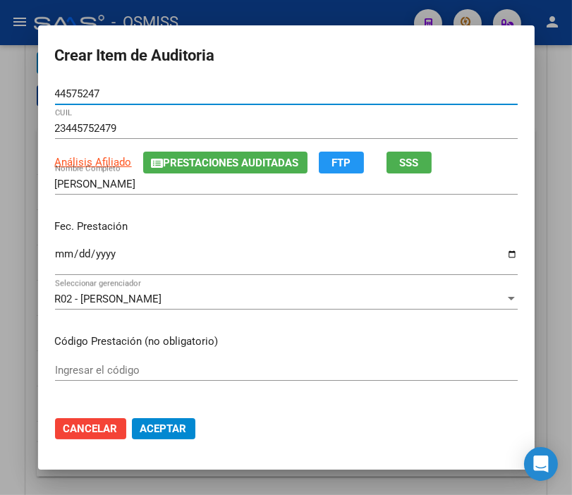
click at [55, 252] on input "Ingresar la fecha" at bounding box center [286, 259] width 463 height 23
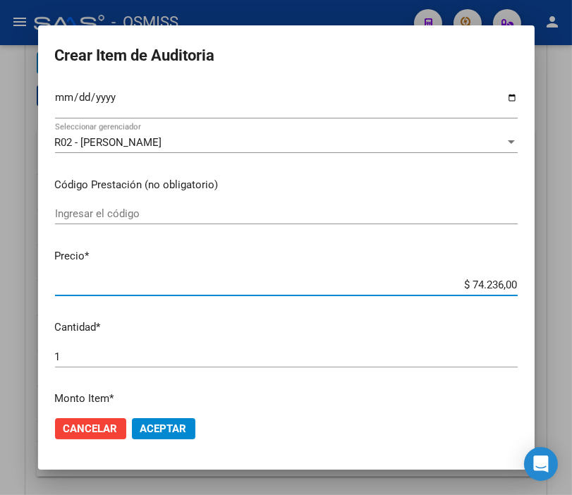
drag, startPoint x: 426, startPoint y: 279, endPoint x: 586, endPoint y: 281, distance: 160.2
click at [572, 281] on html "menu - OSMISS person Firma Express Padrón Padrón Ágil Análisis Afiliado Integra…" at bounding box center [286, 247] width 572 height 495
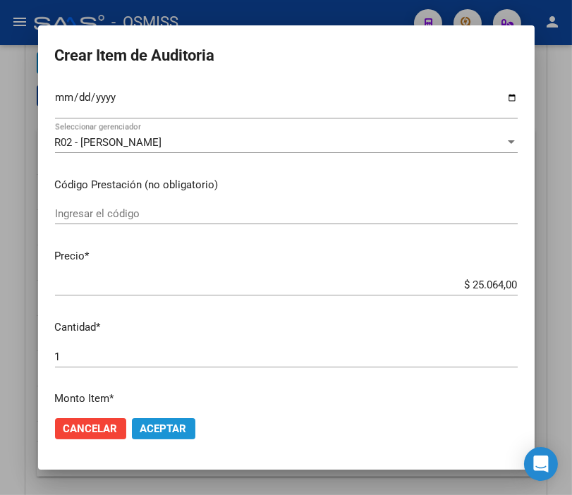
click at [171, 425] on span "Aceptar" at bounding box center [163, 429] width 47 height 13
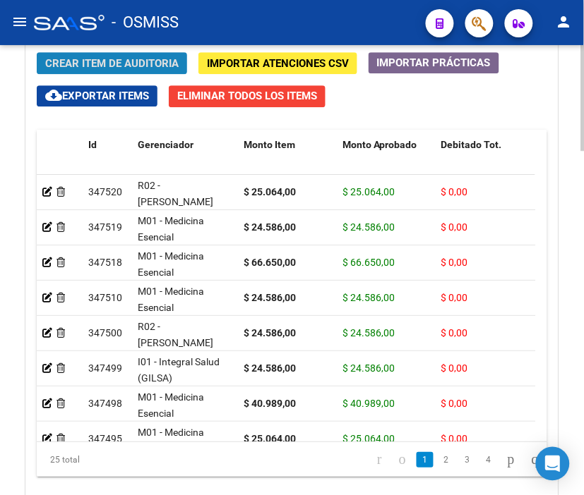
click at [155, 64] on span "Crear Item de Auditoria" at bounding box center [111, 63] width 133 height 13
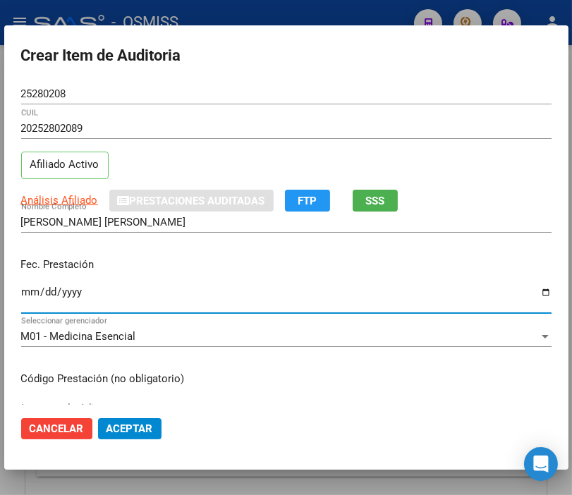
click at [32, 291] on input "Ingresar la fecha" at bounding box center [286, 298] width 531 height 23
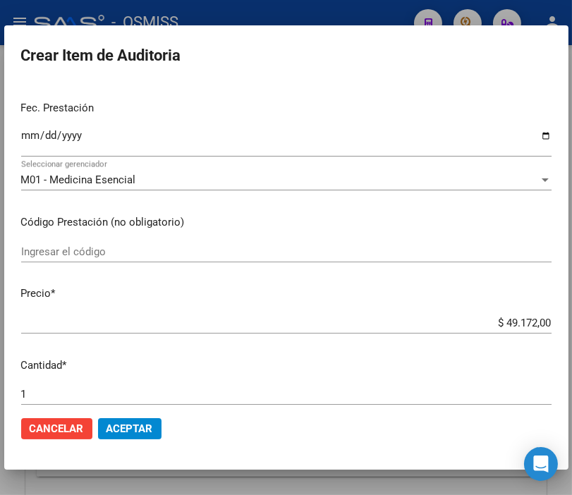
drag, startPoint x: 464, startPoint y: 335, endPoint x: 521, endPoint y: 323, distance: 57.7
click at [521, 323] on div "$ 49.172,00 Ingresar el precio" at bounding box center [286, 330] width 531 height 35
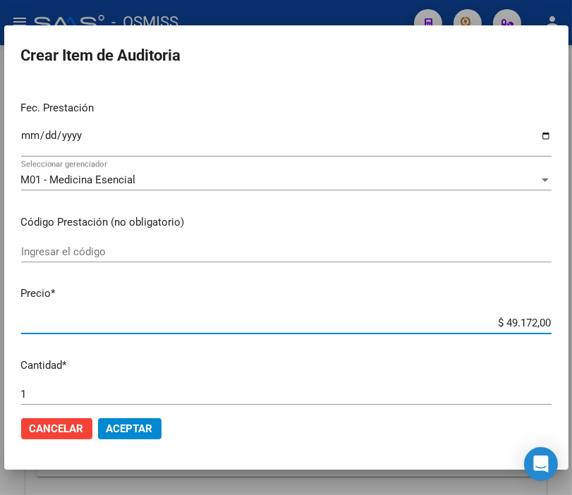
drag, startPoint x: 470, startPoint y: 320, endPoint x: 586, endPoint y: 337, distance: 117.0
click at [572, 337] on html "menu - OSMISS person Firma Express Padrón Padrón Ágil Análisis Afiliado Integra…" at bounding box center [286, 247] width 572 height 495
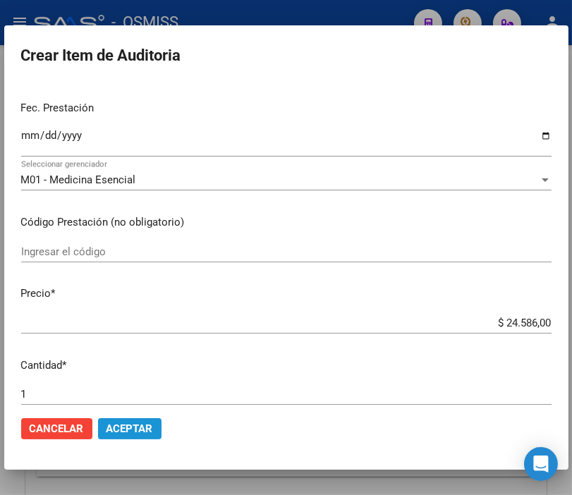
click at [139, 428] on span "Aceptar" at bounding box center [130, 429] width 47 height 13
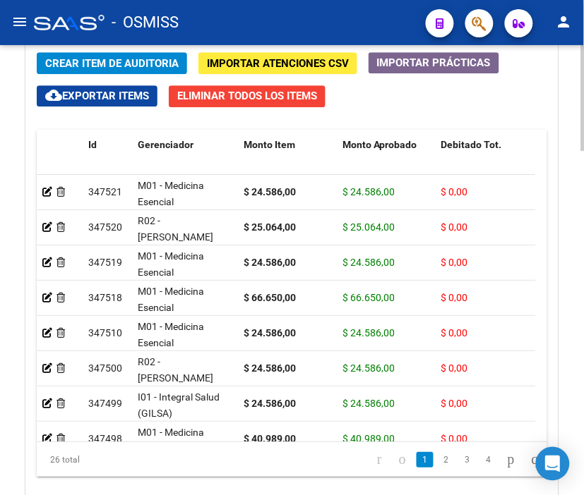
click at [146, 64] on span "Crear Item de Auditoria" at bounding box center [111, 63] width 133 height 13
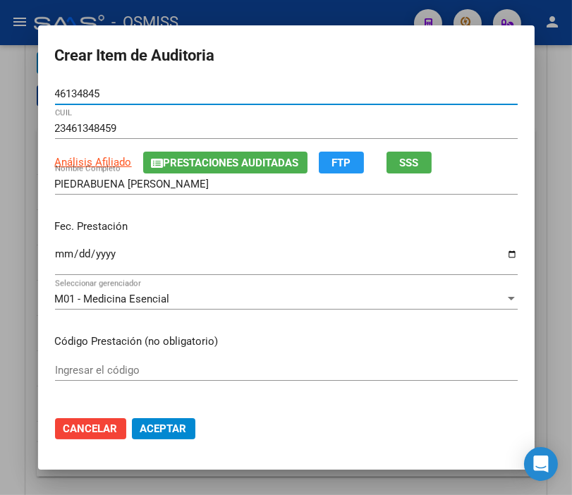
click at [56, 261] on input "Ingresar la fecha" at bounding box center [286, 259] width 463 height 23
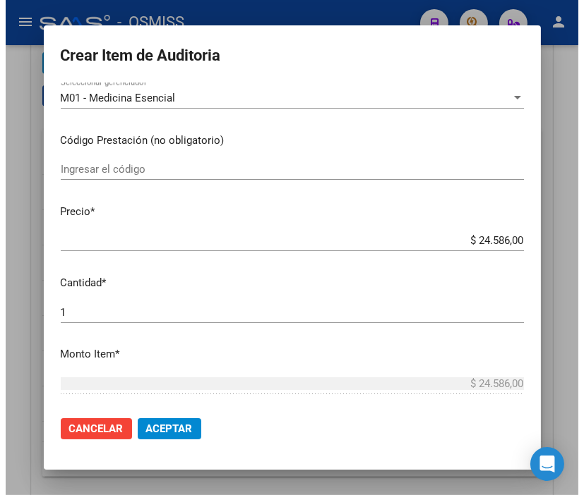
scroll to position [235, 0]
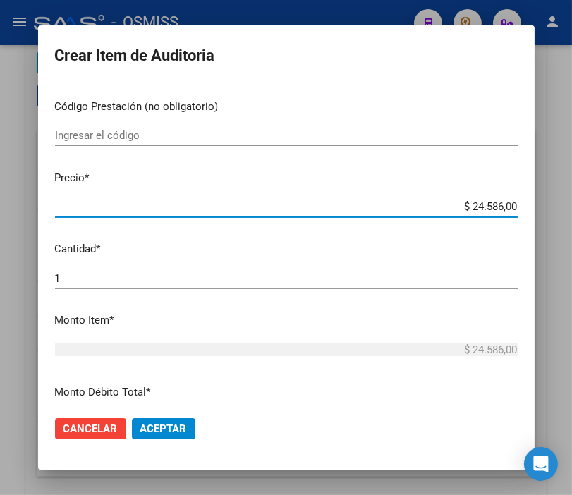
drag, startPoint x: 442, startPoint y: 202, endPoint x: 581, endPoint y: 222, distance: 140.4
click at [572, 222] on html "menu - OSMISS person Firma Express Padrón Padrón Ágil Análisis Afiliado Integra…" at bounding box center [286, 247] width 572 height 495
click at [411, 203] on input "$ 24.586,00" at bounding box center [286, 206] width 463 height 13
click at [159, 421] on button "Aceptar" at bounding box center [164, 429] width 64 height 21
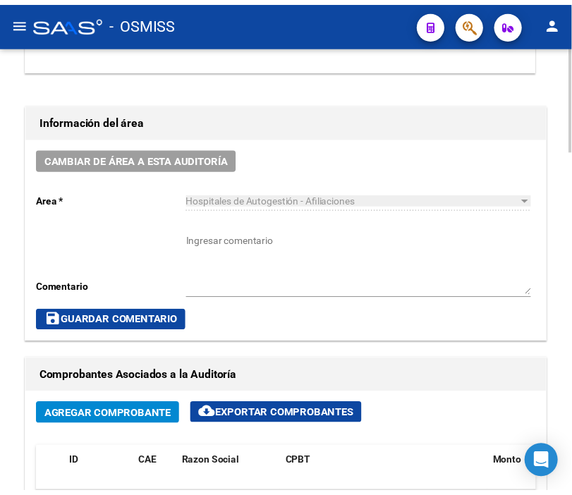
scroll to position [627, 0]
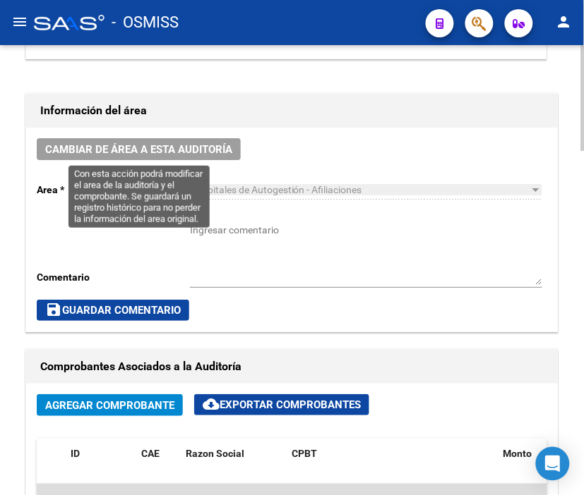
click at [193, 136] on div "Cambiar de área a esta auditoría Area * Hospitales de Autogestión - Afiliacione…" at bounding box center [291, 230] width 531 height 204
click at [153, 148] on span "Cambiar de área a esta auditoría" at bounding box center [138, 149] width 187 height 13
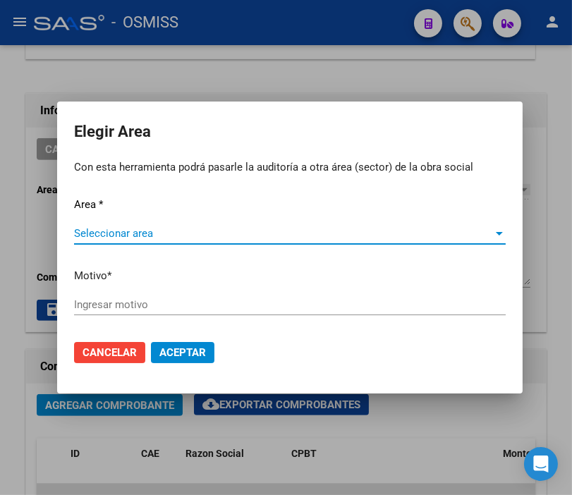
click at [131, 230] on span "Seleccionar area" at bounding box center [283, 233] width 419 height 13
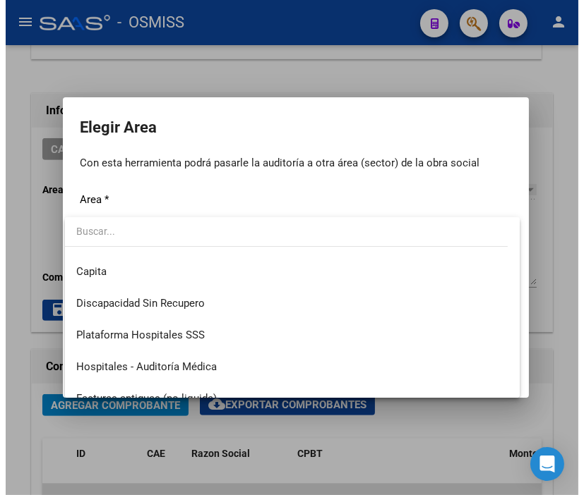
scroll to position [157, 0]
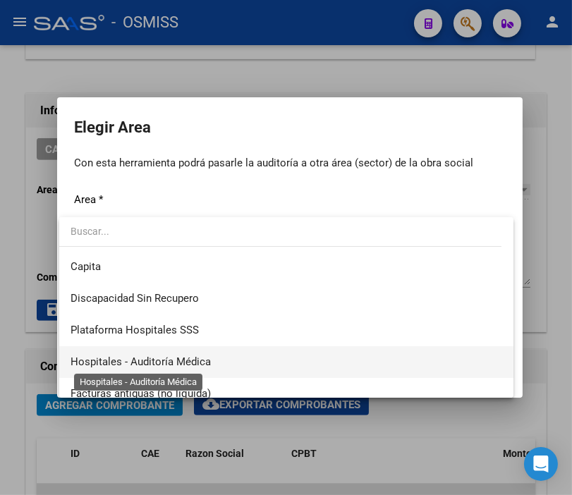
click at [205, 362] on span "Hospitales - Auditoría Médica" at bounding box center [141, 362] width 140 height 13
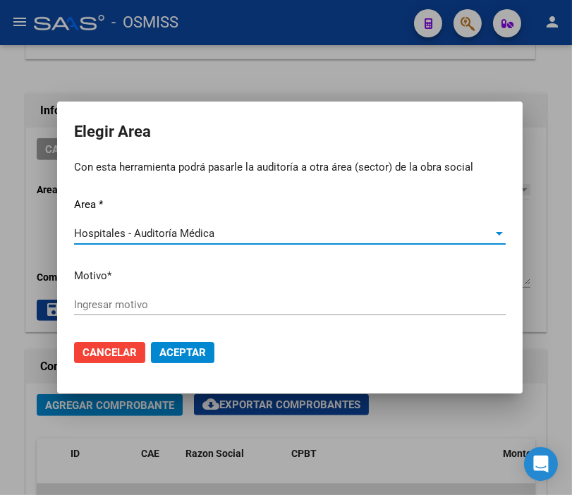
click at [132, 305] on input "Ingresar motivo" at bounding box center [290, 305] width 432 height 13
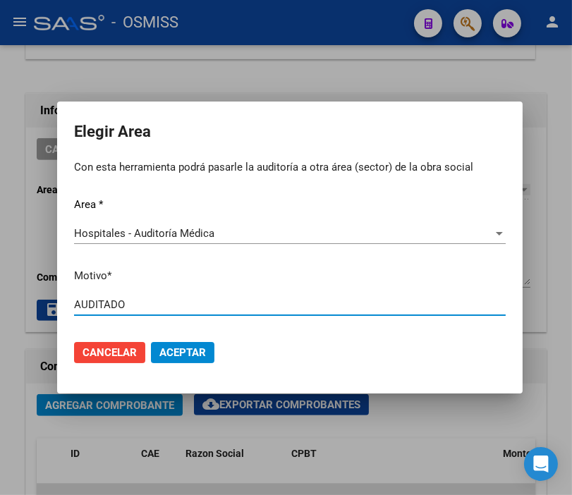
click at [196, 348] on span "Aceptar" at bounding box center [182, 353] width 47 height 13
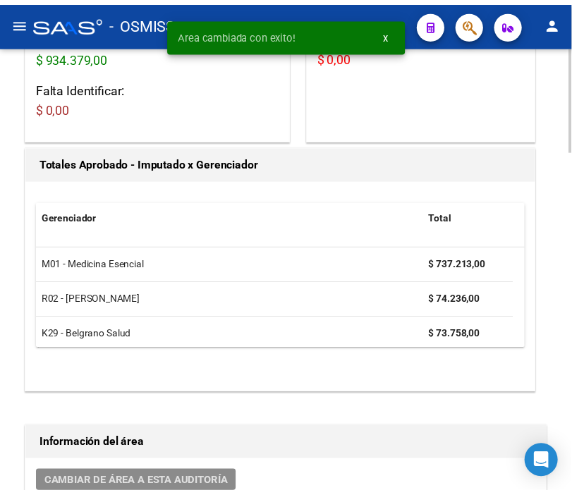
scroll to position [0, 0]
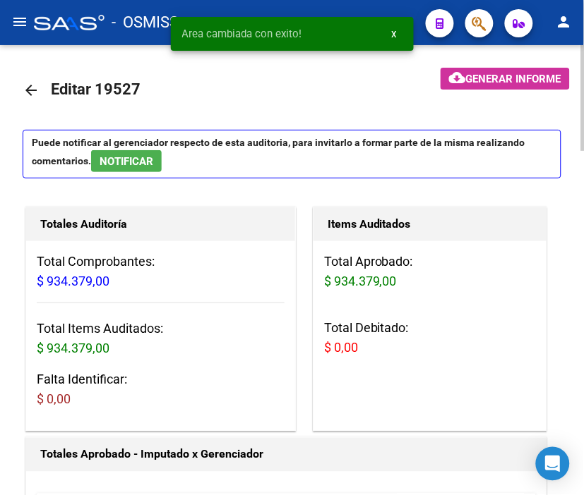
click at [582, 37] on div "menu - OSMISS person Firma Express Padrón Padrón Ágil Análisis Afiliado Integra…" at bounding box center [292, 247] width 584 height 495
click at [33, 87] on mat-icon "arrow_back" at bounding box center [31, 90] width 17 height 17
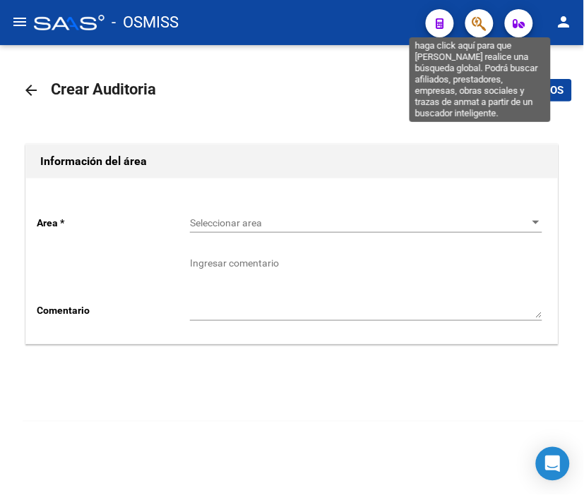
click at [484, 22] on icon "button" at bounding box center [479, 24] width 14 height 16
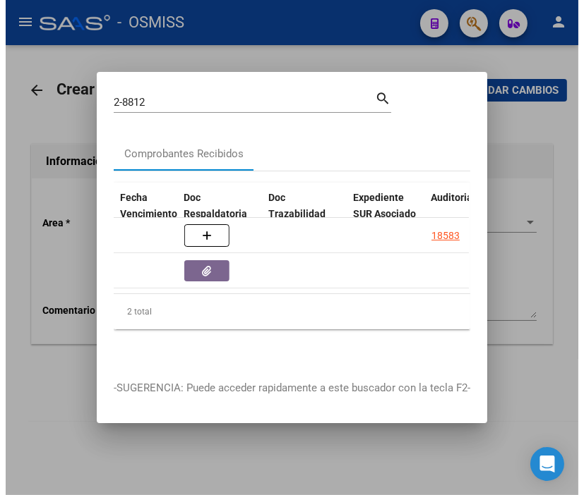
scroll to position [0, 920]
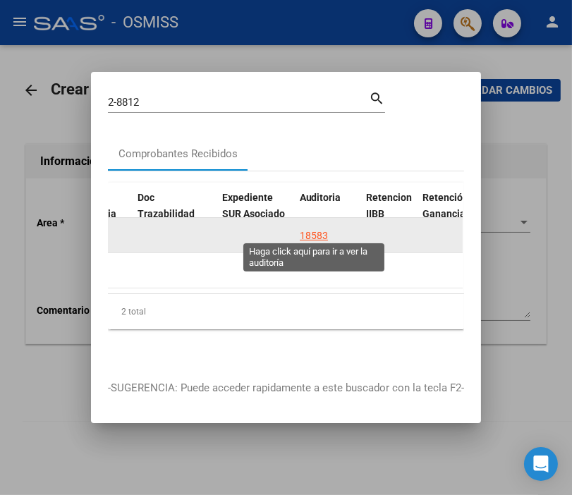
click at [315, 228] on div "18583" at bounding box center [314, 236] width 28 height 16
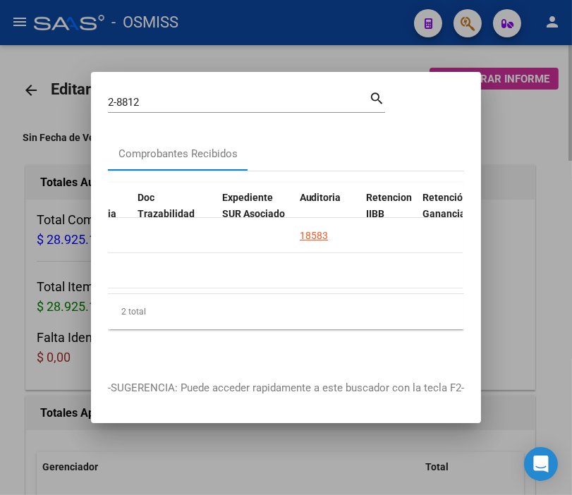
click at [248, 50] on div at bounding box center [286, 247] width 572 height 495
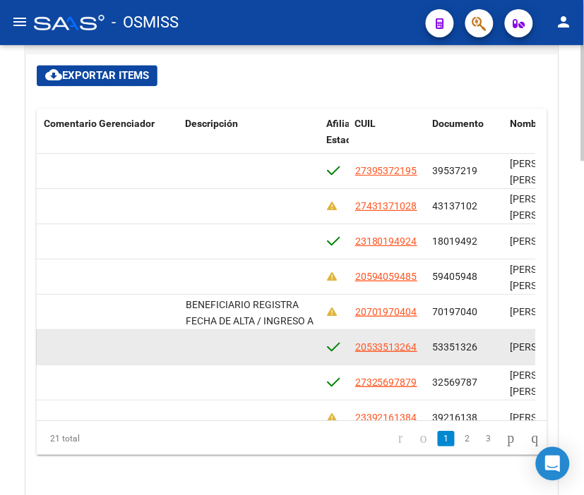
scroll to position [1145, 0]
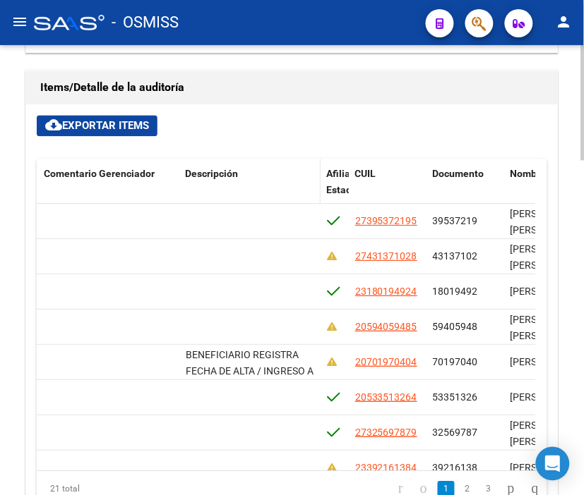
click at [213, 169] on span "Descripción" at bounding box center [211, 174] width 53 height 11
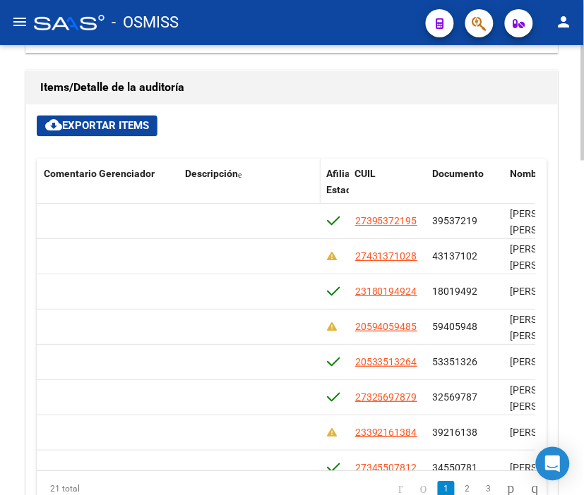
click at [213, 169] on span "Descripción" at bounding box center [211, 174] width 53 height 11
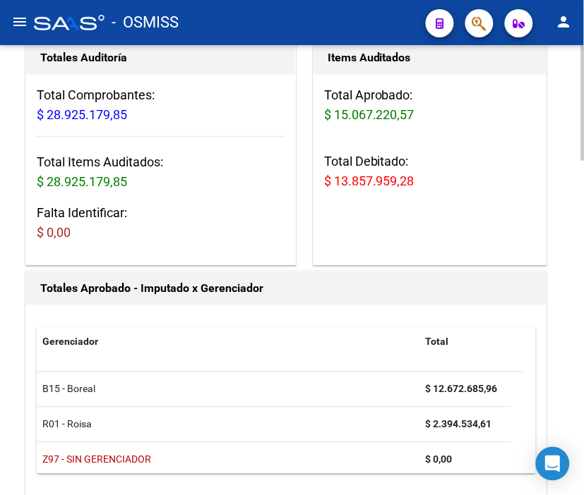
scroll to position [0, 0]
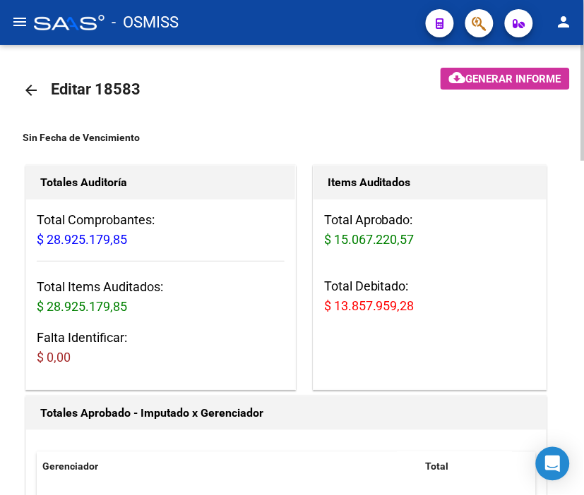
click at [38, 95] on mat-icon "arrow_back" at bounding box center [31, 90] width 17 height 17
